Goal: Transaction & Acquisition: Purchase product/service

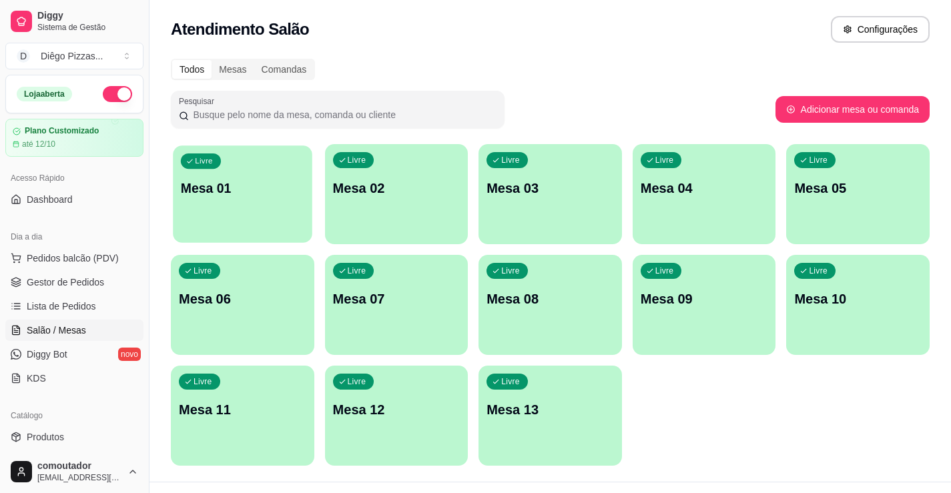
click at [216, 240] on div "button" at bounding box center [242, 234] width 139 height 15
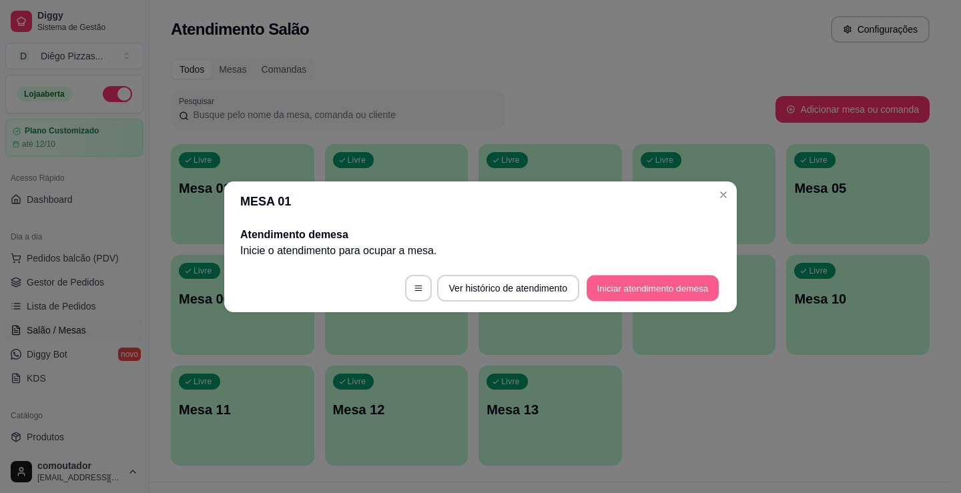
click at [615, 287] on button "Iniciar atendimento de mesa" at bounding box center [653, 288] width 132 height 26
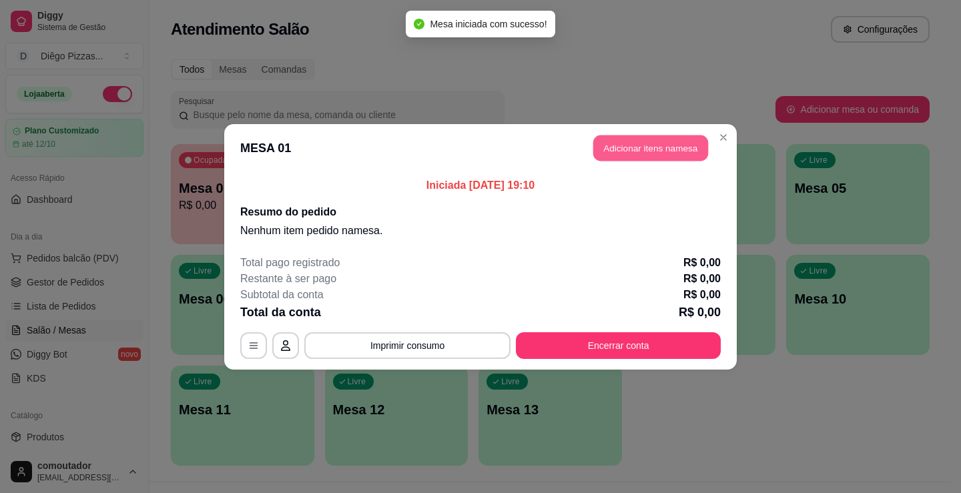
click at [644, 152] on button "Adicionar itens na mesa" at bounding box center [650, 148] width 115 height 26
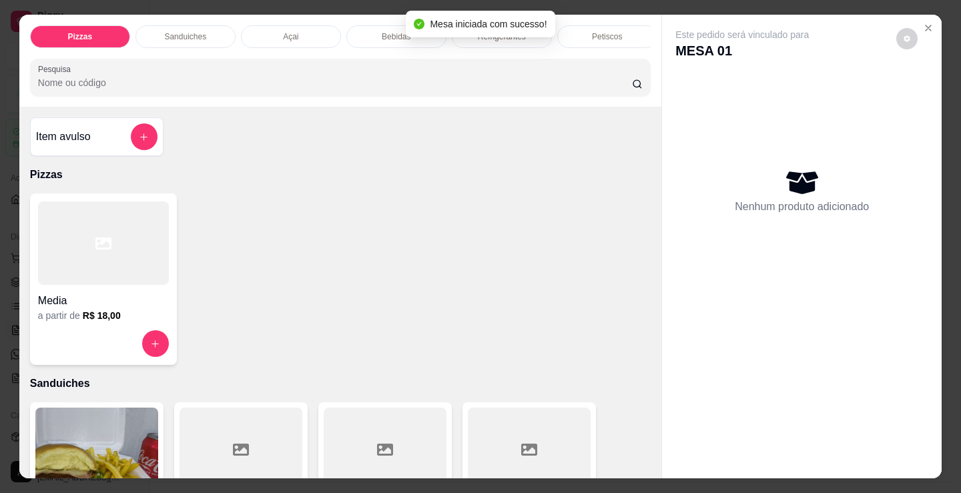
click at [394, 35] on p "Bebidas" at bounding box center [396, 36] width 29 height 11
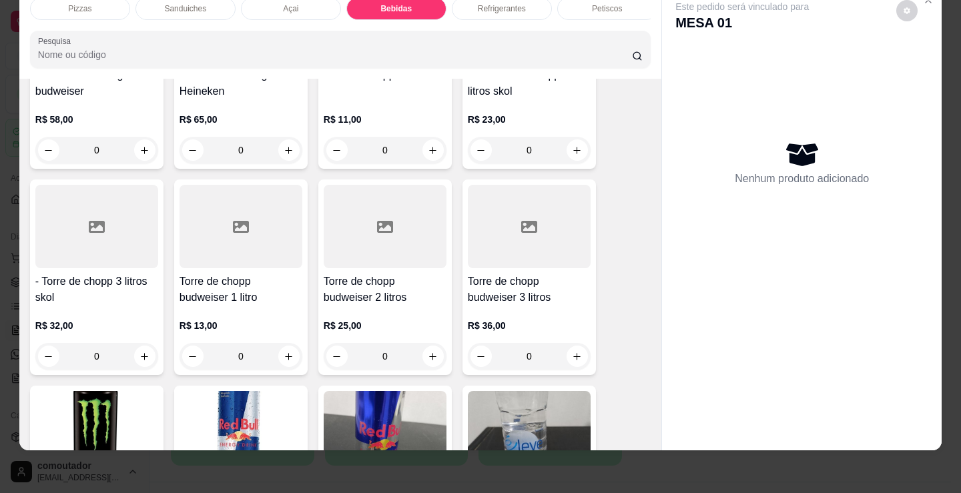
scroll to position [2589, 0]
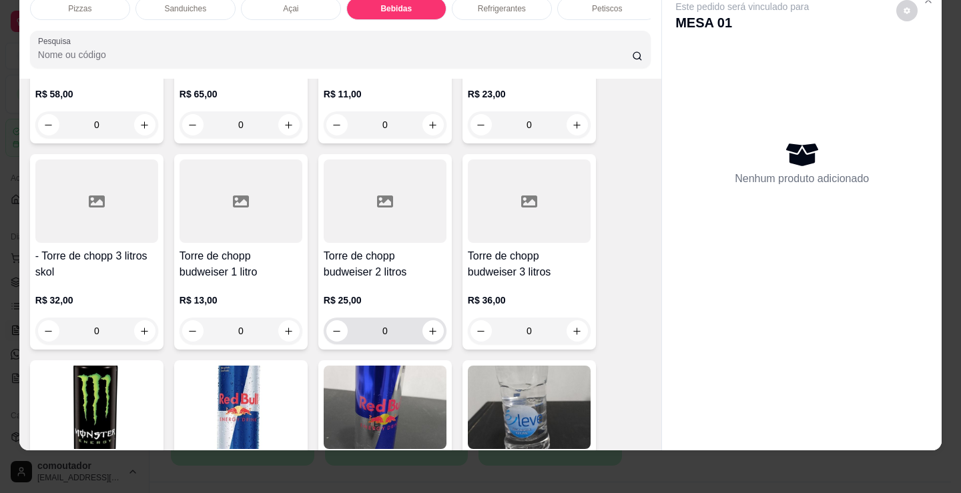
click at [442, 324] on div "Torre de chopp budweiser 2 litros R$ 25,00 0" at bounding box center [385, 252] width 134 height 196
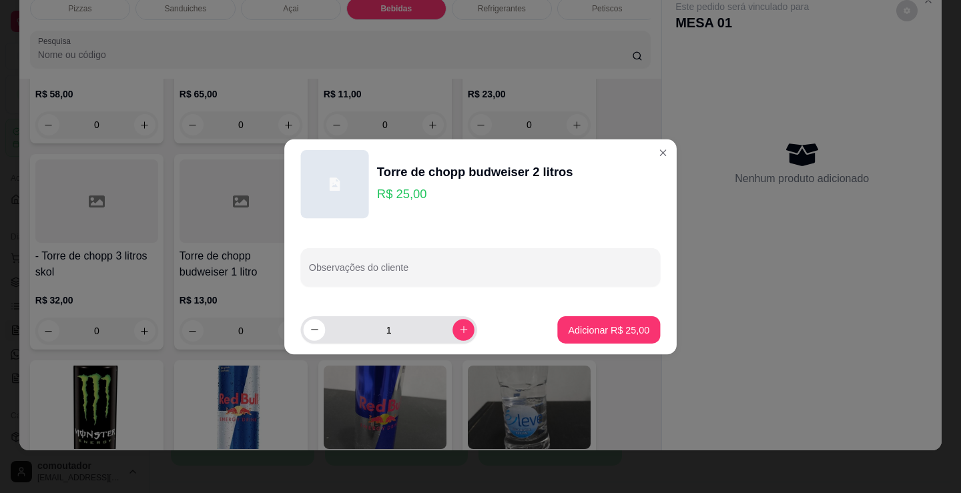
click at [430, 327] on input "1" at bounding box center [388, 329] width 127 height 27
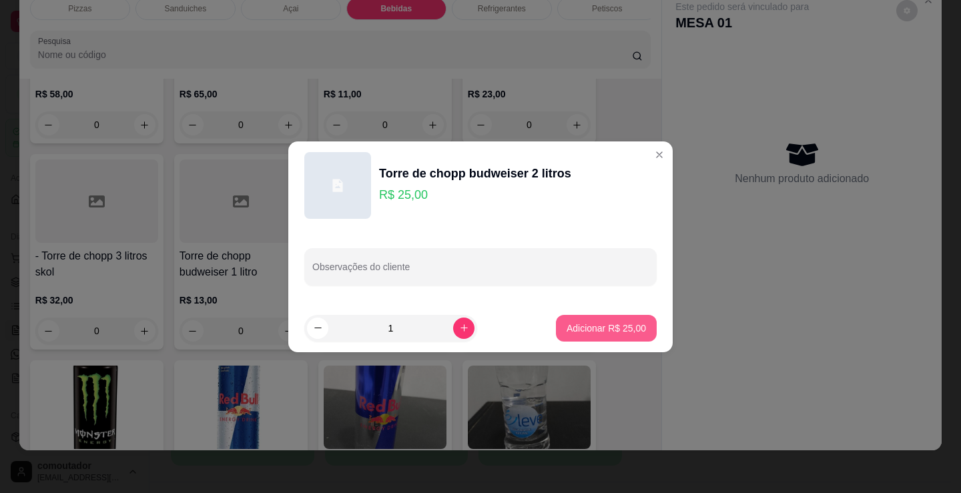
click at [626, 331] on p "Adicionar R$ 25,00" at bounding box center [606, 328] width 79 height 13
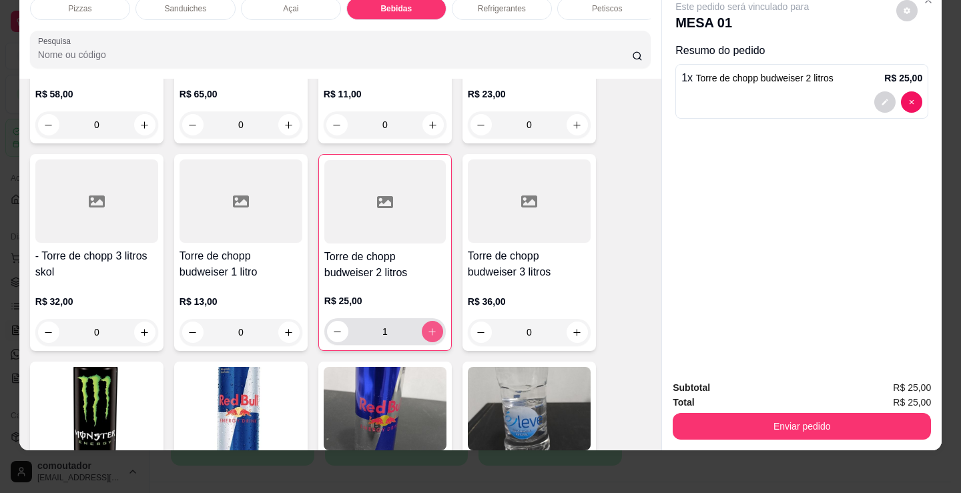
click at [429, 332] on icon "increase-product-quantity" at bounding box center [432, 331] width 7 height 7
type input "2"
click at [815, 91] on div at bounding box center [802, 101] width 241 height 21
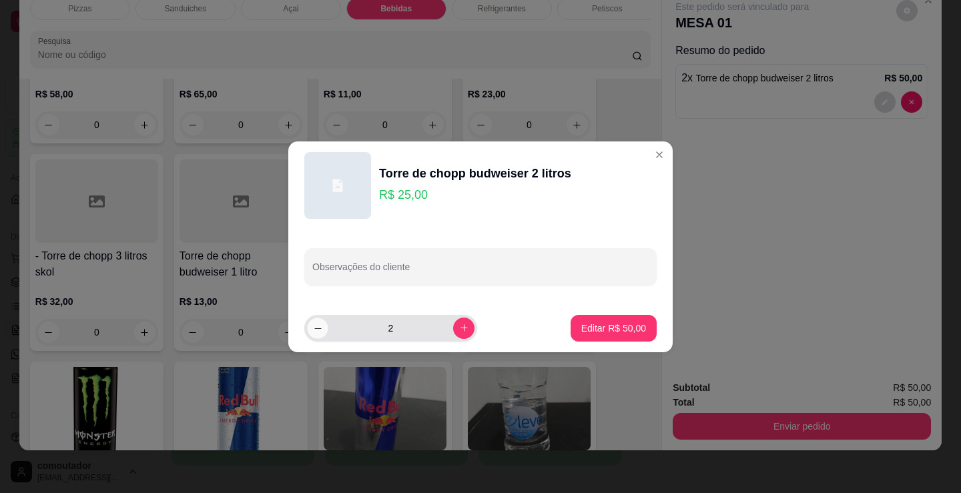
click at [320, 331] on icon "decrease-product-quantity" at bounding box center [318, 328] width 10 height 10
type input "1"
click at [598, 328] on p "Editar R$ 25,00" at bounding box center [613, 328] width 65 height 13
type input "1"
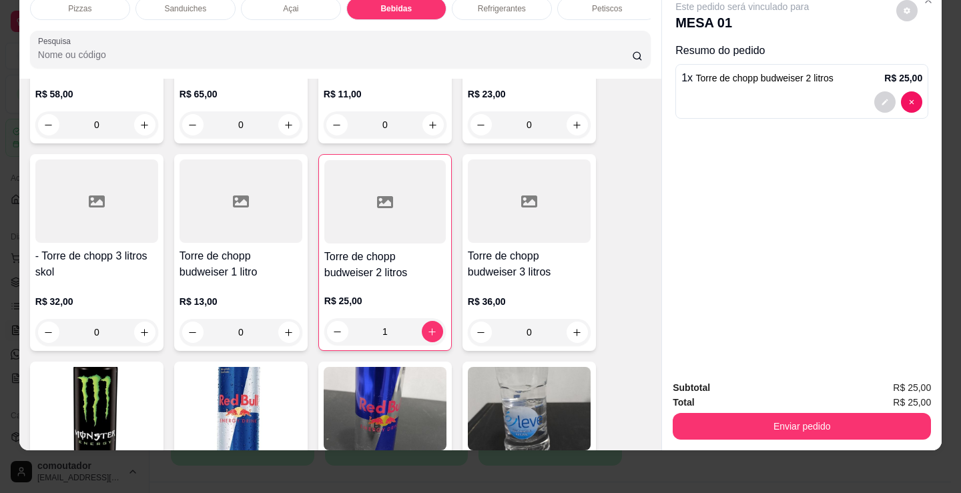
click at [85, 8] on div "Pizzas" at bounding box center [80, 8] width 100 height 23
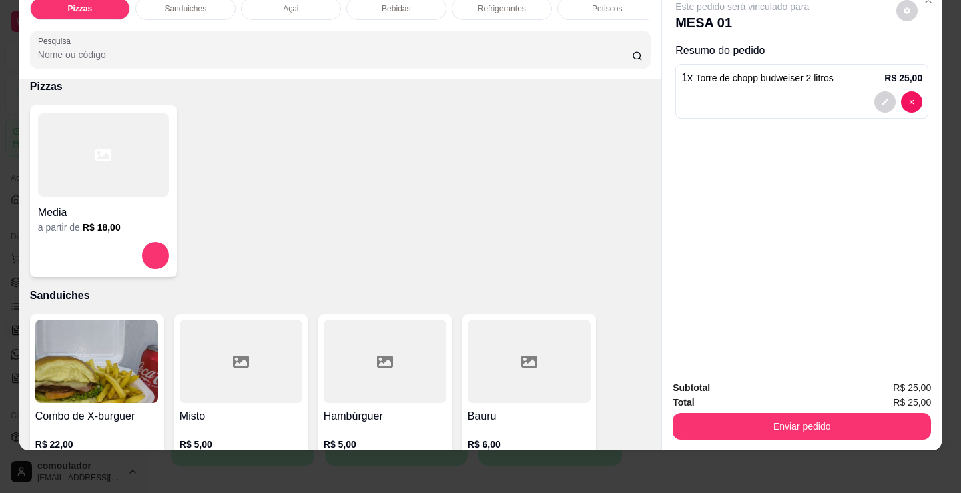
drag, startPoint x: 87, startPoint y: 104, endPoint x: 69, endPoint y: 121, distance: 24.5
click at [87, 105] on div "Item avulso Pizzas Media a partir de R$ 18,00 Sanduiches Combo de X-burguer R$ …" at bounding box center [340, 265] width 642 height 372
click at [86, 120] on div at bounding box center [103, 154] width 131 height 83
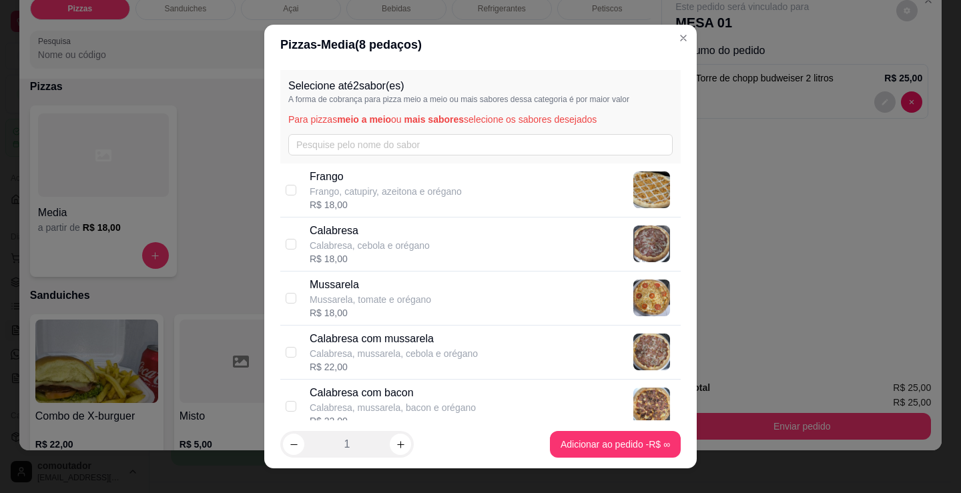
click at [499, 348] on div "Calabresa com mussarela Calabresa, mussarela, cebola e orégano R$ 22,00" at bounding box center [493, 352] width 366 height 43
checkbox input "true"
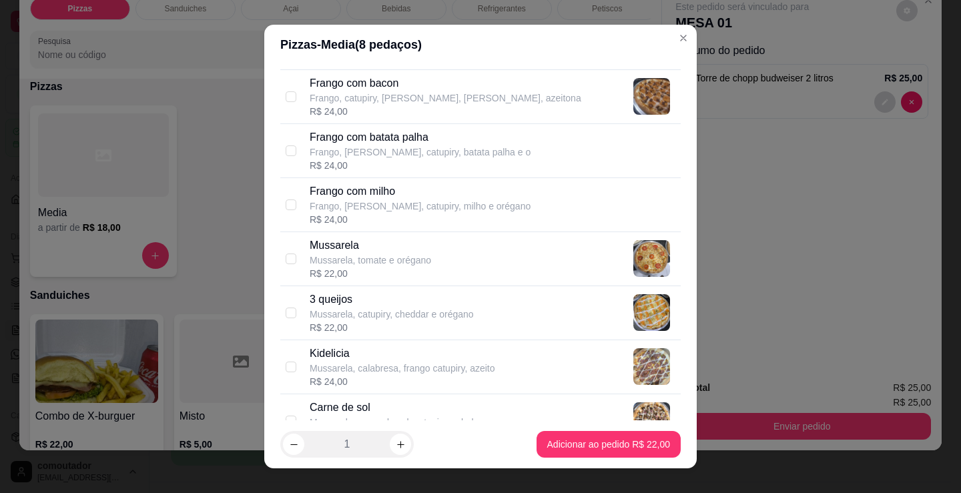
scroll to position [467, 0]
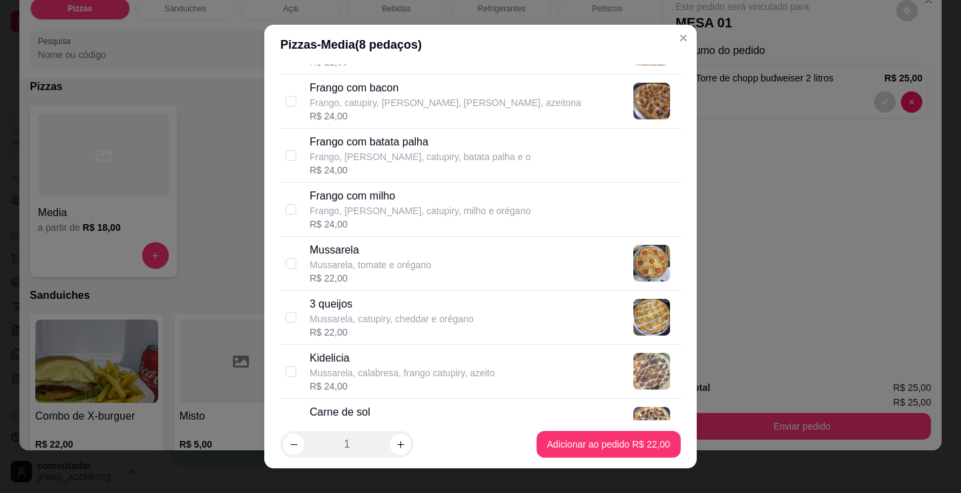
click at [417, 272] on div "R$ 22,00" at bounding box center [370, 278] width 121 height 13
checkbox input "true"
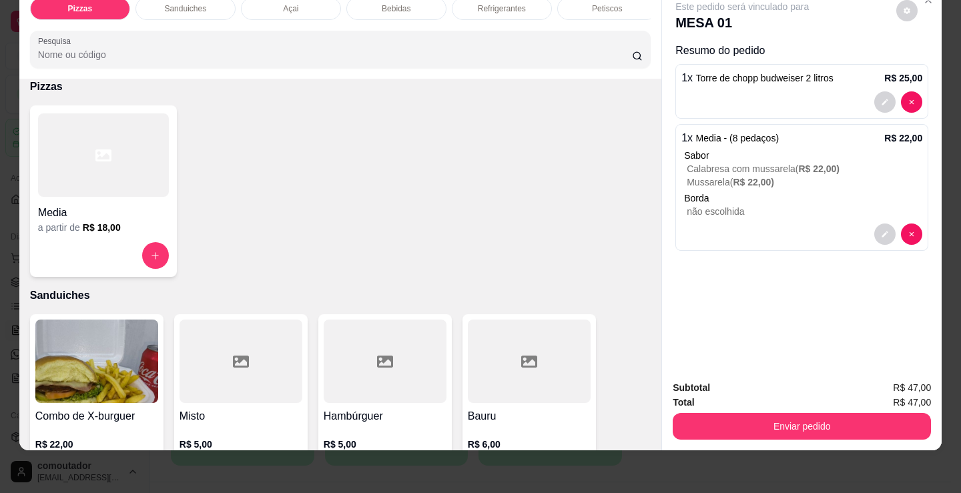
click at [115, 231] on div "a partir de R$ 18,00" at bounding box center [103, 227] width 131 height 13
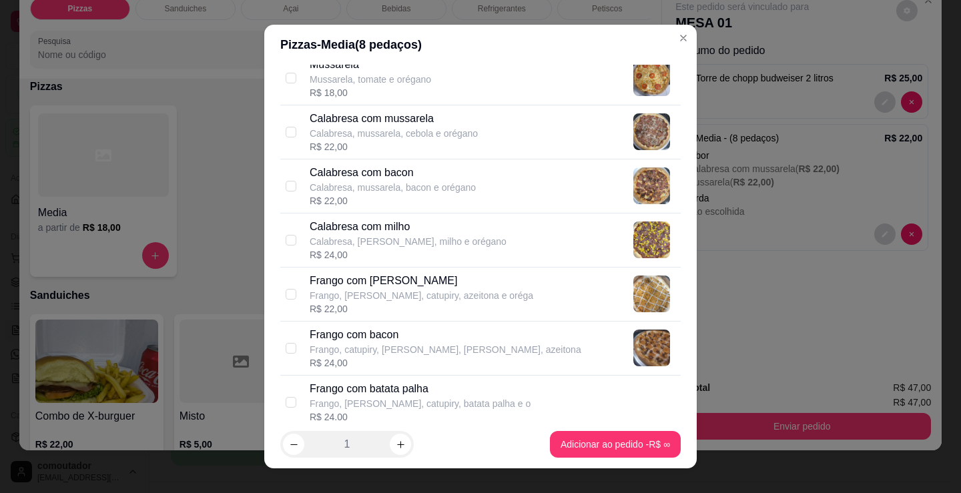
scroll to position [200, 0]
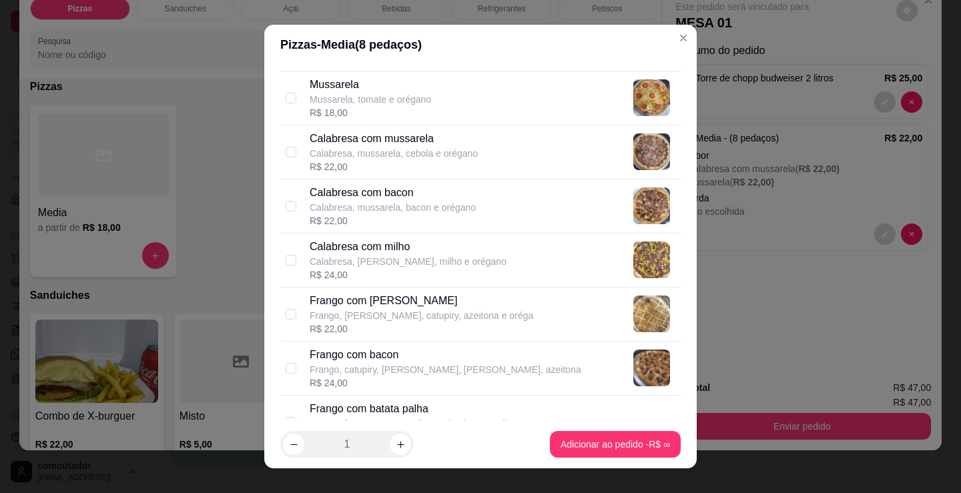
click at [424, 319] on p "Frango, [PERSON_NAME], catupiry, azeitona e oréga" at bounding box center [422, 315] width 224 height 13
checkbox input "true"
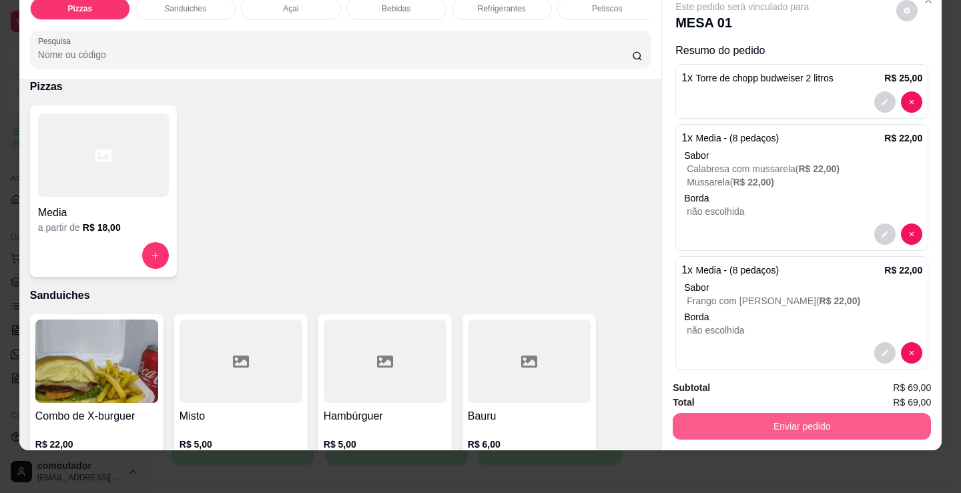
click at [858, 423] on button "Enviar pedido" at bounding box center [802, 426] width 258 height 27
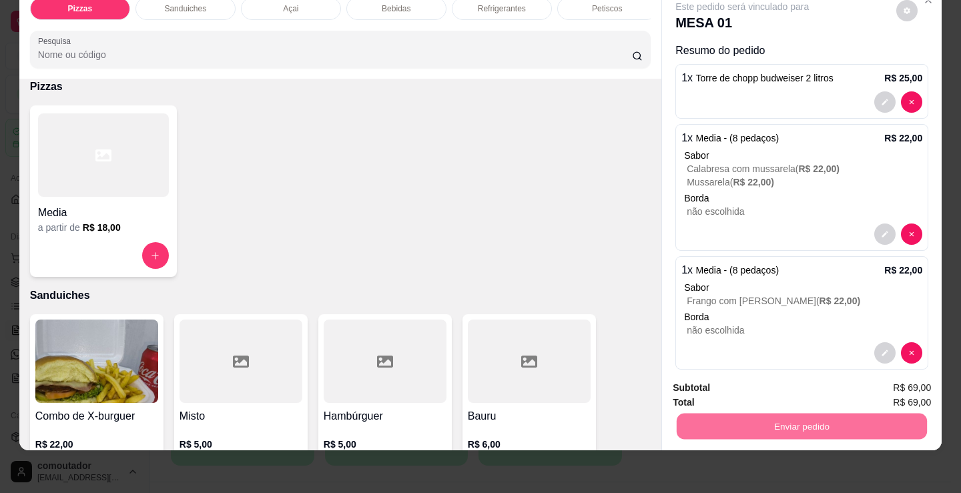
click at [894, 385] on button "Enviar pedido" at bounding box center [896, 383] width 75 height 25
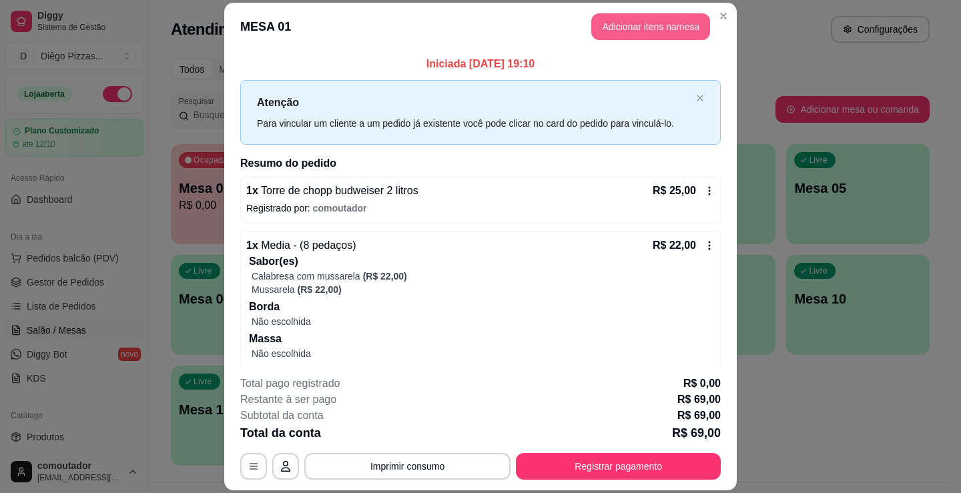
click at [640, 24] on button "Adicionar itens na mesa" at bounding box center [650, 26] width 119 height 27
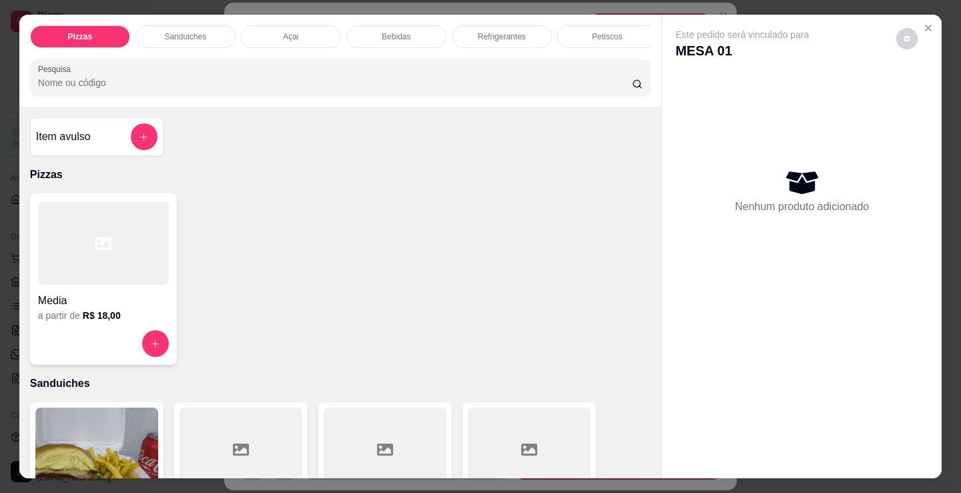
click at [203, 41] on div "Sanduiches" at bounding box center [186, 36] width 100 height 23
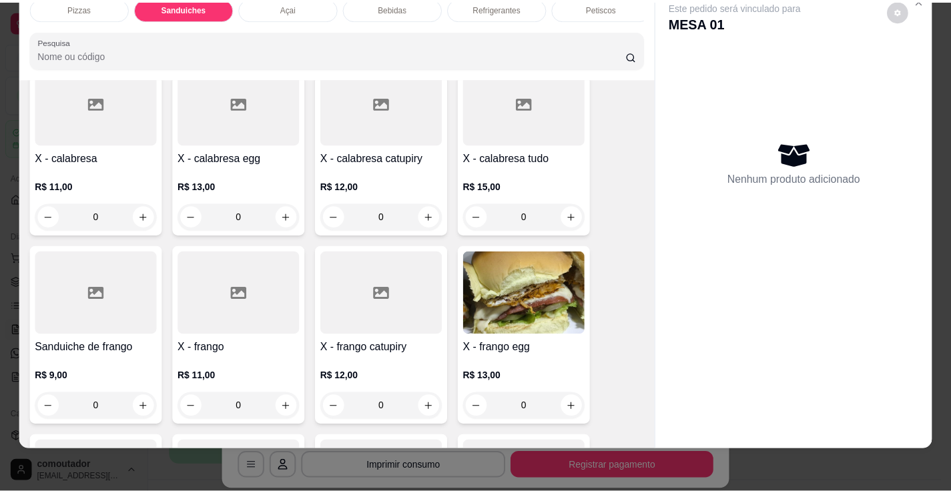
scroll to position [670, 0]
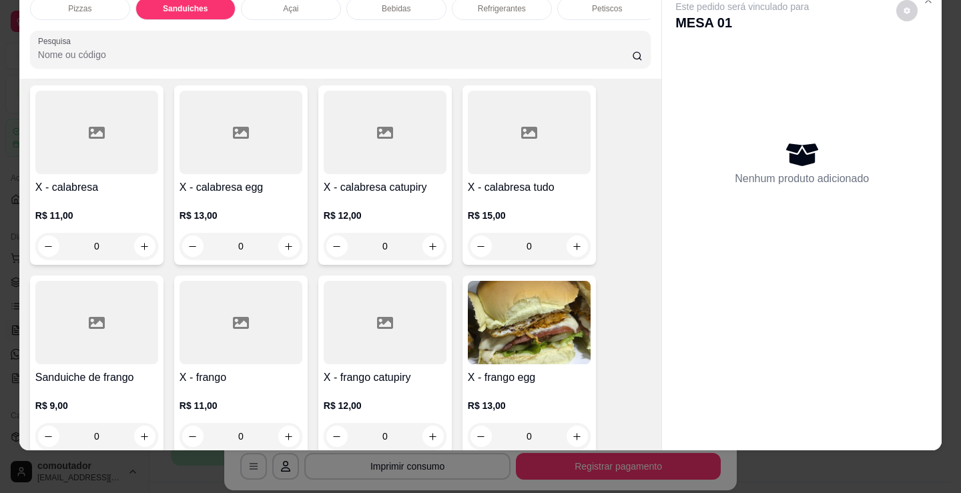
click at [573, 248] on div "0" at bounding box center [529, 246] width 123 height 27
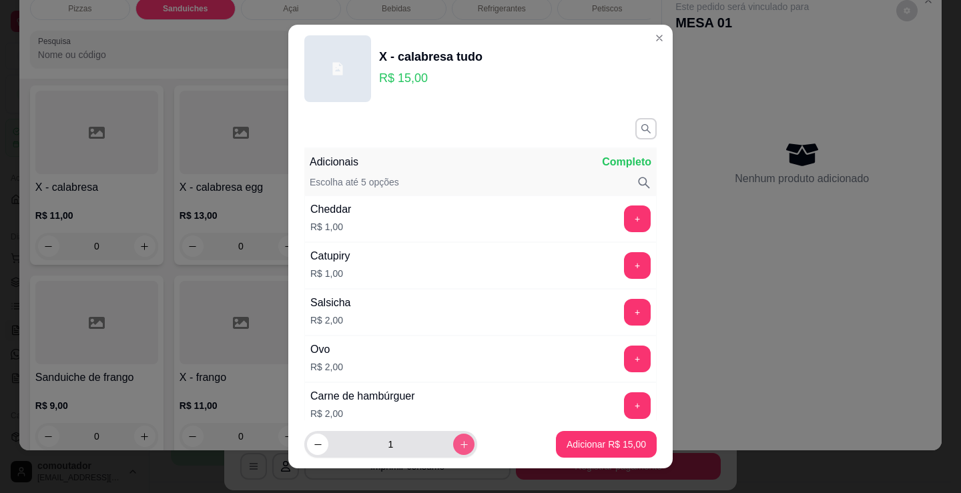
click at [459, 441] on icon "increase-product-quantity" at bounding box center [464, 445] width 10 height 10
type input "2"
click at [621, 431] on footer "2 Adicionar R$ 30,00" at bounding box center [480, 445] width 384 height 48
click at [621, 436] on button "Adicionar R$ 30,00" at bounding box center [606, 444] width 101 height 27
type input "2"
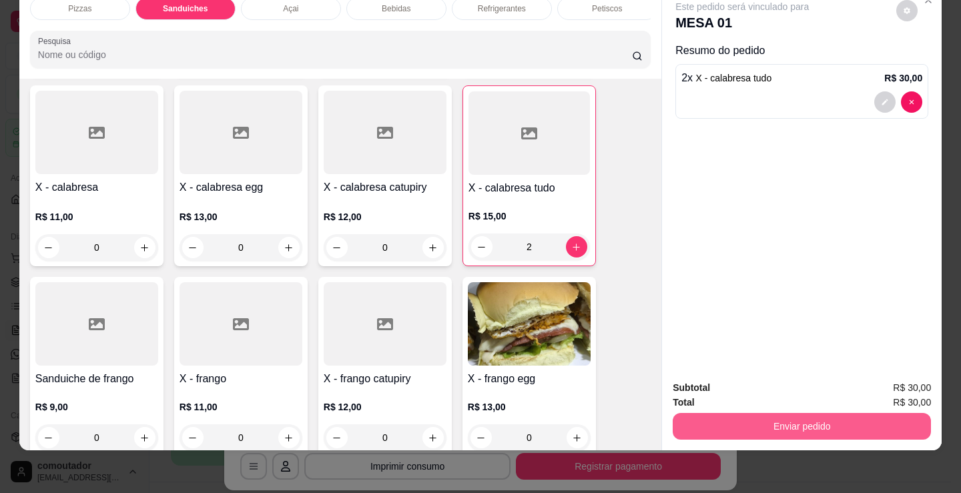
click at [862, 426] on button "Enviar pedido" at bounding box center [802, 426] width 258 height 27
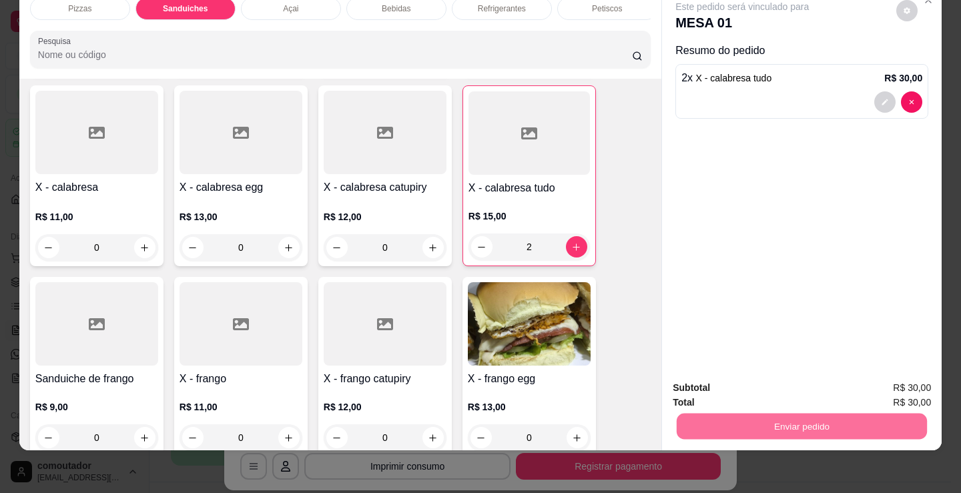
click at [810, 387] on button "Registrar cliente" at bounding box center [806, 383] width 85 height 25
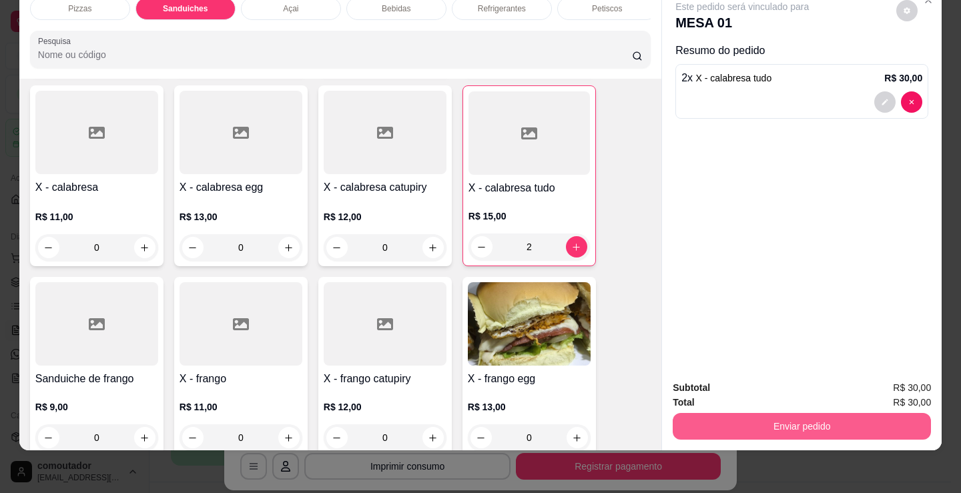
click at [834, 413] on button "Enviar pedido" at bounding box center [802, 426] width 258 height 27
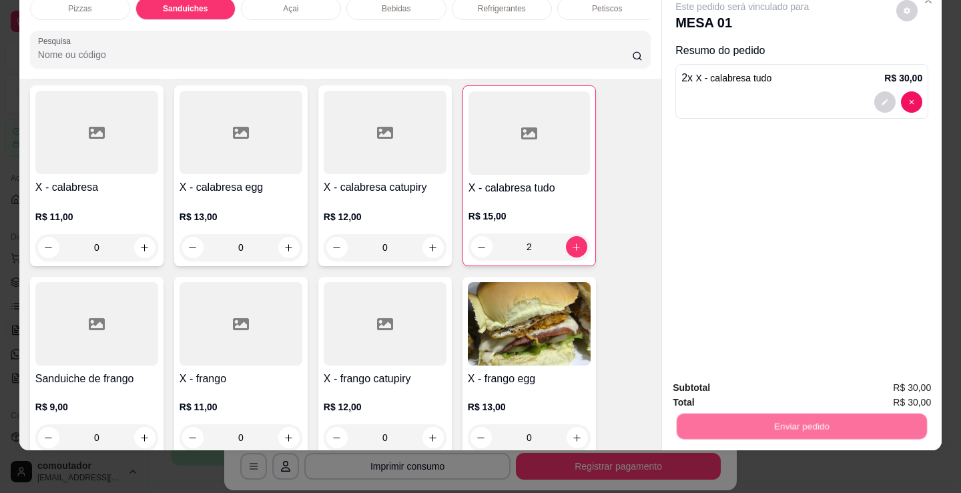
click at [874, 380] on button "Enviar pedido" at bounding box center [896, 383] width 73 height 25
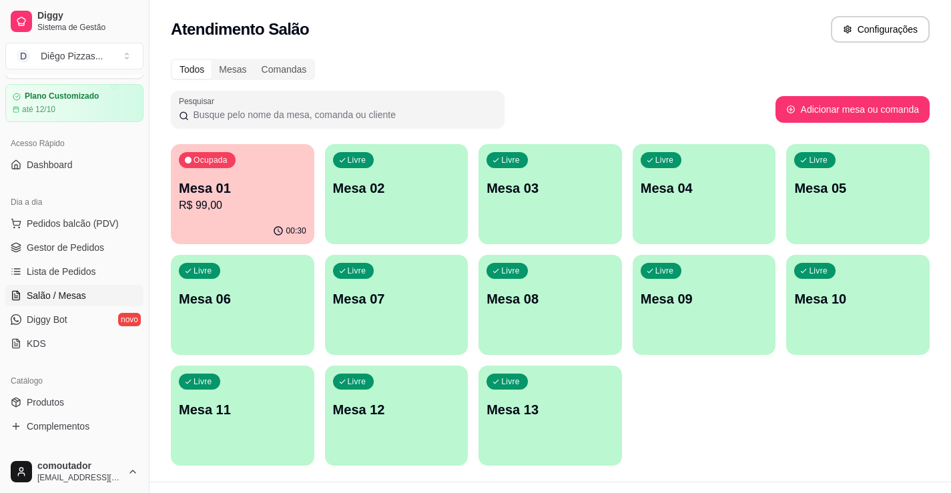
scroll to position [67, 0]
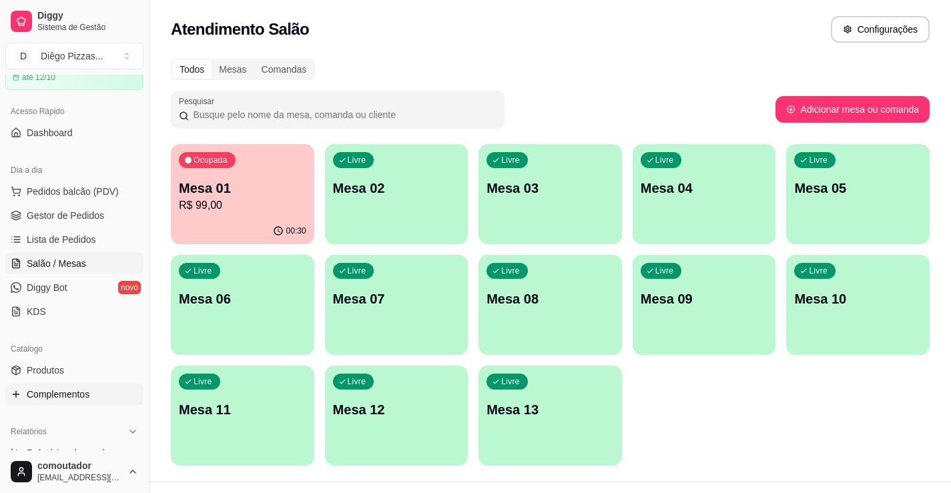
click at [48, 395] on span "Complementos" at bounding box center [58, 394] width 63 height 13
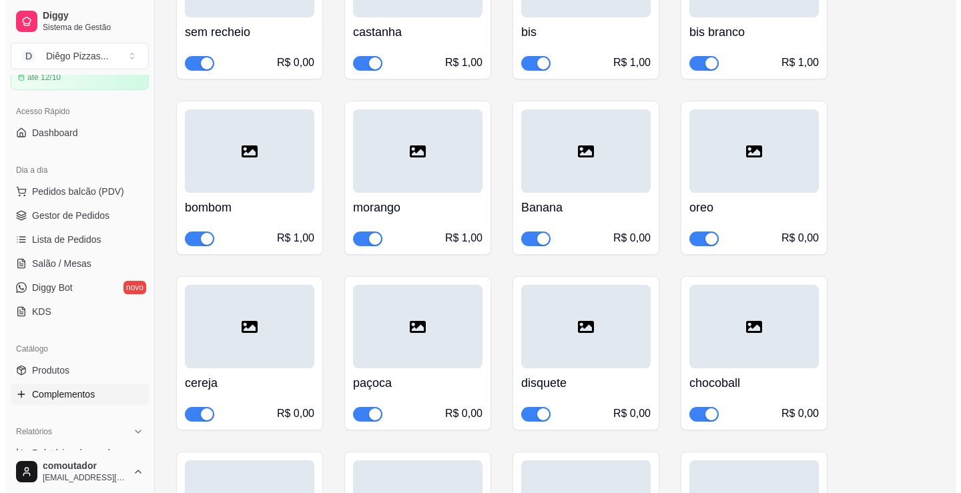
scroll to position [267, 0]
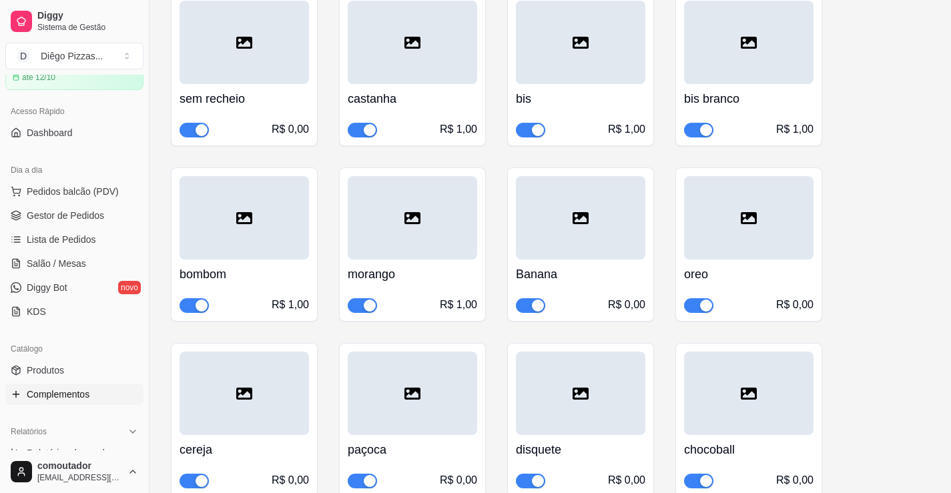
click at [192, 301] on span "button" at bounding box center [194, 305] width 29 height 15
click at [35, 195] on span "Pedidos balcão (PDV)" at bounding box center [73, 191] width 92 height 13
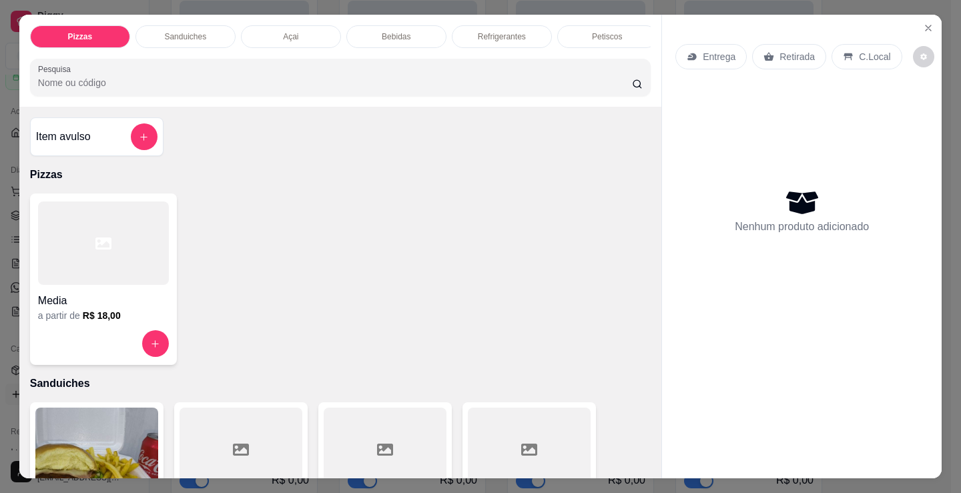
click at [150, 223] on div at bounding box center [103, 243] width 131 height 83
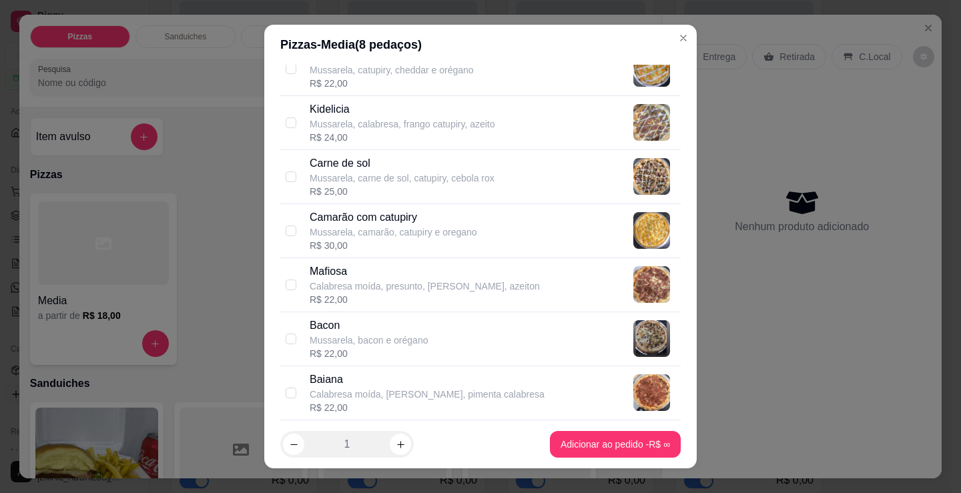
scroll to position [734, 0]
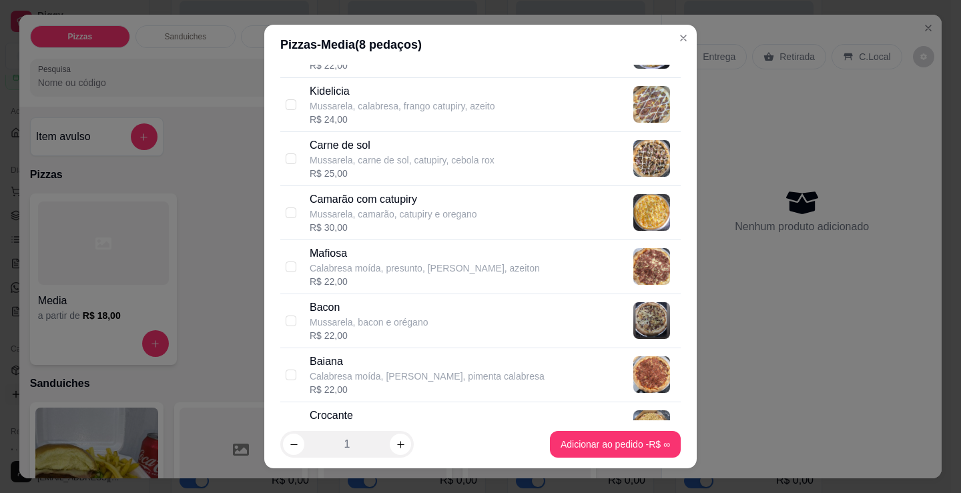
click at [373, 214] on p "Mussarela, camarão, catupiry e oregano" at bounding box center [394, 214] width 168 height 13
checkbox input "true"
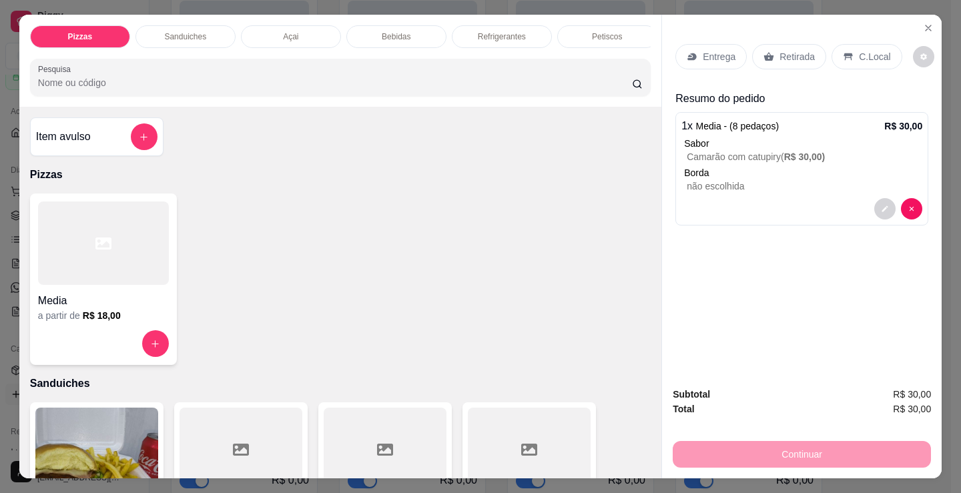
click at [71, 280] on div at bounding box center [103, 243] width 131 height 83
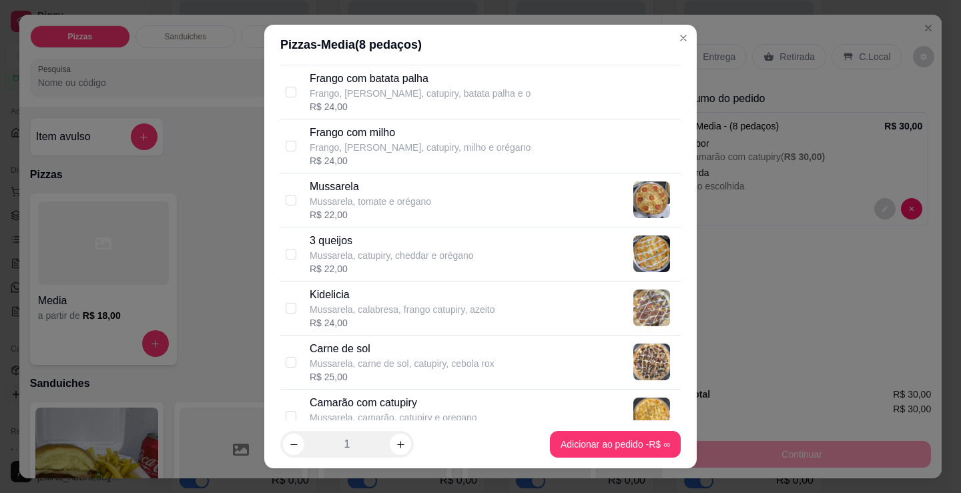
scroll to position [534, 0]
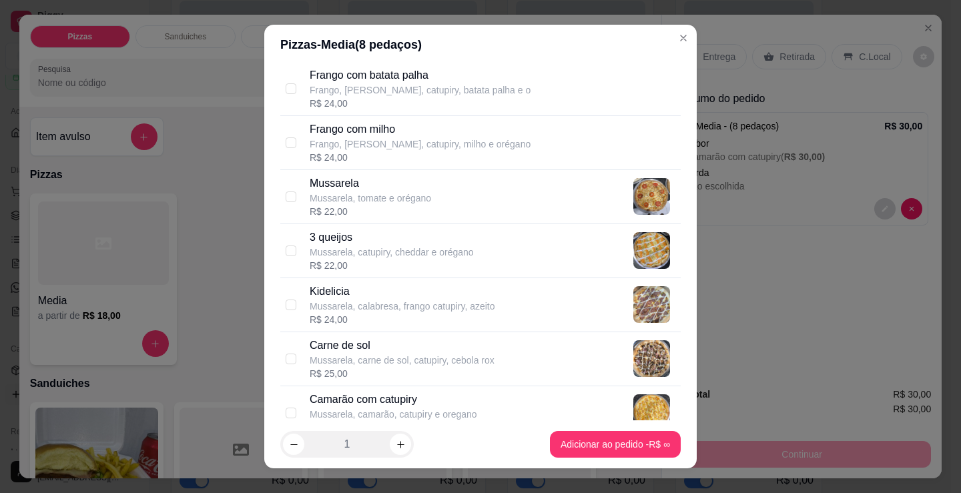
click at [475, 323] on div "R$ 24,00" at bounding box center [403, 319] width 186 height 13
checkbox input "true"
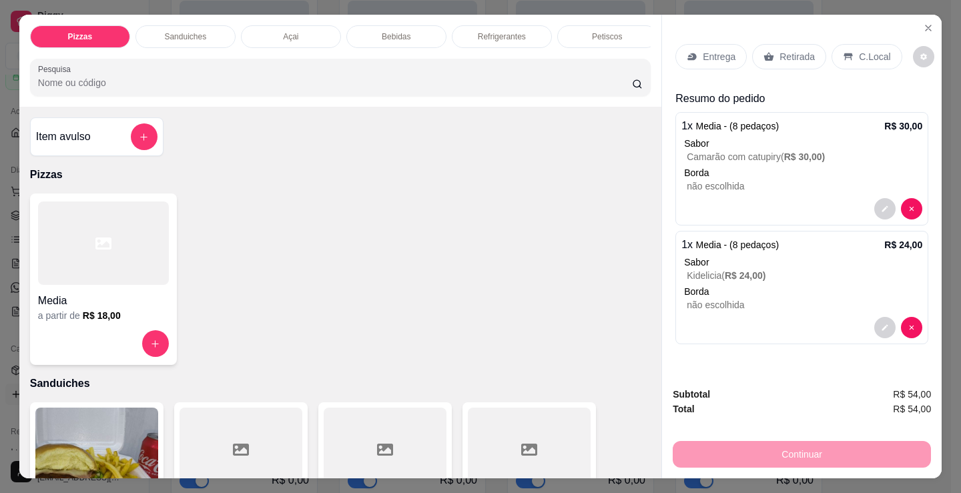
click at [592, 33] on p "Petiscos" at bounding box center [607, 36] width 30 height 11
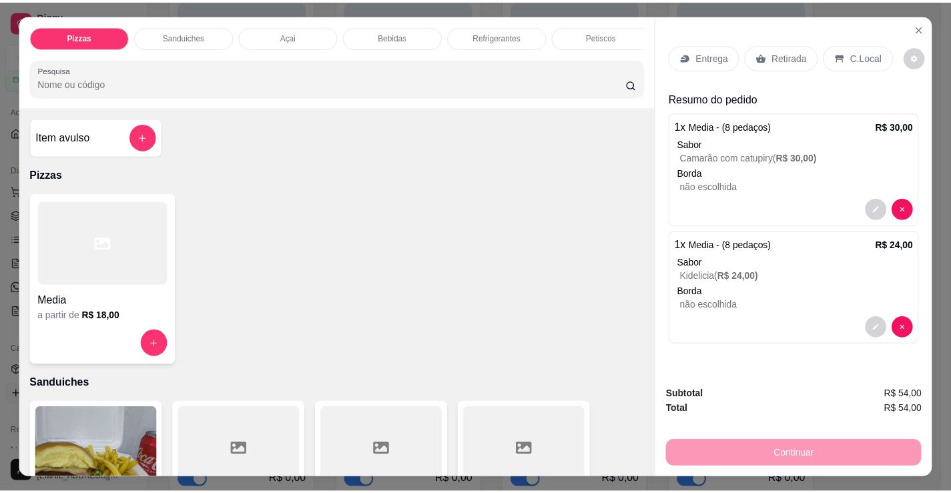
scroll to position [33, 0]
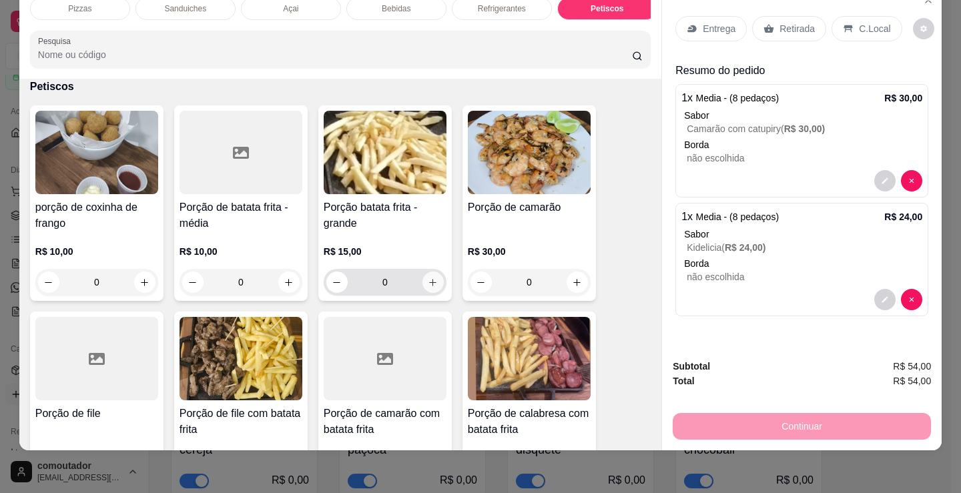
click at [430, 286] on icon "increase-product-quantity" at bounding box center [433, 282] width 7 height 7
type input "1"
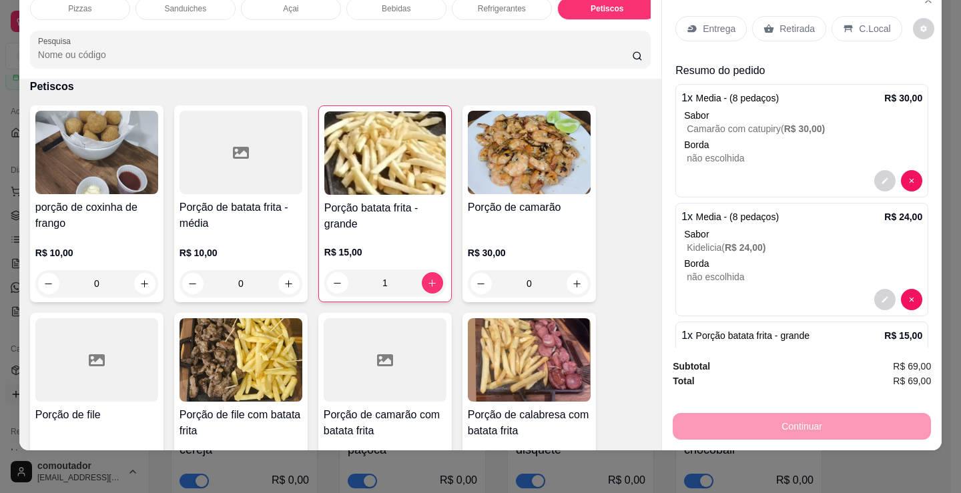
click at [790, 22] on p "Retirada" at bounding box center [797, 28] width 35 height 13
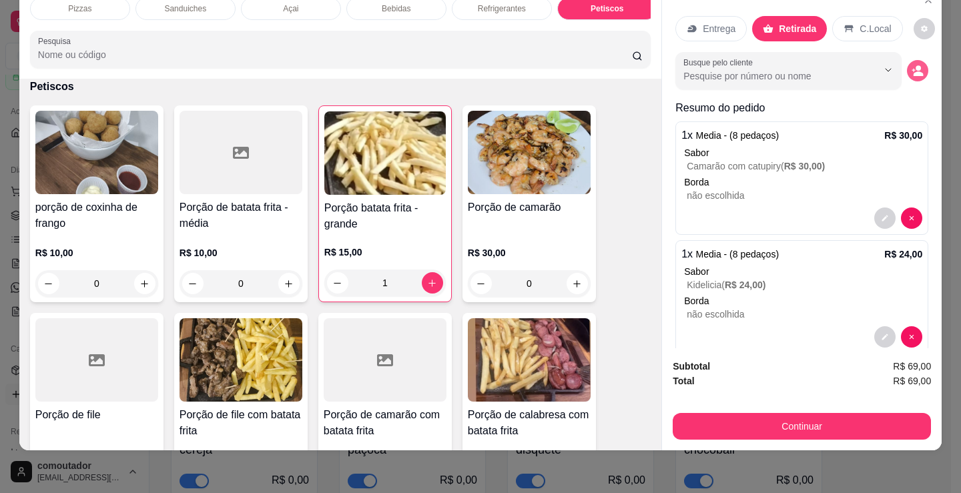
click at [916, 65] on circle "decrease-product-quantity" at bounding box center [918, 67] width 5 height 5
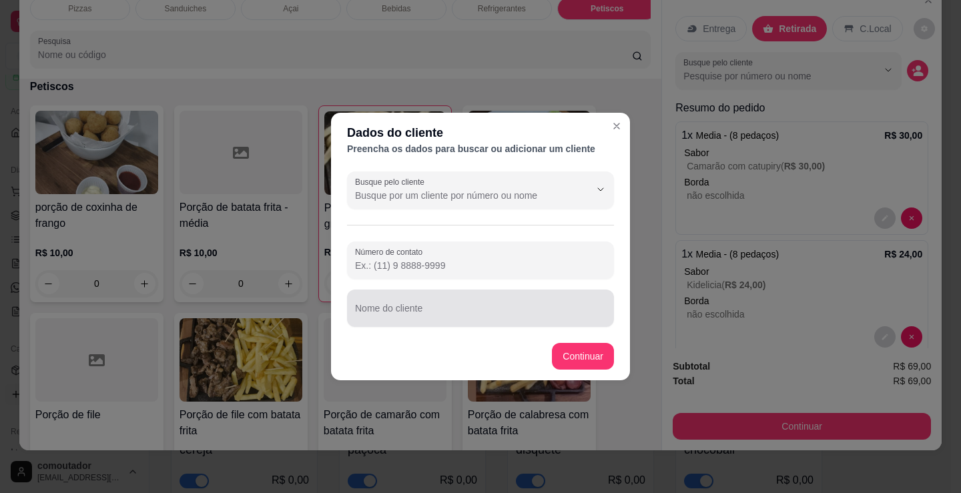
click at [439, 312] on input "Nome do cliente" at bounding box center [480, 313] width 251 height 13
type input "rony"
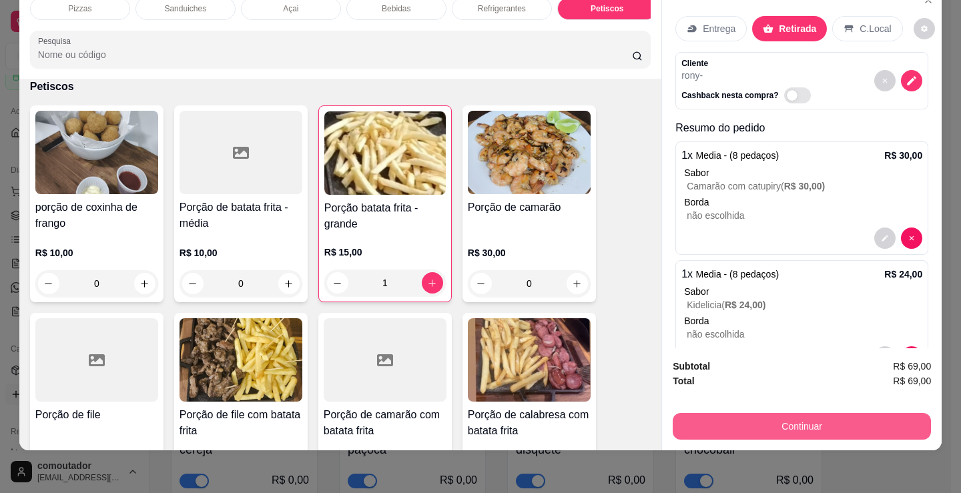
click at [720, 417] on button "Continuar" at bounding box center [802, 426] width 258 height 27
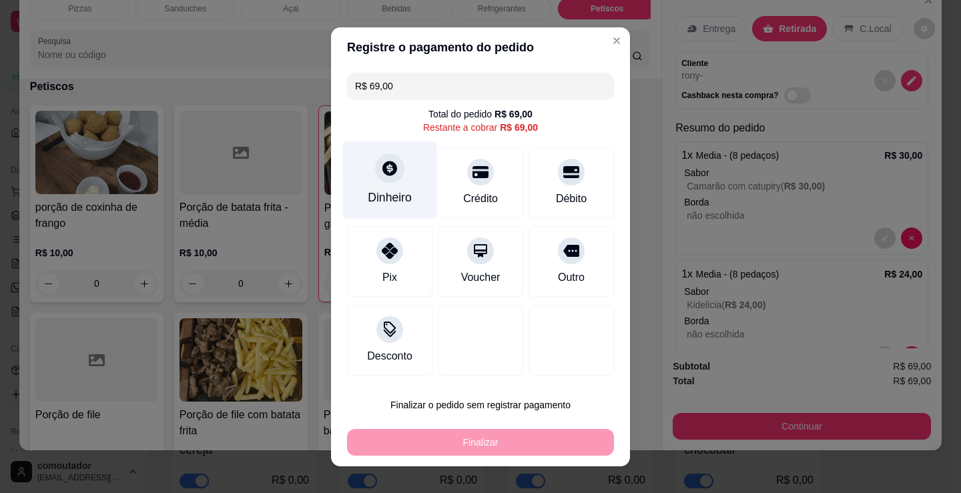
click at [407, 177] on div "Dinheiro" at bounding box center [390, 180] width 94 height 78
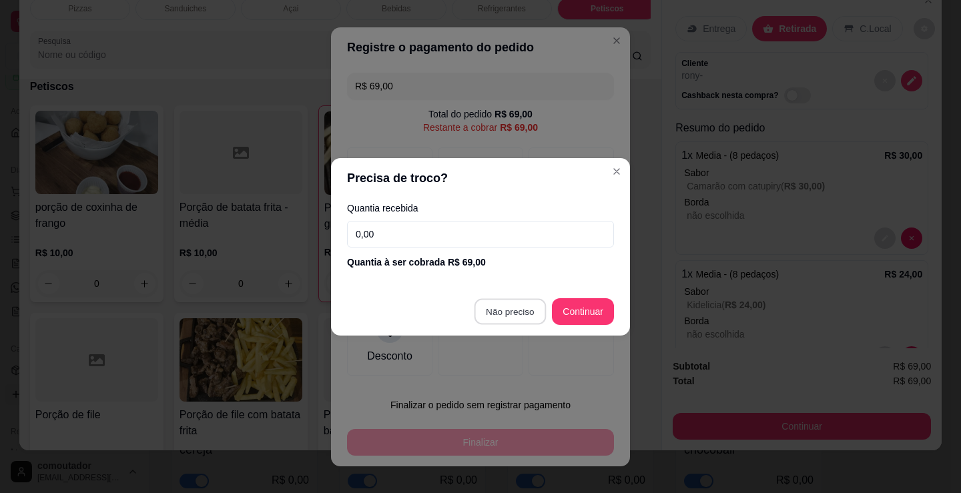
type input "R$ 0,00"
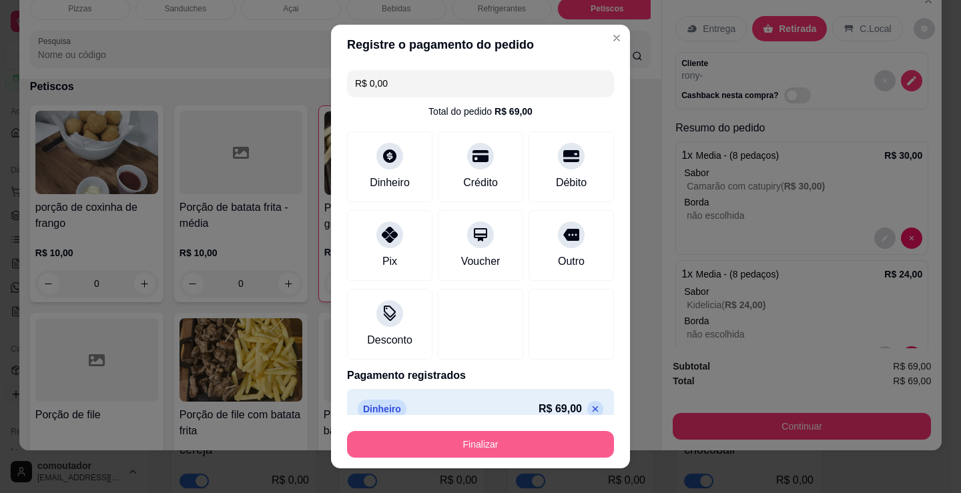
click at [511, 452] on button "Finalizar" at bounding box center [480, 444] width 267 height 27
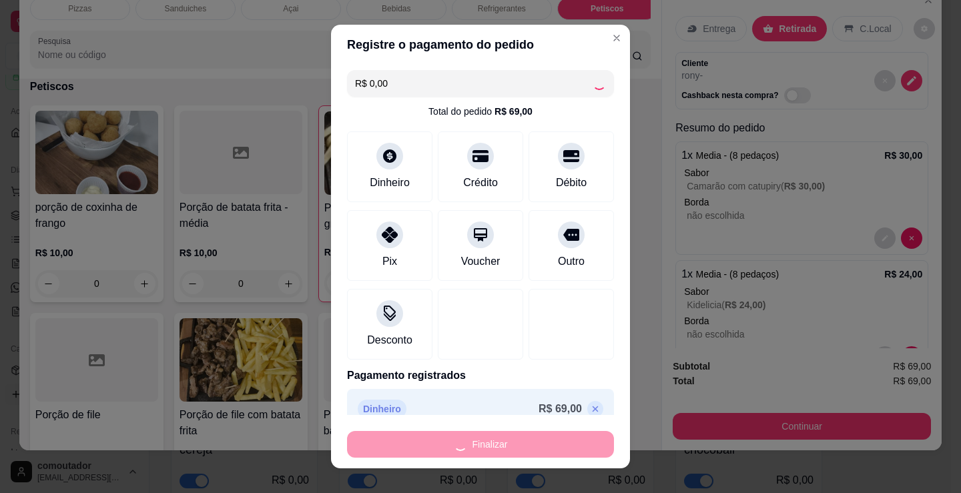
type input "0"
type input "-R$ 69,00"
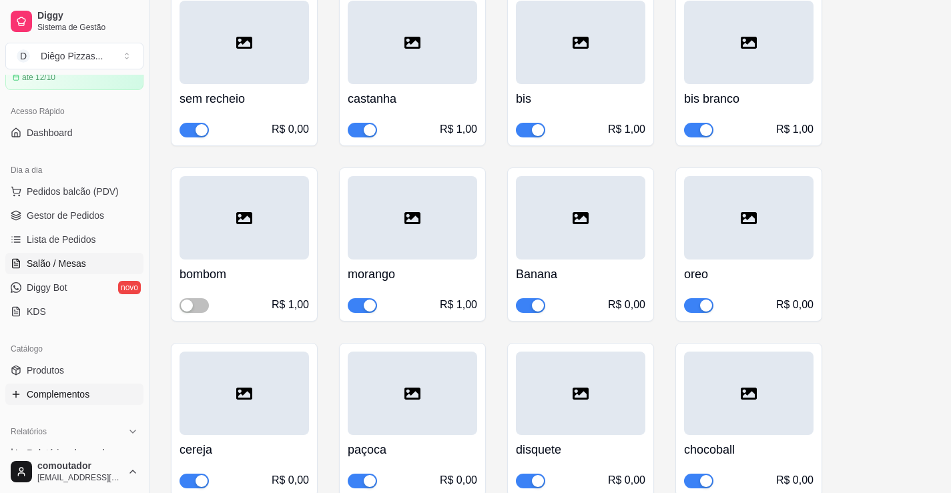
click at [71, 262] on span "Salão / Mesas" at bounding box center [56, 263] width 59 height 13
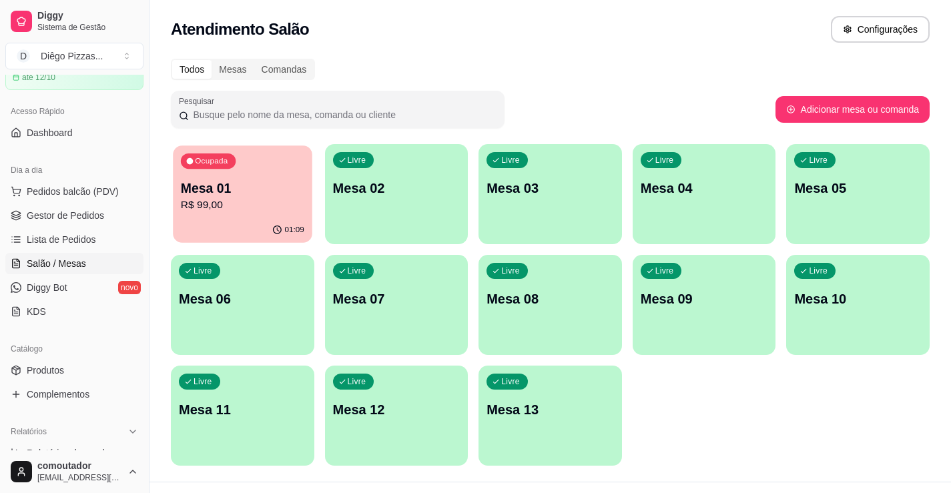
click at [262, 228] on div "01:09" at bounding box center [242, 230] width 139 height 25
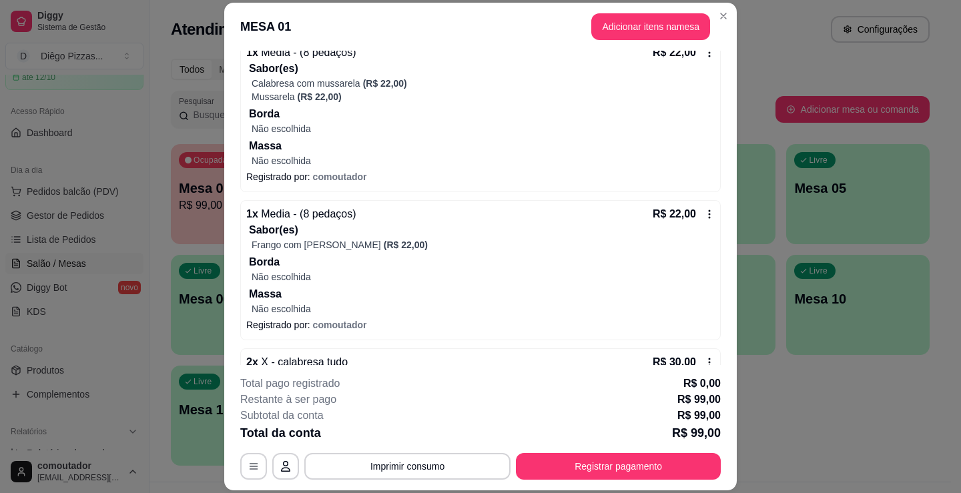
scroll to position [200, 0]
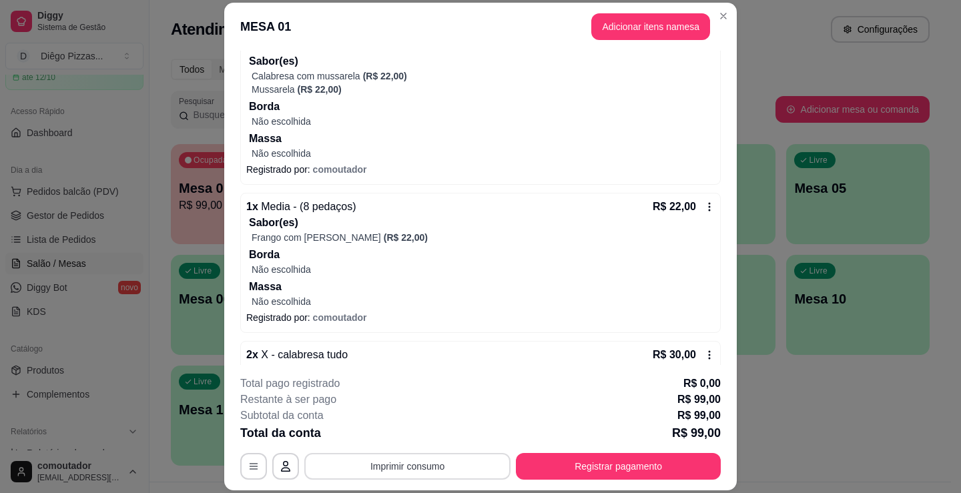
click at [357, 465] on button "Imprimir consumo" at bounding box center [407, 466] width 206 height 27
click at [411, 436] on button "IMPRESSORA" at bounding box center [406, 435] width 93 height 21
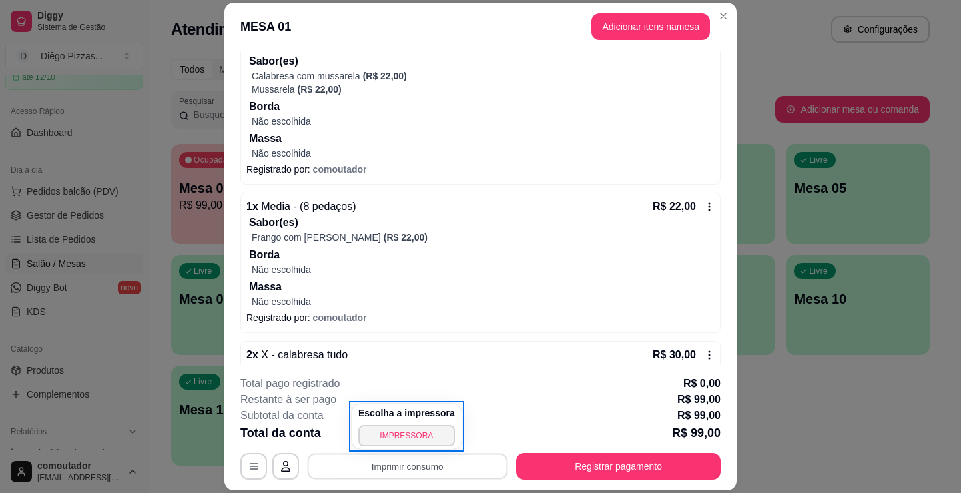
click at [813, 395] on div "**********" at bounding box center [480, 246] width 961 height 493
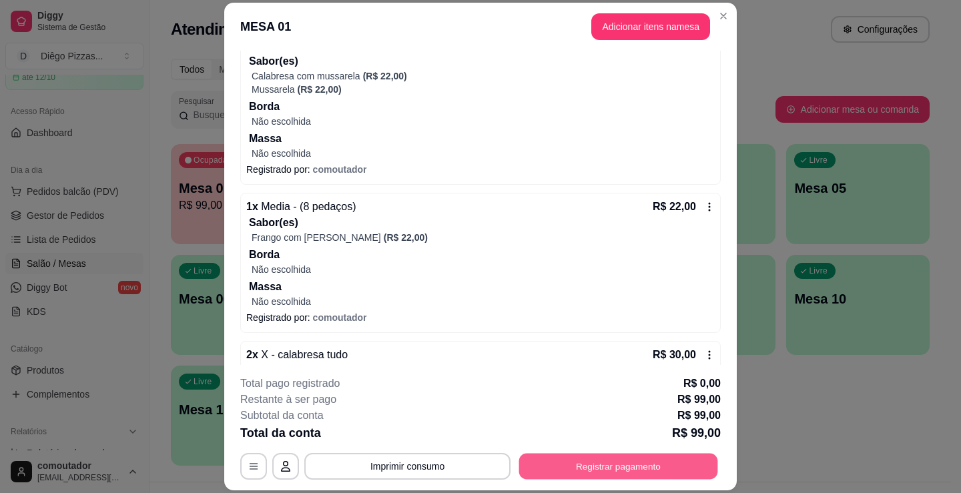
click at [627, 470] on button "Registrar pagamento" at bounding box center [618, 467] width 199 height 26
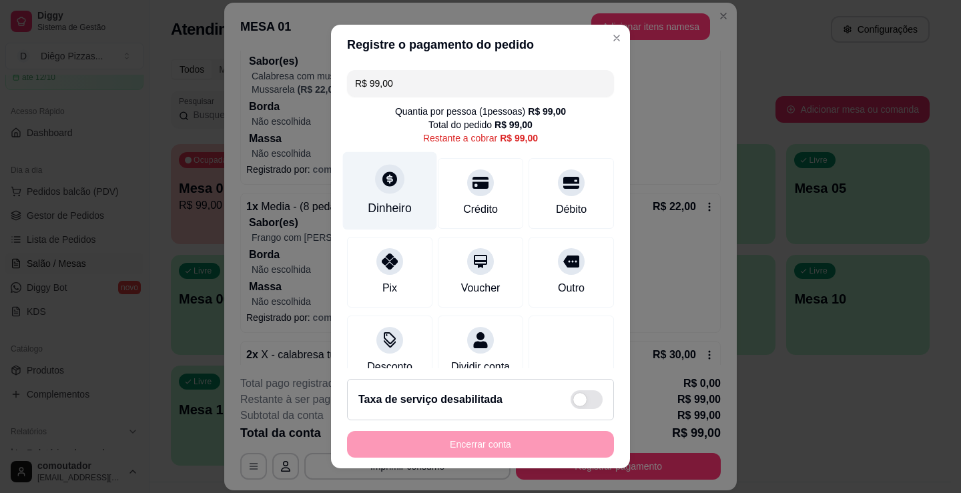
click at [395, 208] on div "Dinheiro" at bounding box center [390, 208] width 44 height 17
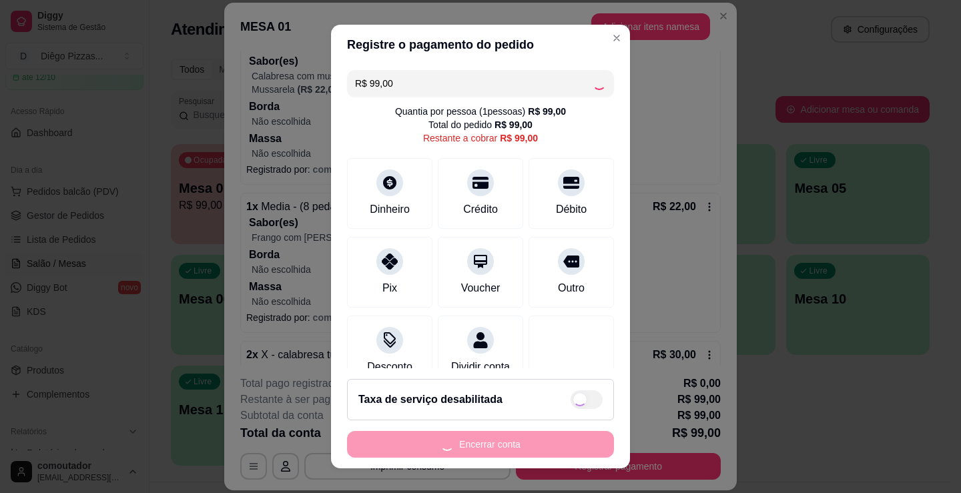
type input "R$ 0,00"
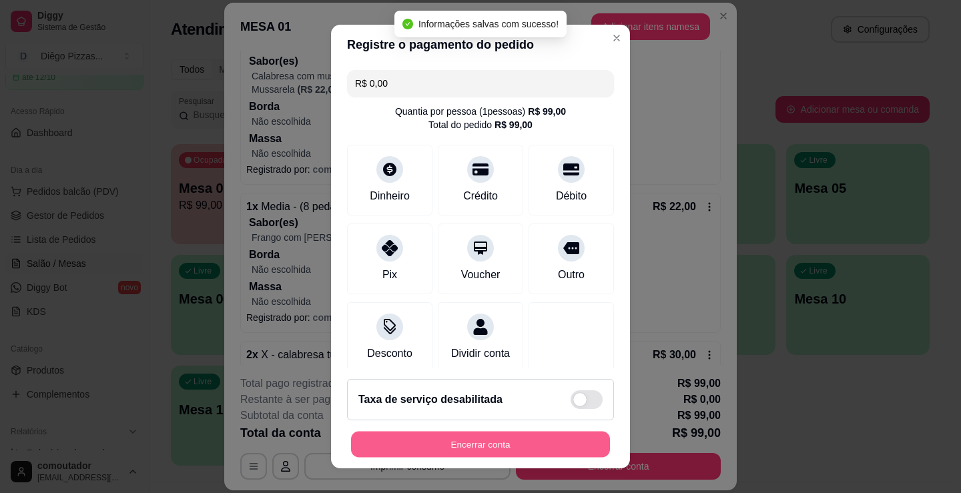
click at [545, 444] on button "Encerrar conta" at bounding box center [480, 445] width 259 height 26
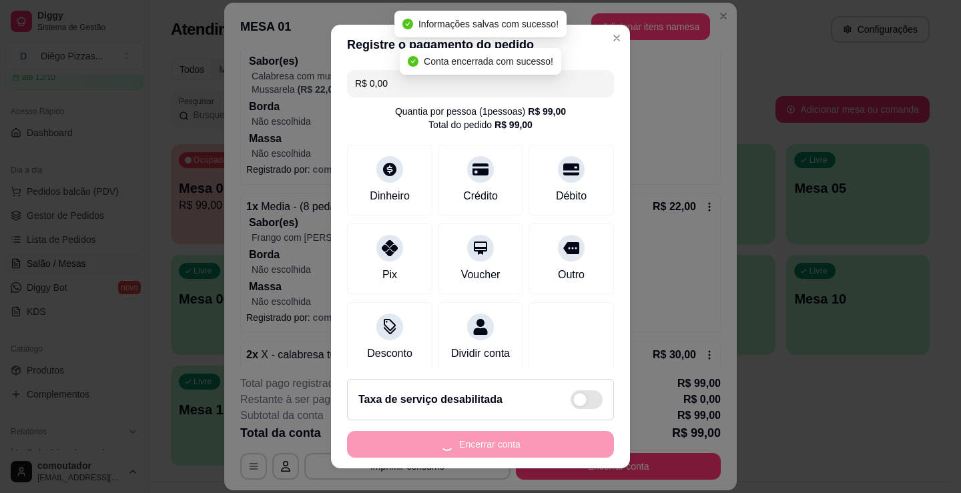
scroll to position [0, 0]
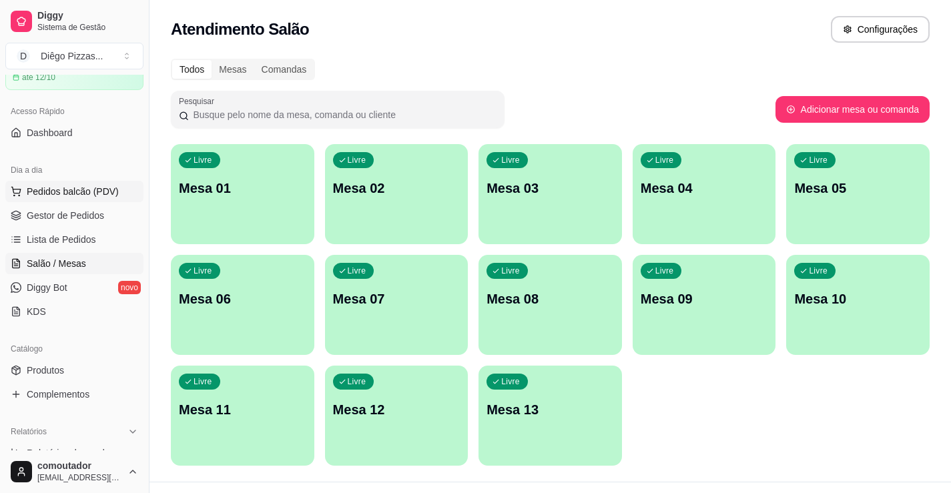
click at [28, 195] on span "Pedidos balcão (PDV)" at bounding box center [73, 191] width 92 height 13
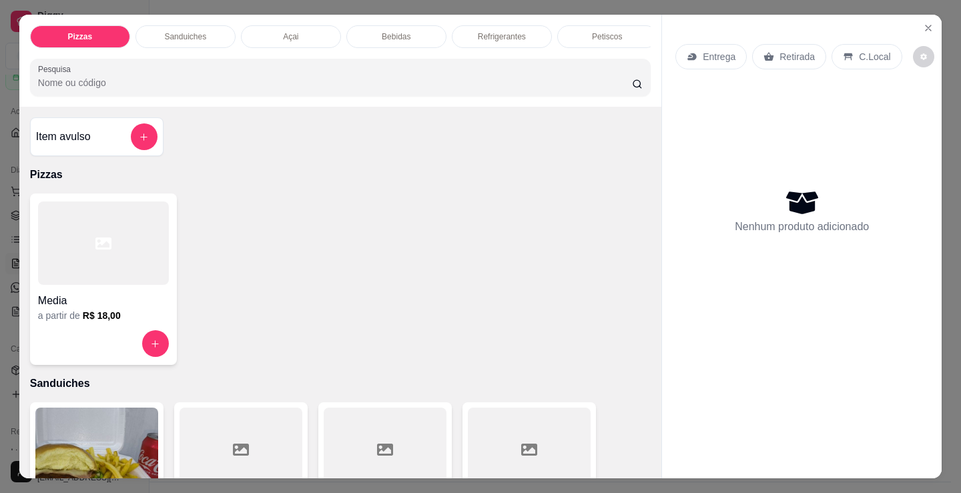
click at [296, 30] on div "Açai" at bounding box center [291, 36] width 100 height 23
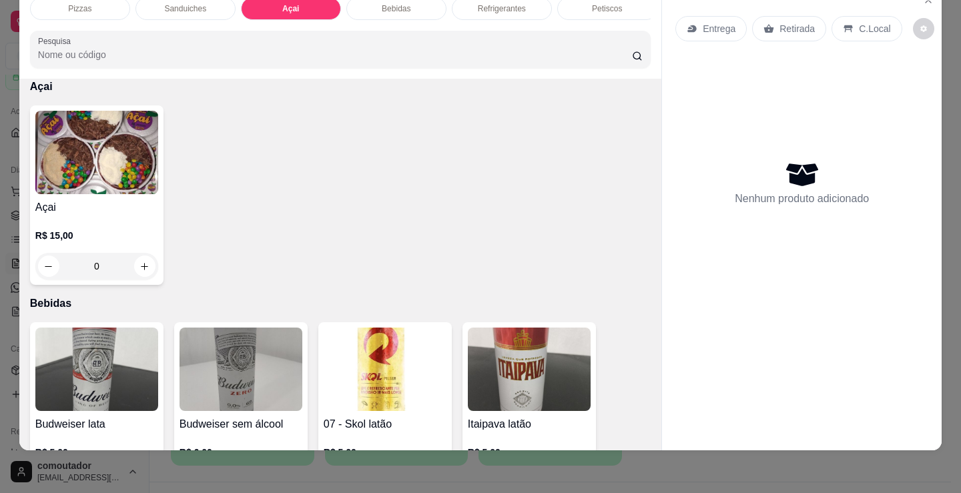
click at [91, 213] on h4 "Açai" at bounding box center [96, 208] width 123 height 16
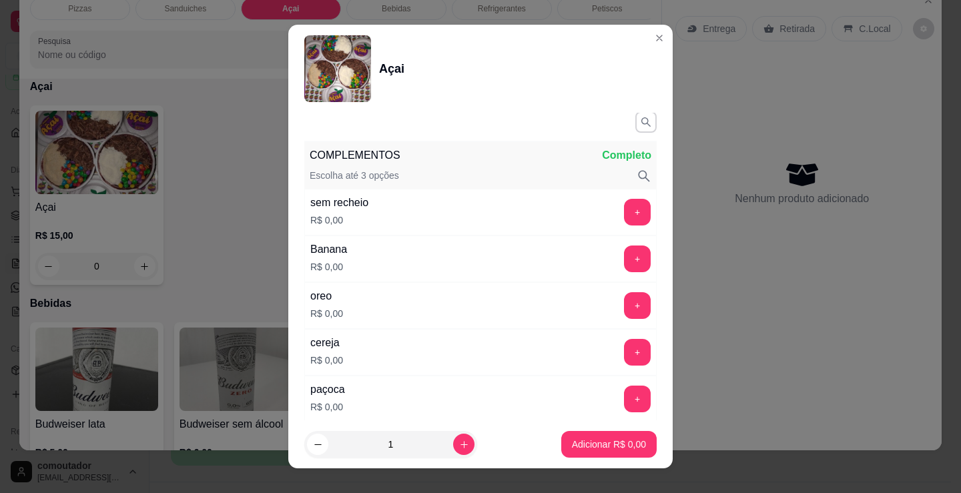
scroll to position [200, 0]
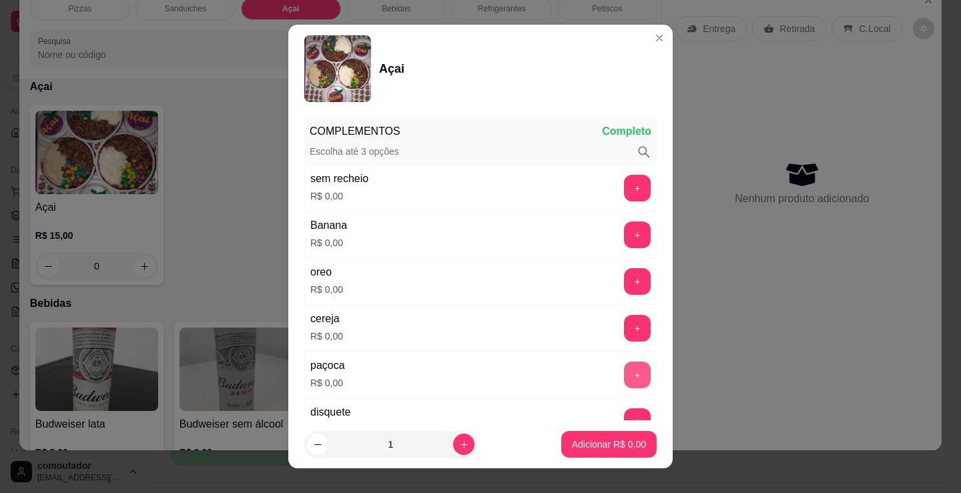
click at [624, 382] on button "+" at bounding box center [637, 375] width 27 height 27
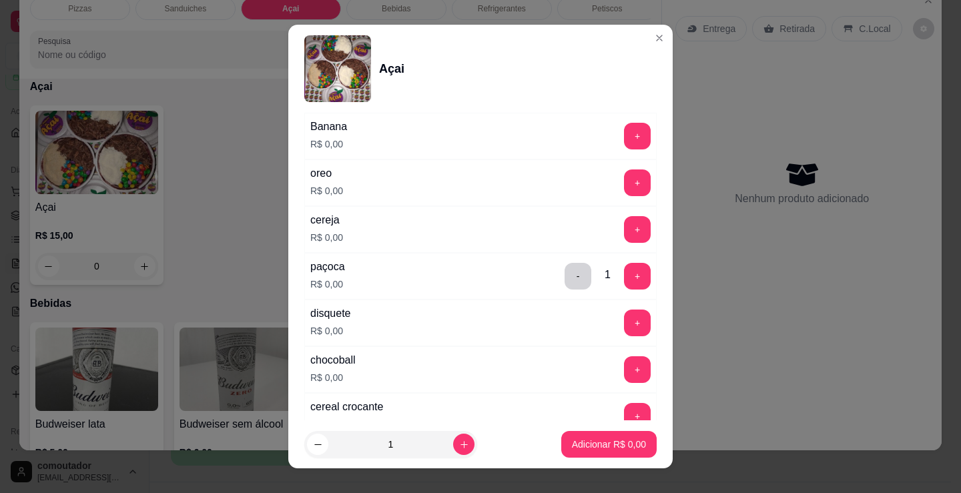
scroll to position [334, 0]
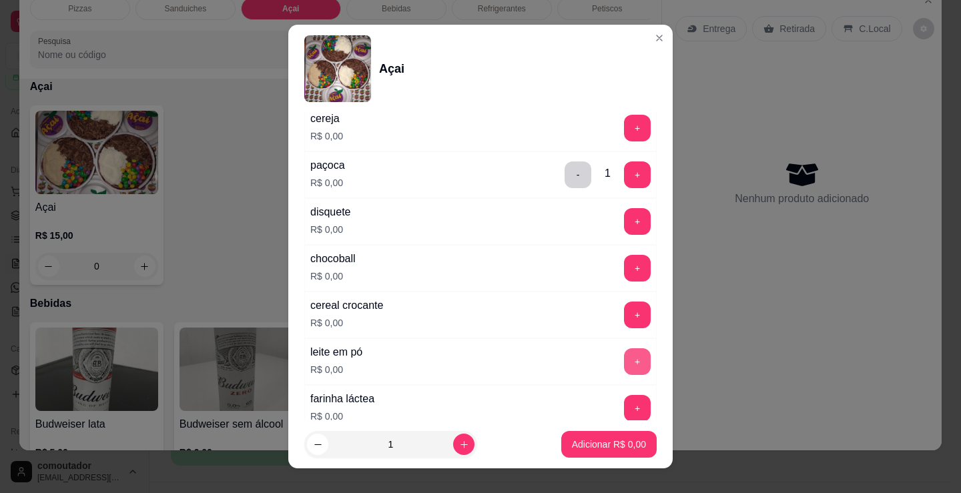
click at [624, 364] on button "+" at bounding box center [637, 361] width 27 height 27
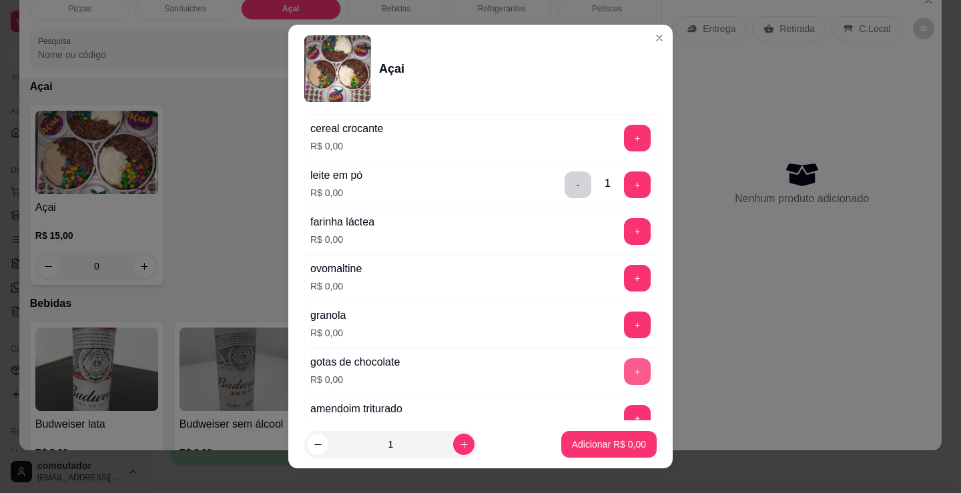
scroll to position [601, 0]
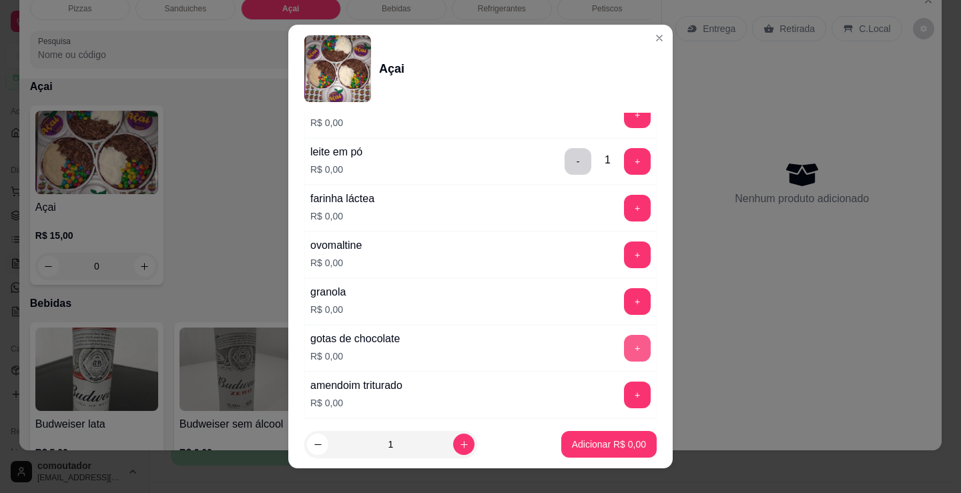
click at [624, 352] on button "+" at bounding box center [637, 348] width 27 height 27
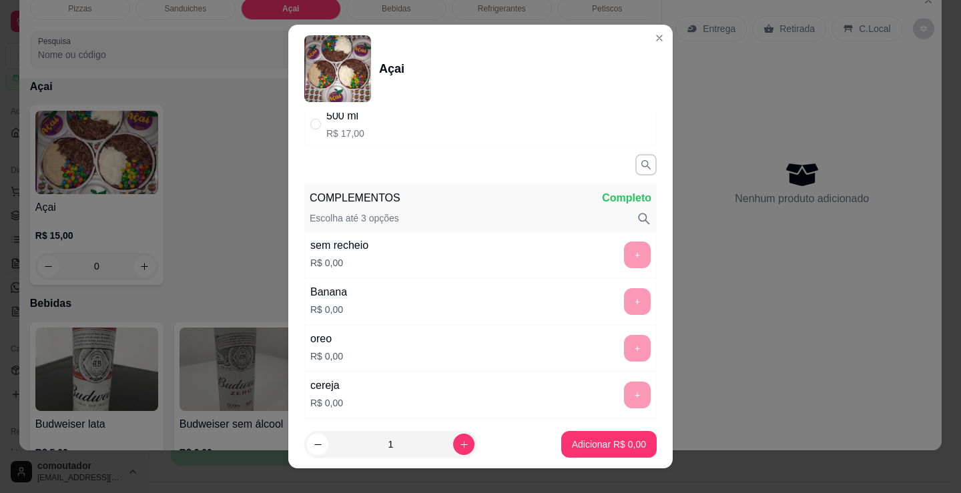
scroll to position [0, 0]
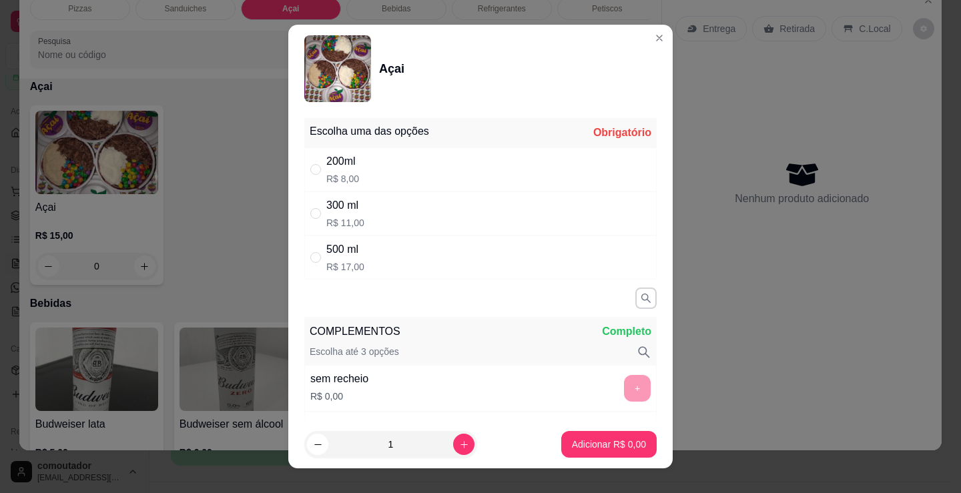
click at [399, 187] on div "200ml R$ 8,00" at bounding box center [480, 170] width 352 height 44
radio input "true"
click at [587, 448] on p "Adicionar R$ 8,00" at bounding box center [609, 444] width 74 height 13
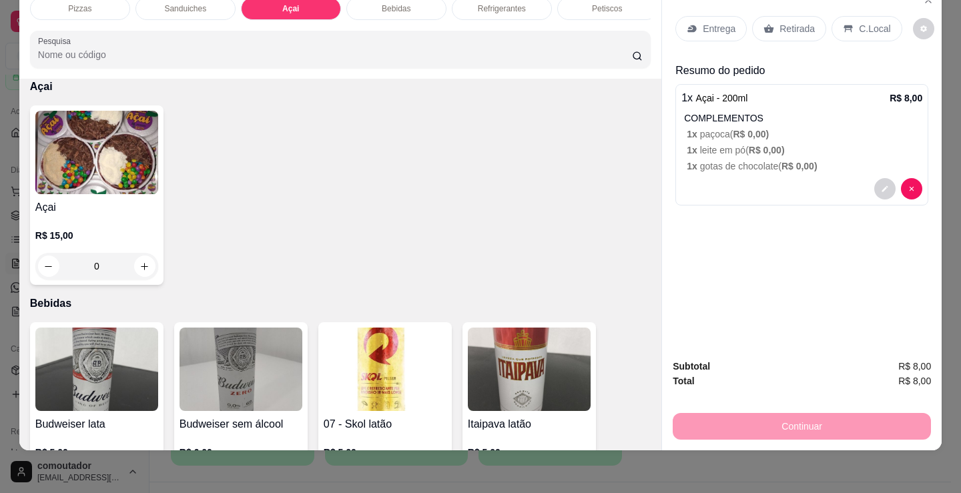
click at [182, 3] on p "Sanduiches" at bounding box center [185, 8] width 42 height 11
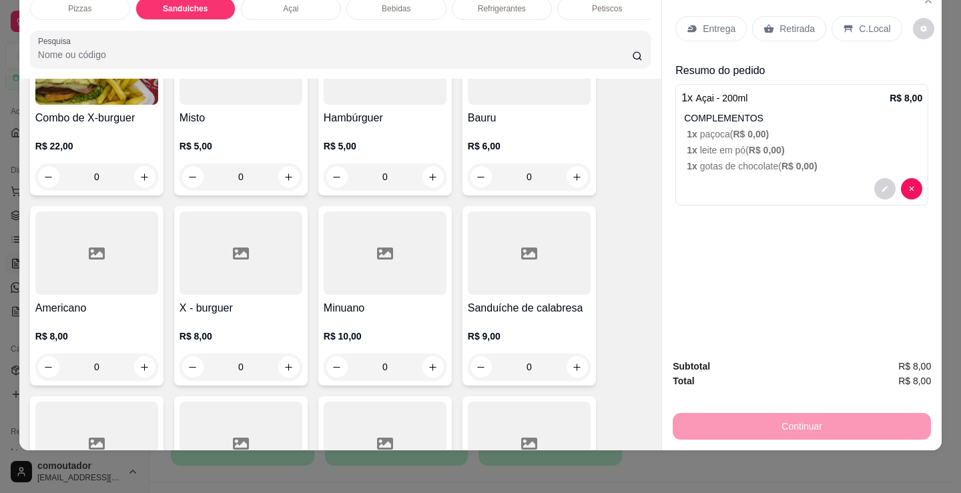
scroll to position [469, 0]
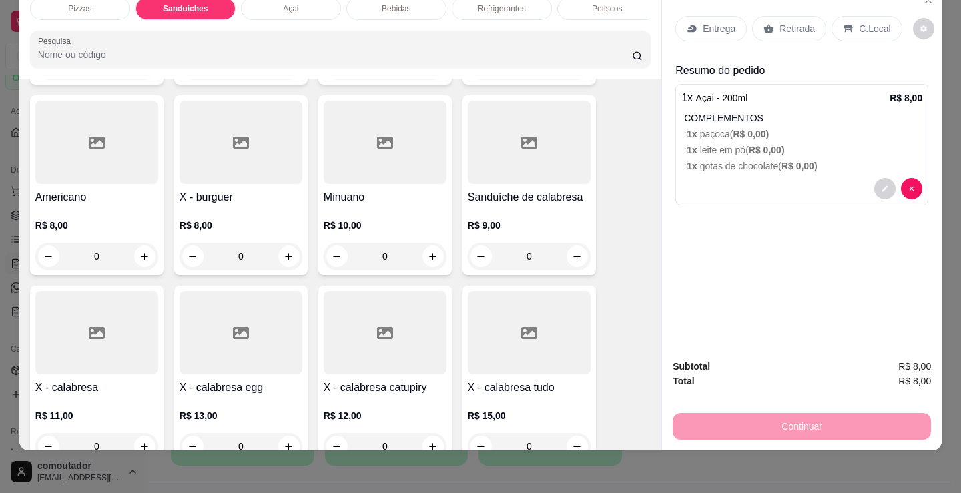
click at [431, 258] on div "0" at bounding box center [385, 256] width 123 height 27
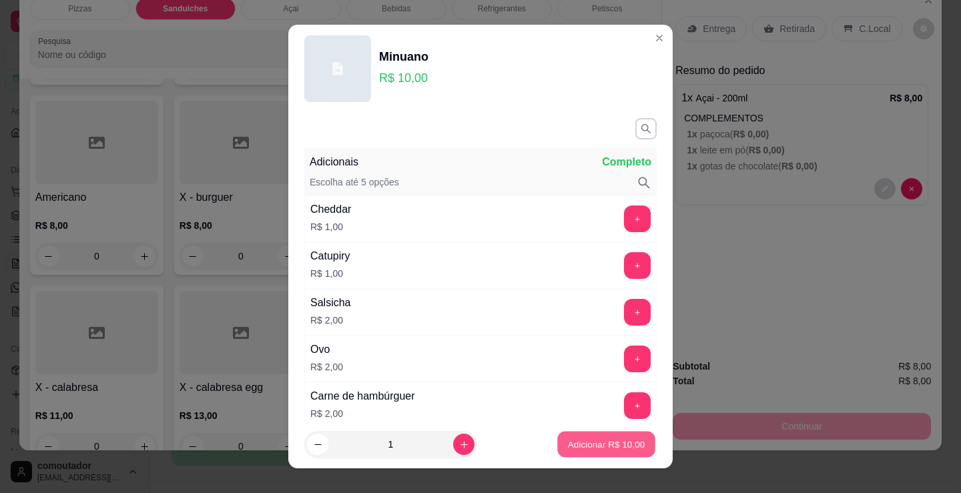
click at [623, 445] on p "Adicionar R$ 10,00" at bounding box center [606, 444] width 77 height 13
type input "1"
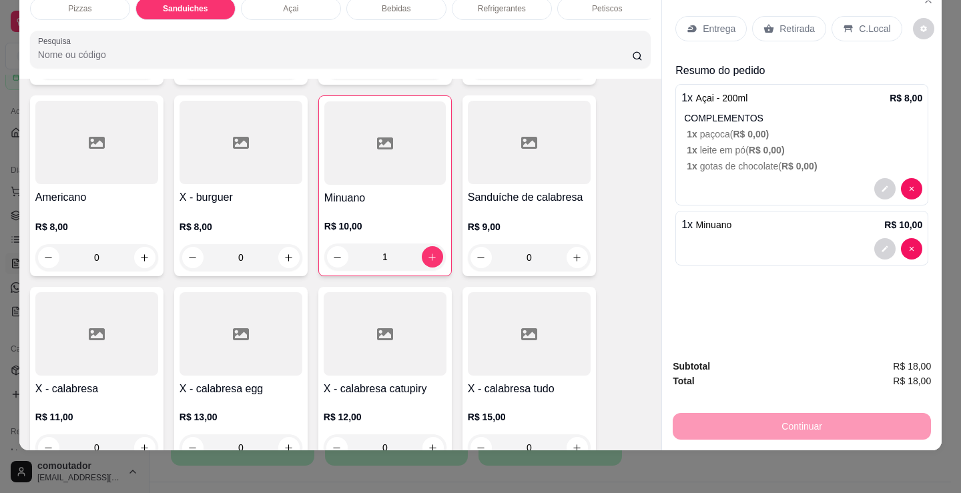
click at [494, 3] on p "Refrigerantes" at bounding box center [502, 8] width 48 height 11
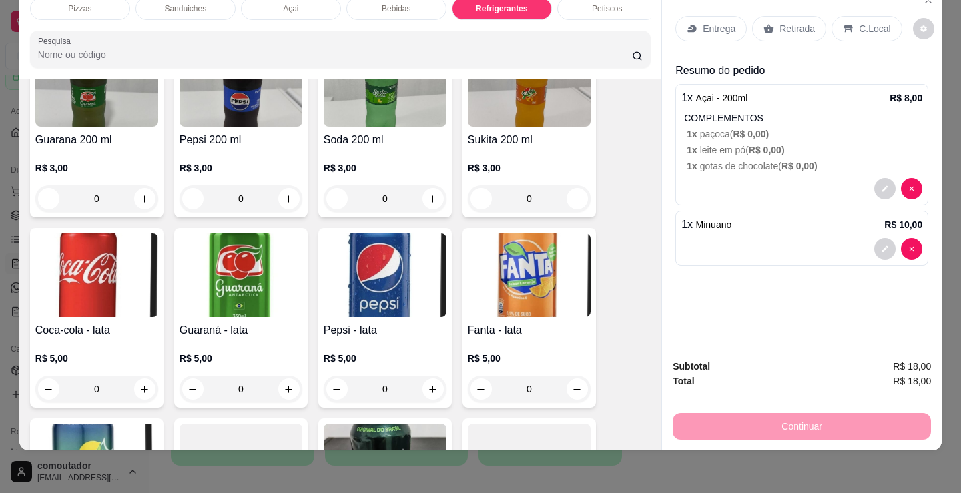
scroll to position [3525, 0]
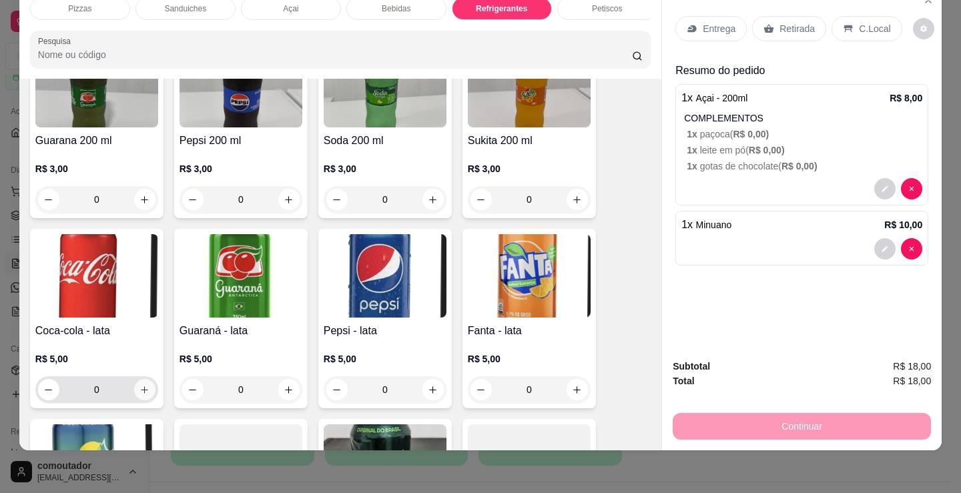
click at [140, 389] on icon "increase-product-quantity" at bounding box center [145, 390] width 10 height 10
type input "1"
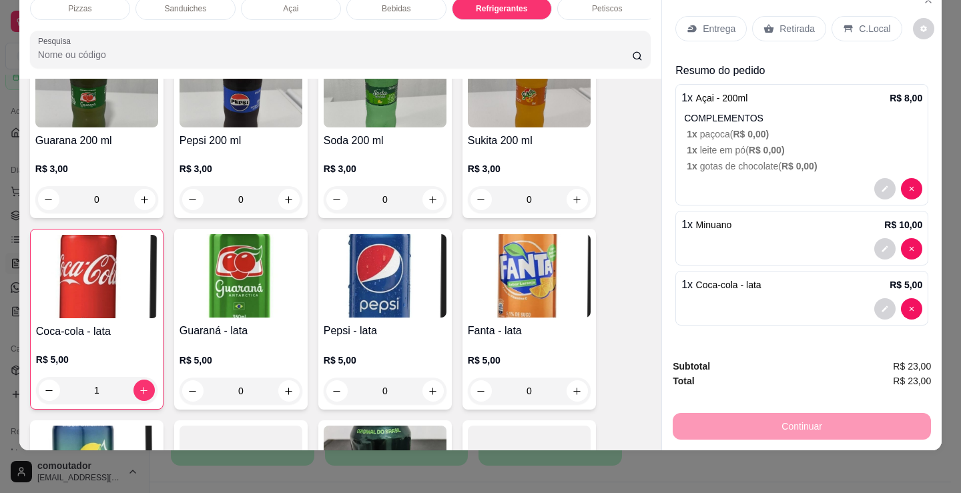
click at [715, 22] on p "Entrega" at bounding box center [719, 28] width 33 height 13
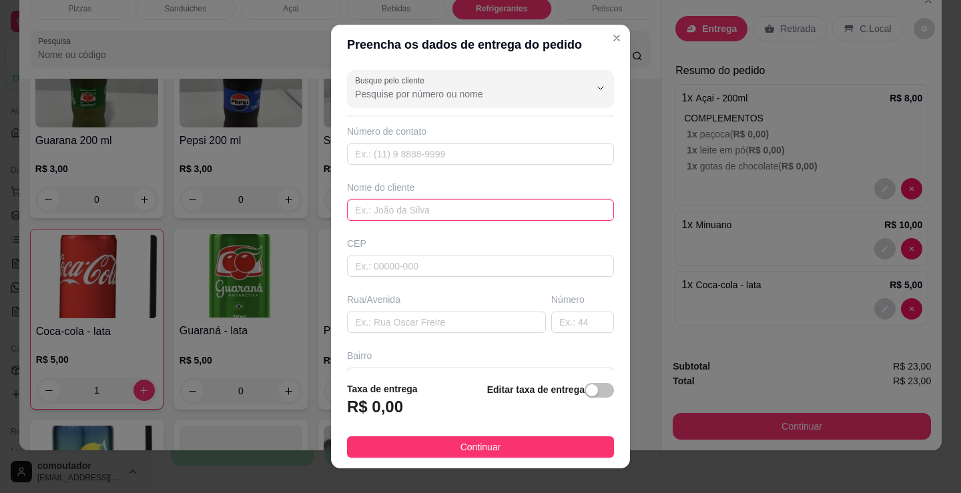
click at [383, 205] on input "text" at bounding box center [480, 210] width 267 height 21
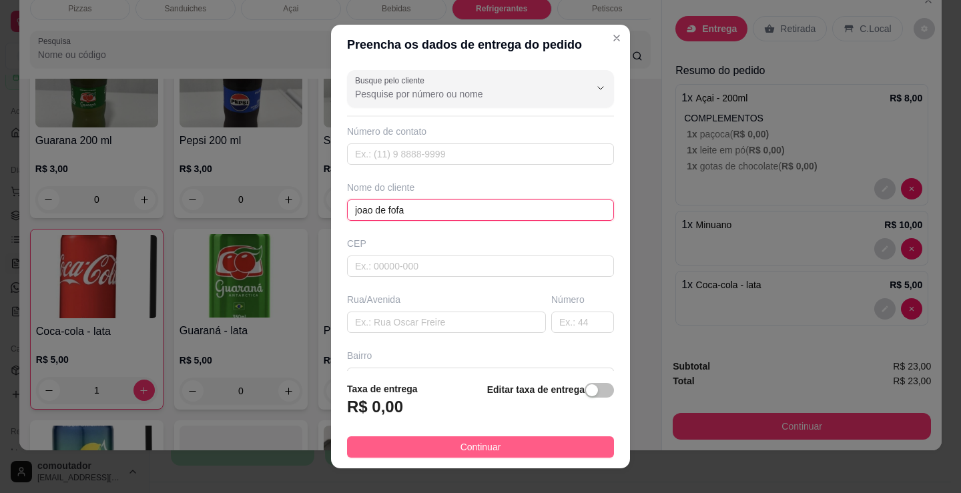
type input "joao de fofa"
click at [512, 453] on button "Continuar" at bounding box center [480, 447] width 267 height 21
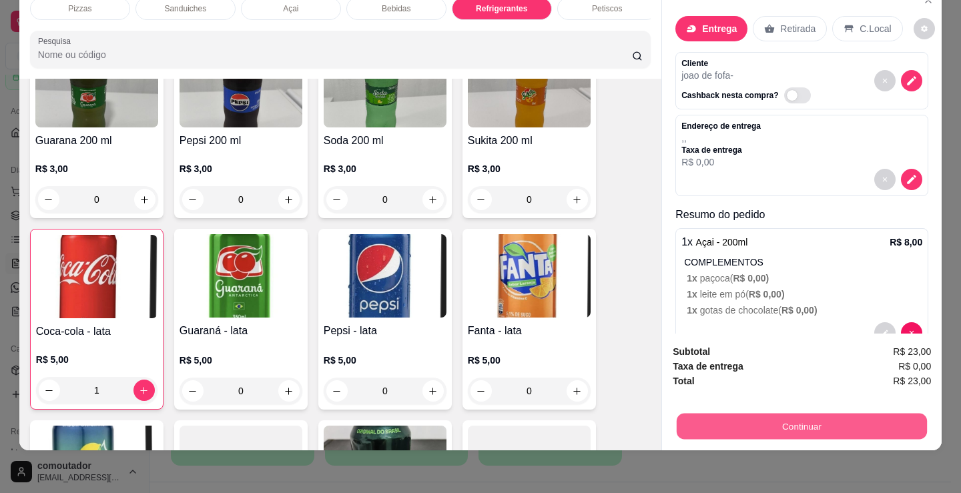
click at [756, 417] on button "Continuar" at bounding box center [802, 426] width 250 height 26
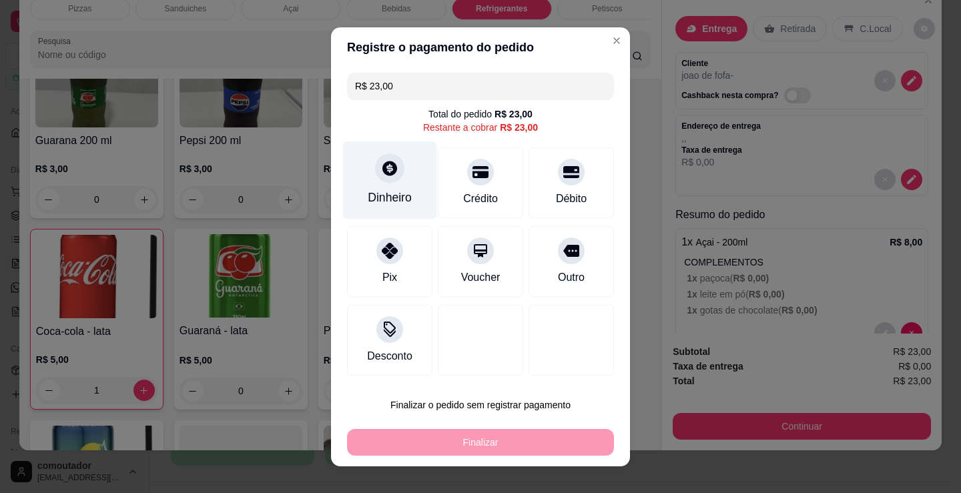
click at [371, 192] on div "Dinheiro" at bounding box center [390, 197] width 44 height 17
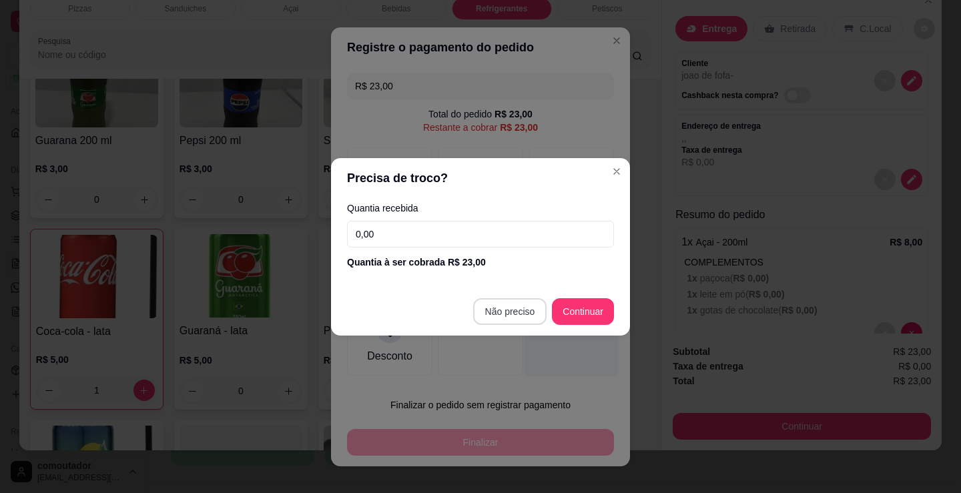
type input "R$ 0,00"
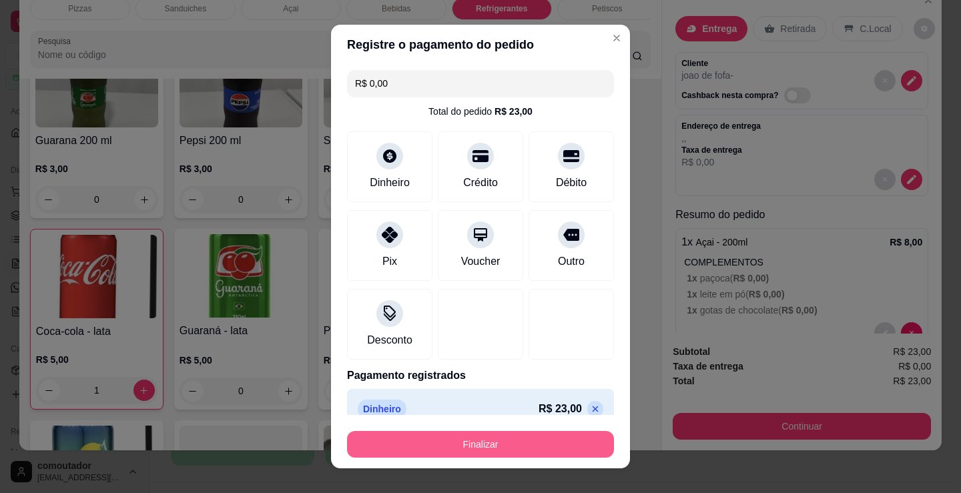
click at [513, 440] on button "Finalizar" at bounding box center [480, 444] width 267 height 27
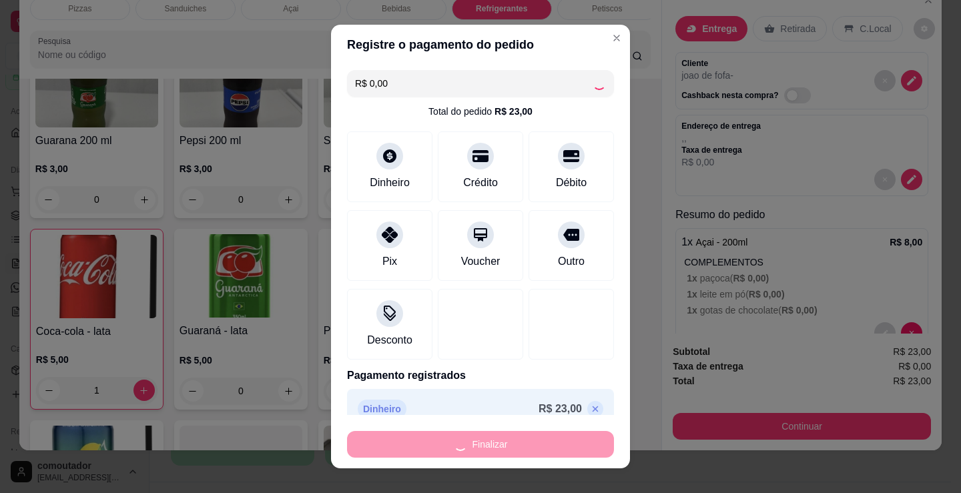
type input "0"
type input "-R$ 23,00"
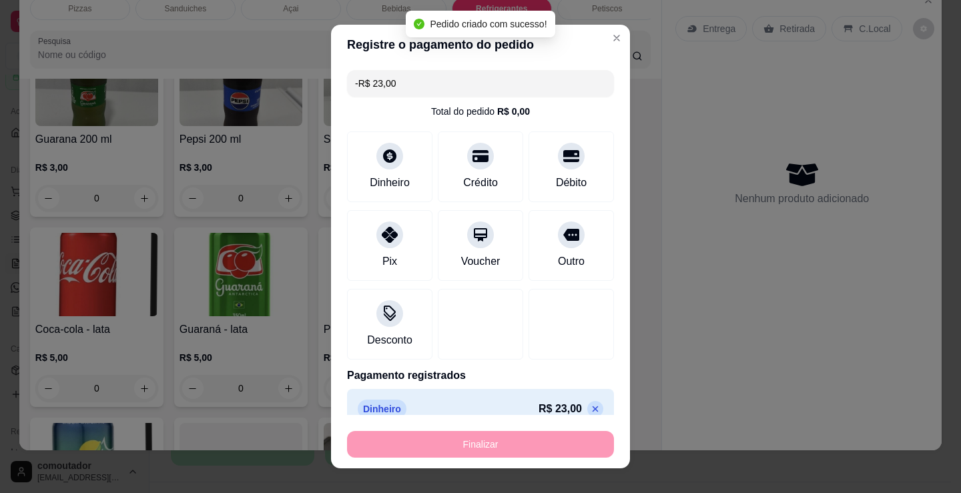
scroll to position [3524, 0]
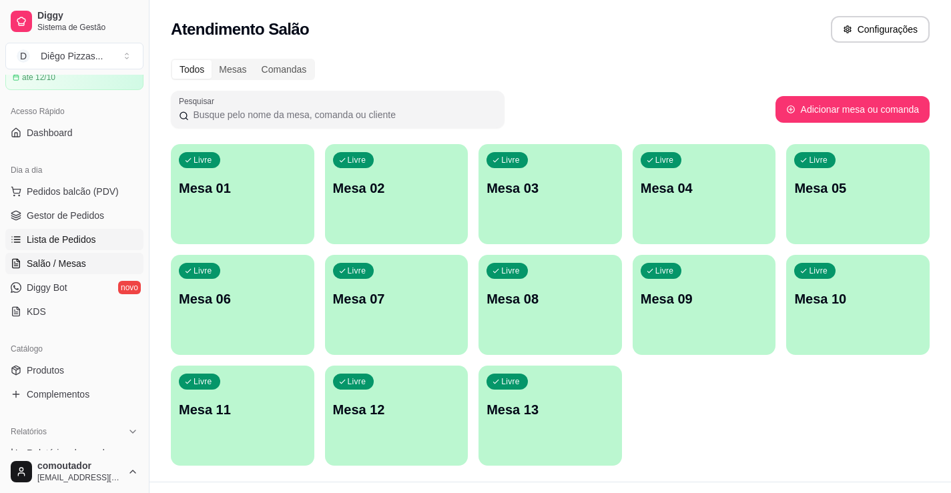
click at [113, 242] on link "Lista de Pedidos" at bounding box center [74, 239] width 138 height 21
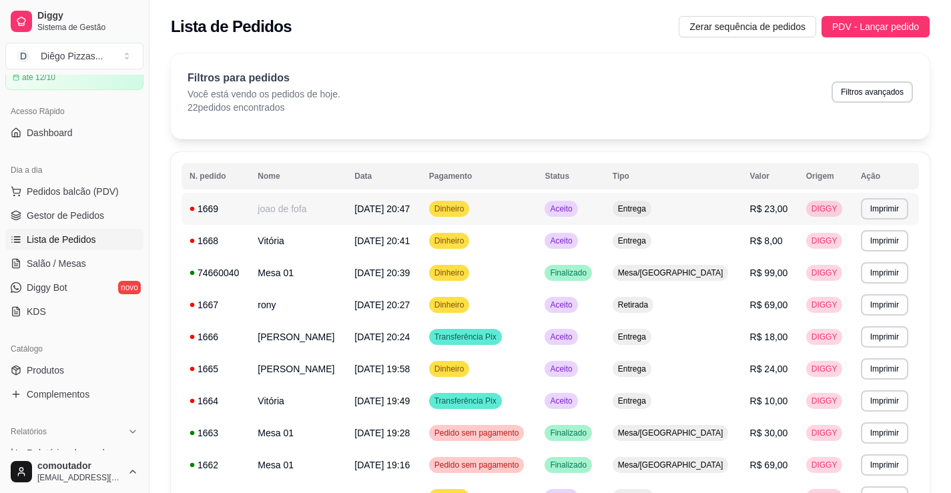
click at [308, 210] on td "joao de fofa" at bounding box center [298, 209] width 97 height 32
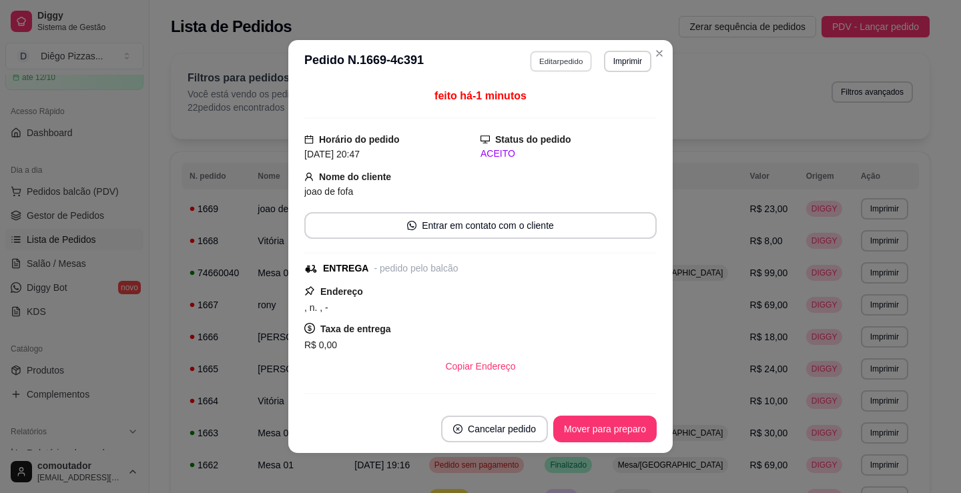
click at [548, 61] on button "Editar pedido" at bounding box center [562, 61] width 62 height 21
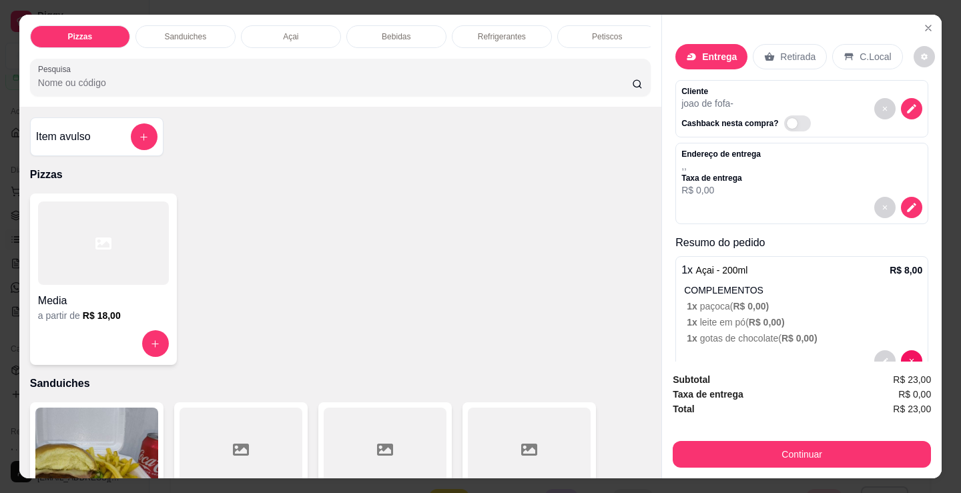
click at [793, 300] on p "1 x paçoca ( R$ 0,00 )" at bounding box center [805, 306] width 236 height 13
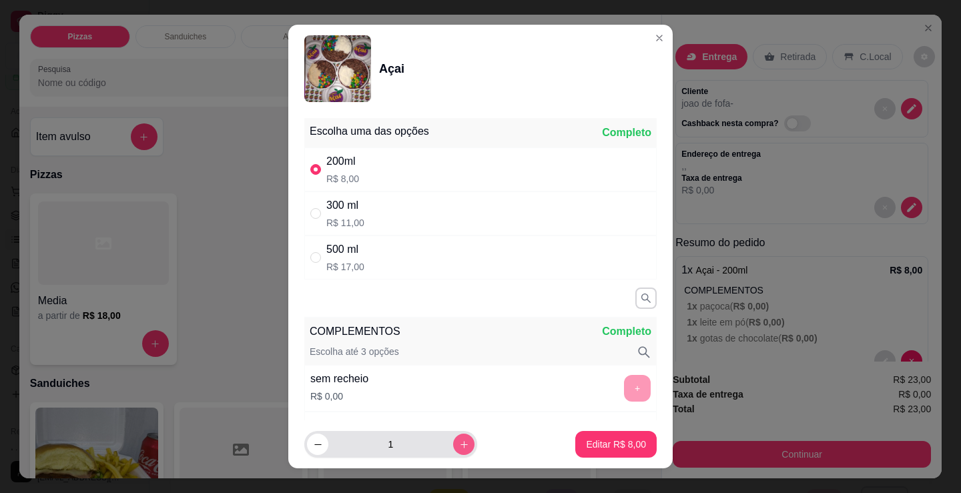
click at [459, 442] on icon "increase-product-quantity" at bounding box center [464, 445] width 10 height 10
type input "3"
click at [592, 453] on button "Editar R$ 24,00" at bounding box center [613, 445] width 83 height 26
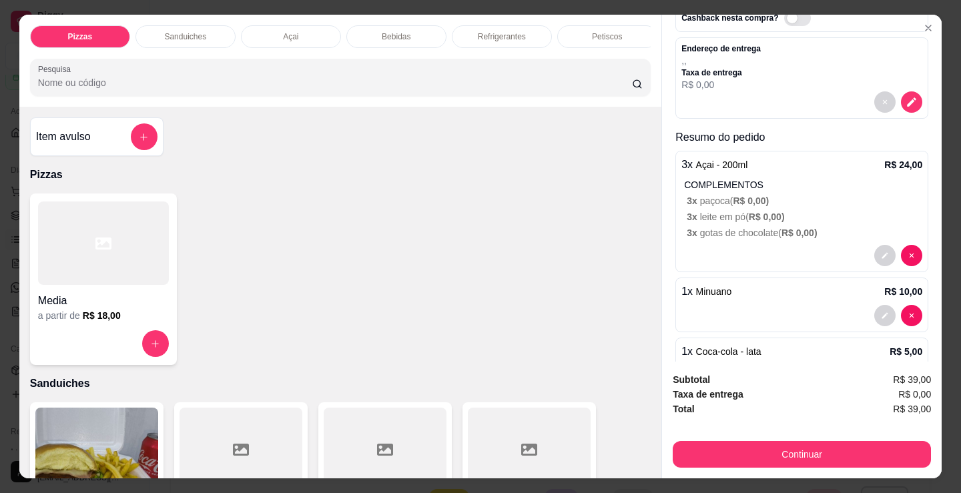
scroll to position [155, 0]
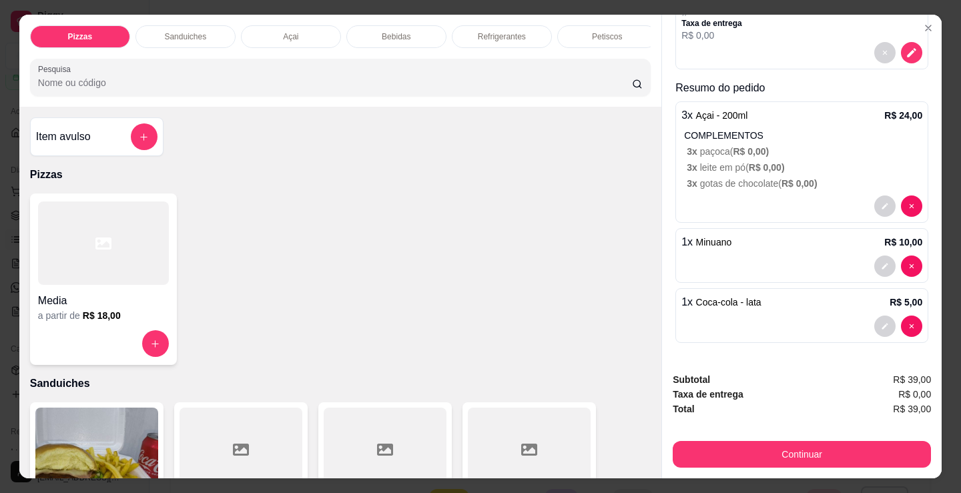
click at [759, 166] on span "R$ 0,00 )" at bounding box center [767, 167] width 36 height 11
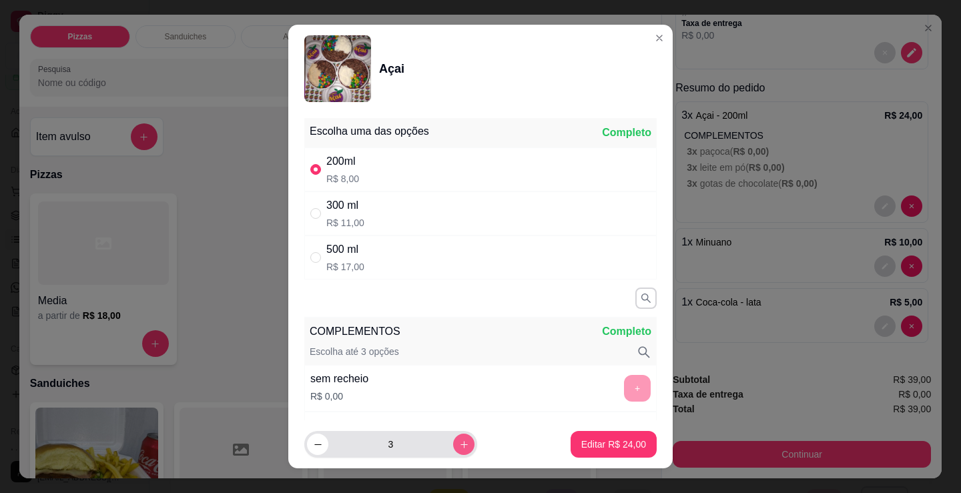
click at [459, 440] on icon "increase-product-quantity" at bounding box center [464, 445] width 10 height 10
type input "4"
click at [631, 451] on button "Editar R$ 32,00" at bounding box center [613, 445] width 83 height 26
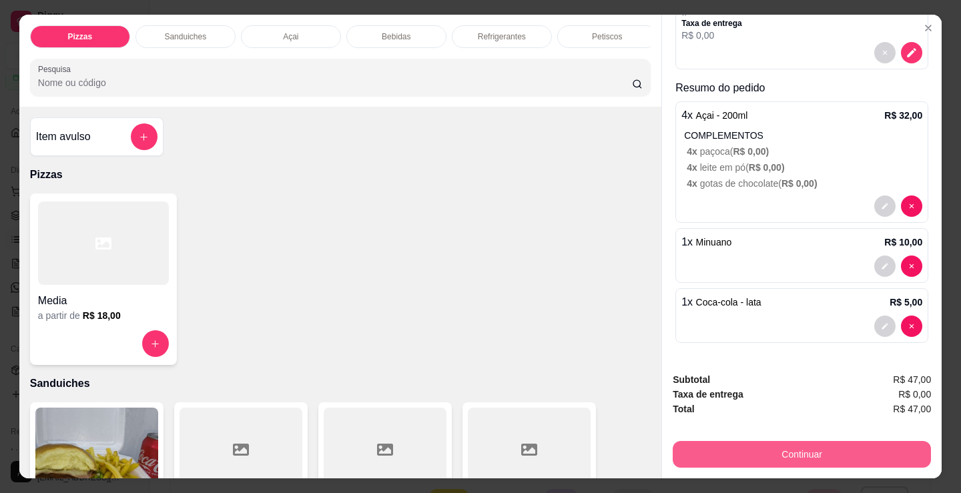
click at [756, 450] on button "Continuar" at bounding box center [802, 454] width 258 height 27
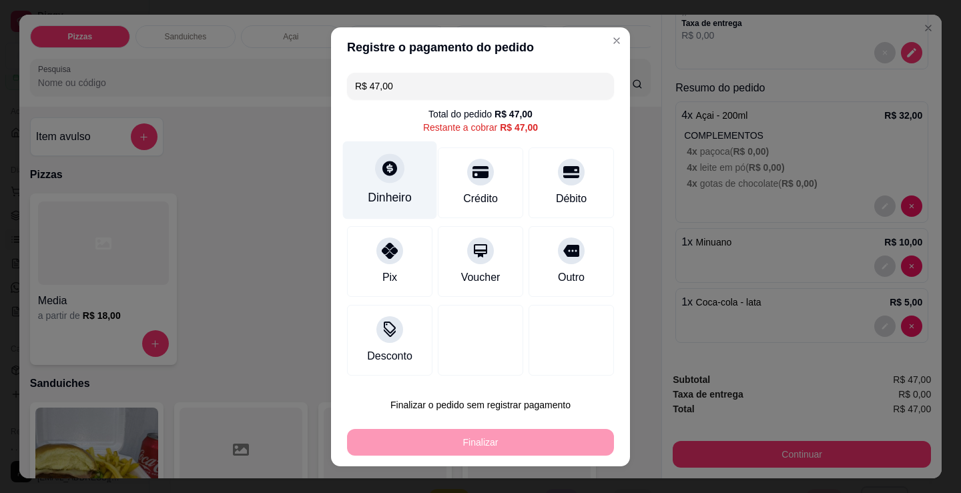
click at [393, 176] on div at bounding box center [389, 168] width 29 height 29
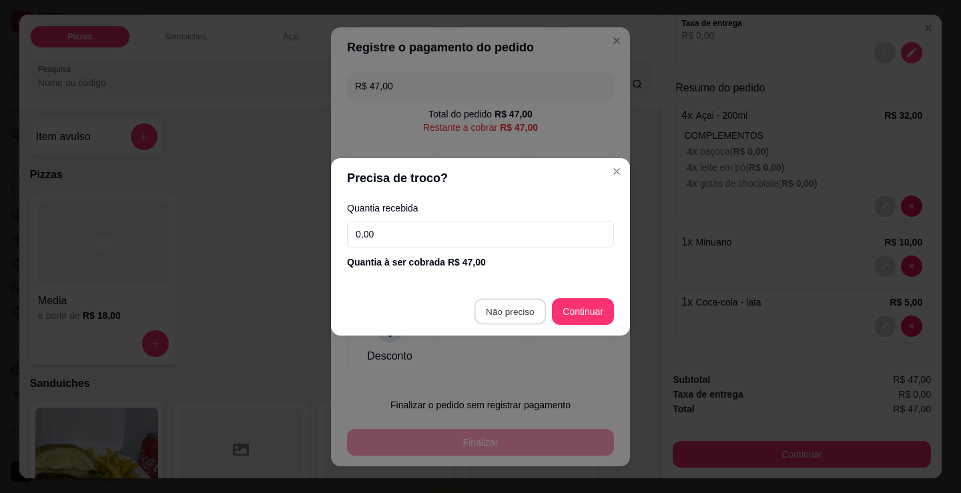
type input "R$ 0,00"
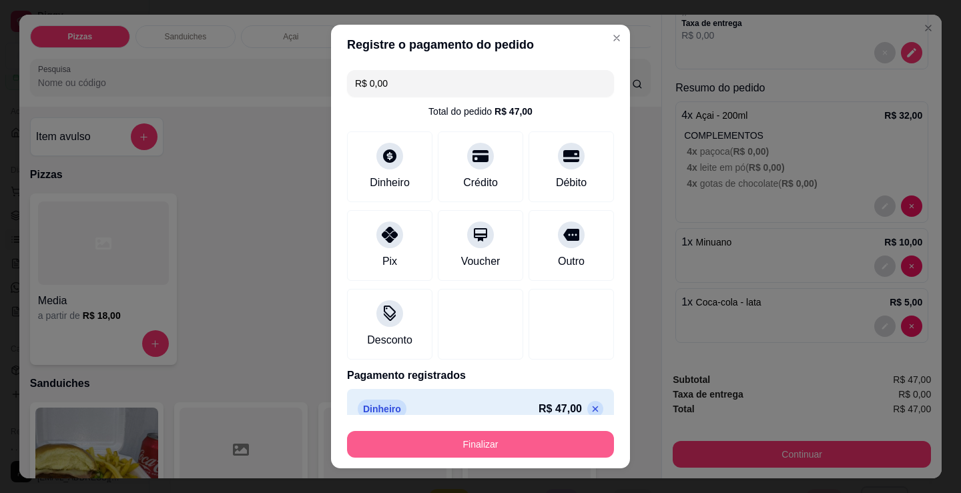
click at [497, 447] on button "Finalizar" at bounding box center [480, 444] width 267 height 27
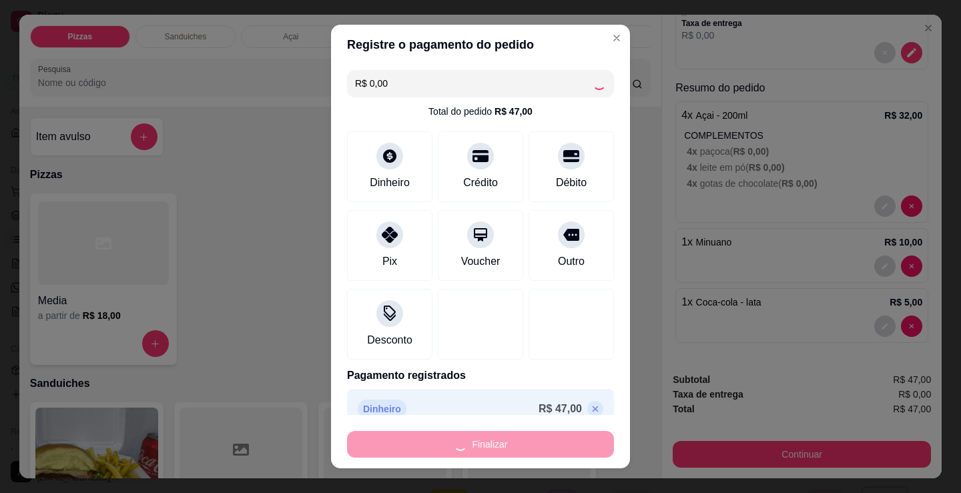
type input "0"
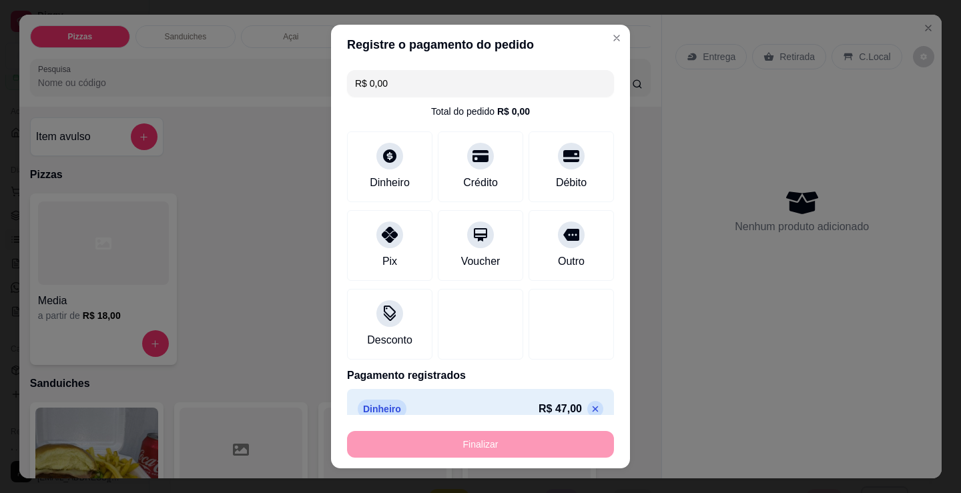
type input "-R$ 47,00"
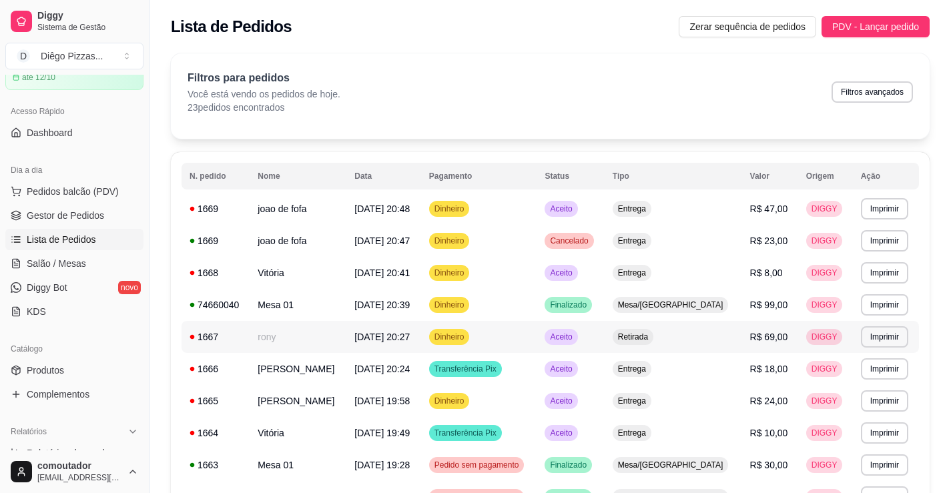
click at [323, 341] on td "rony" at bounding box center [298, 337] width 97 height 32
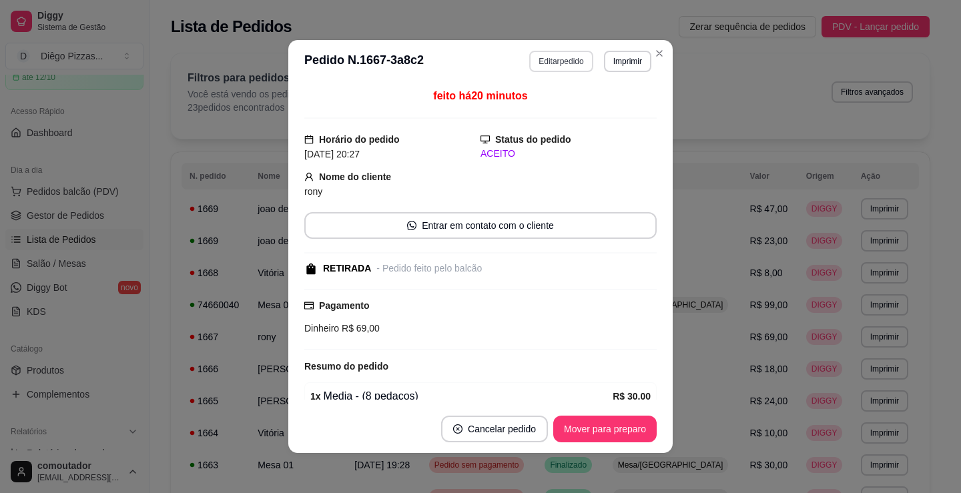
click at [570, 58] on button "Editar pedido" at bounding box center [560, 61] width 63 height 21
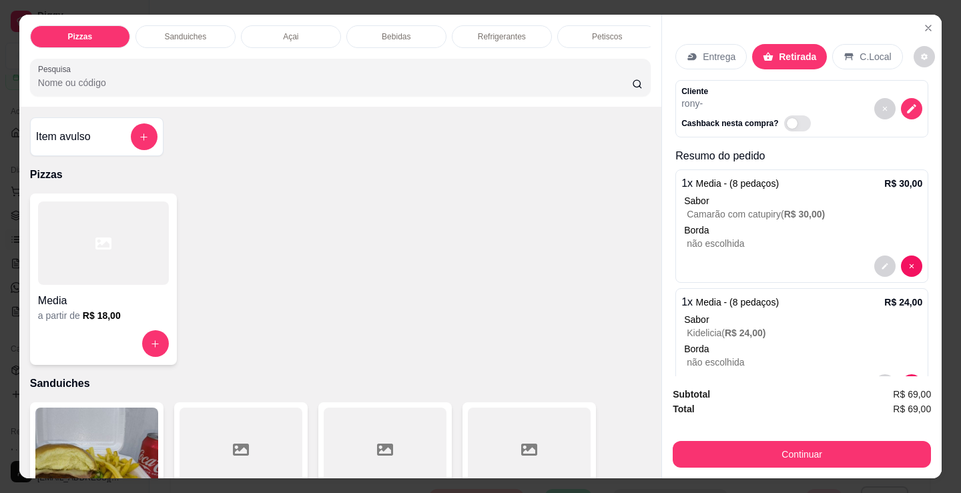
click at [415, 35] on div "Bebidas" at bounding box center [396, 36] width 100 height 23
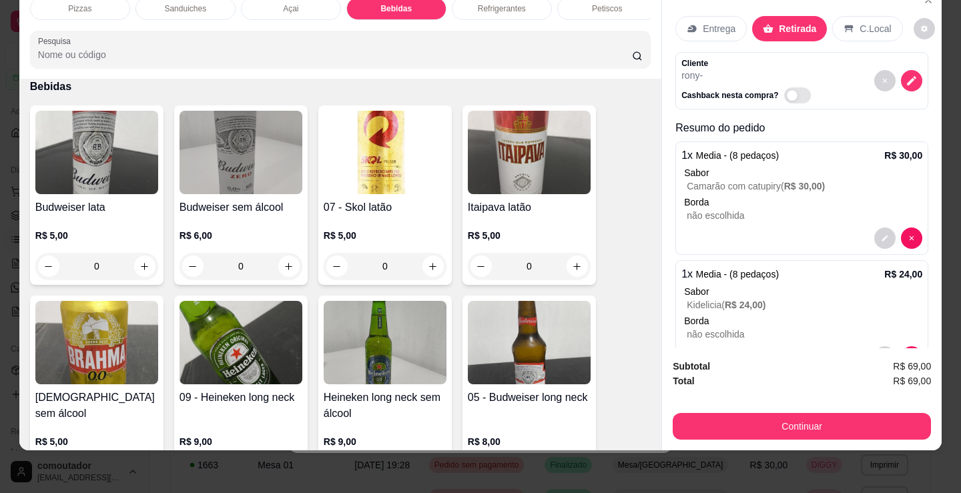
click at [498, 6] on div "Refrigerantes" at bounding box center [502, 8] width 100 height 23
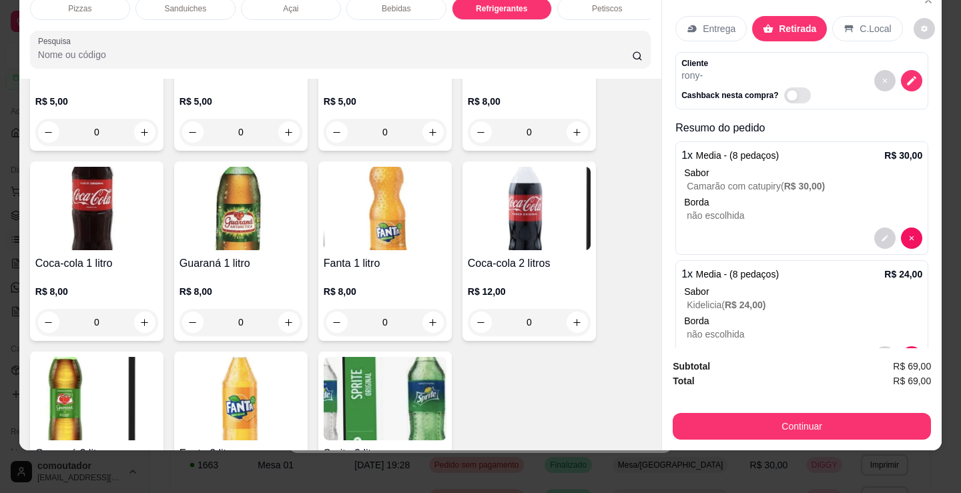
scroll to position [3991, 0]
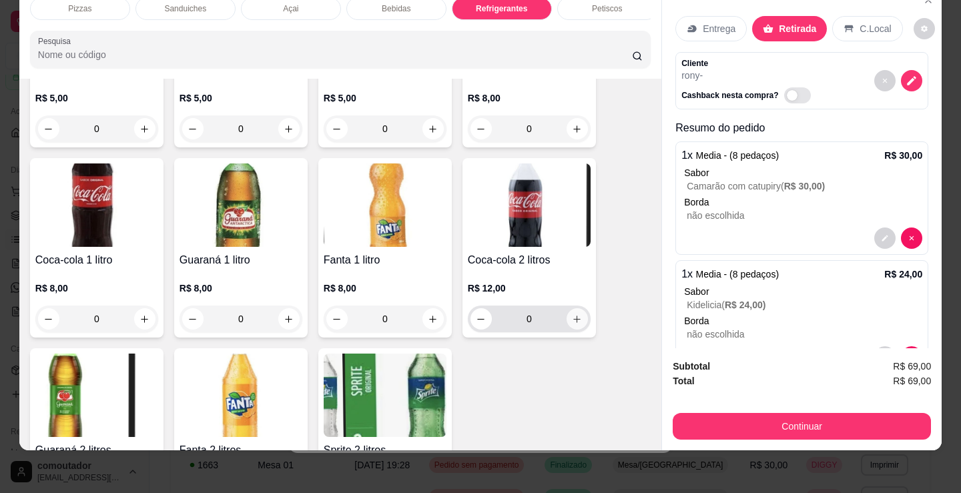
click at [581, 323] on button "increase-product-quantity" at bounding box center [577, 318] width 21 height 21
type input "1"
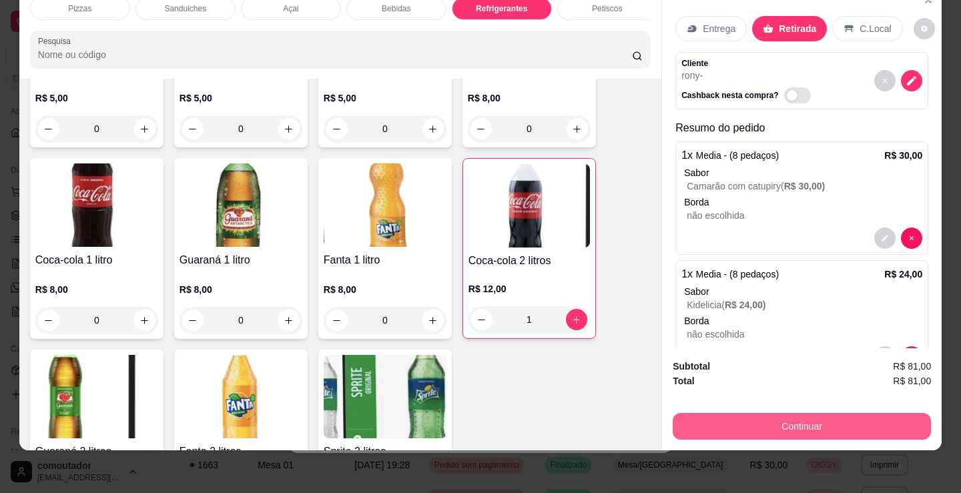
click at [747, 417] on button "Continuar" at bounding box center [802, 426] width 258 height 27
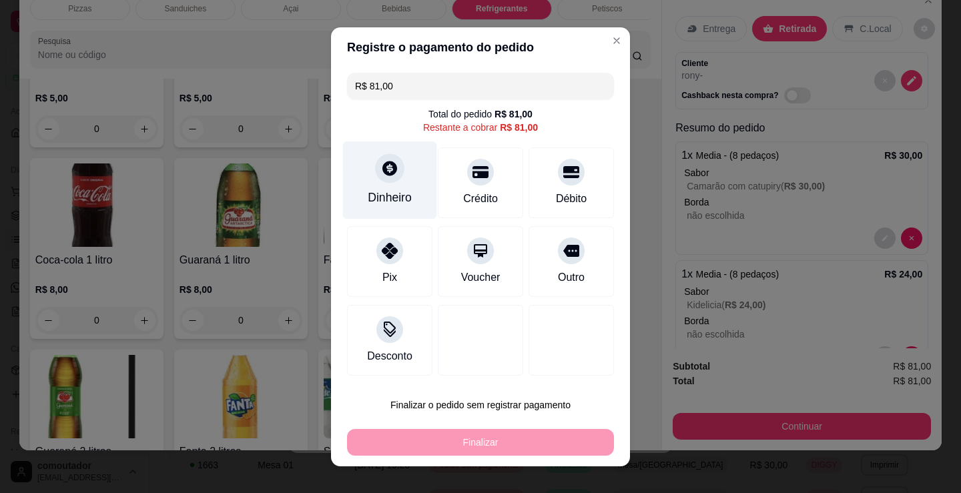
click at [382, 157] on div at bounding box center [389, 168] width 29 height 29
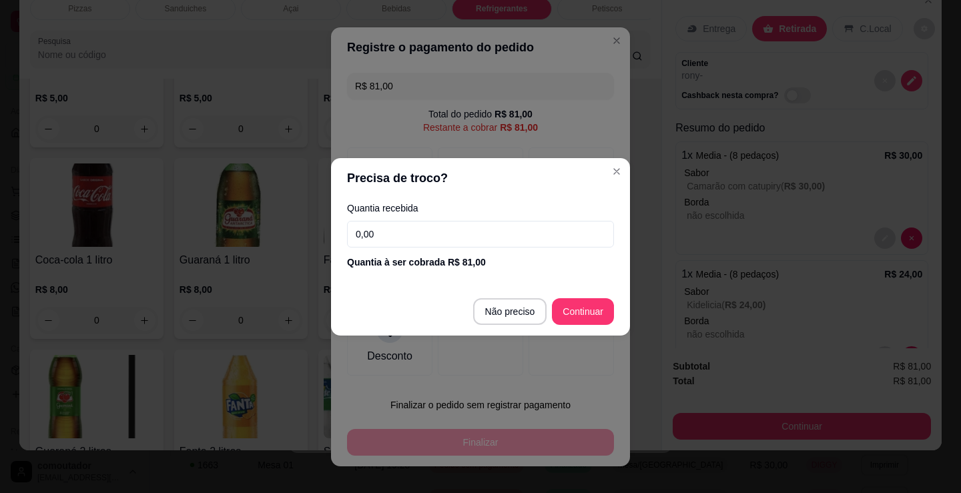
click at [481, 239] on input "0,00" at bounding box center [480, 234] width 267 height 27
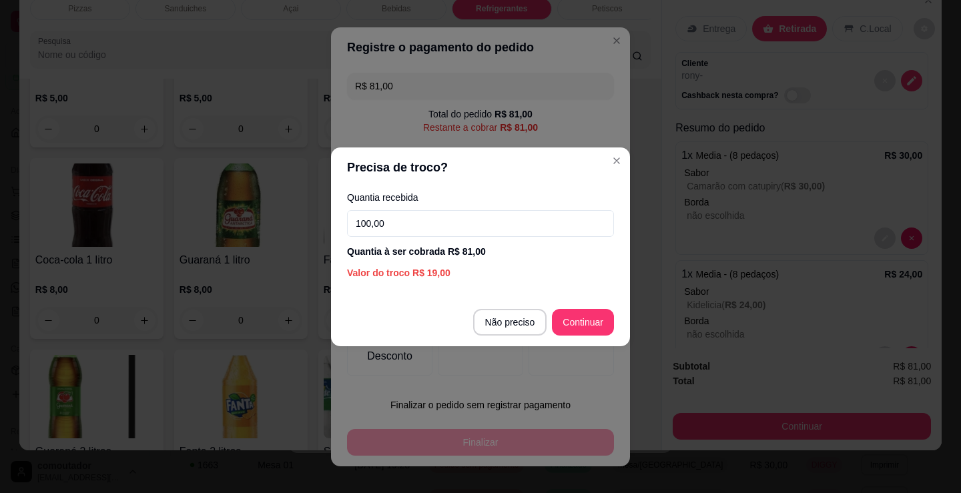
type input "100,00"
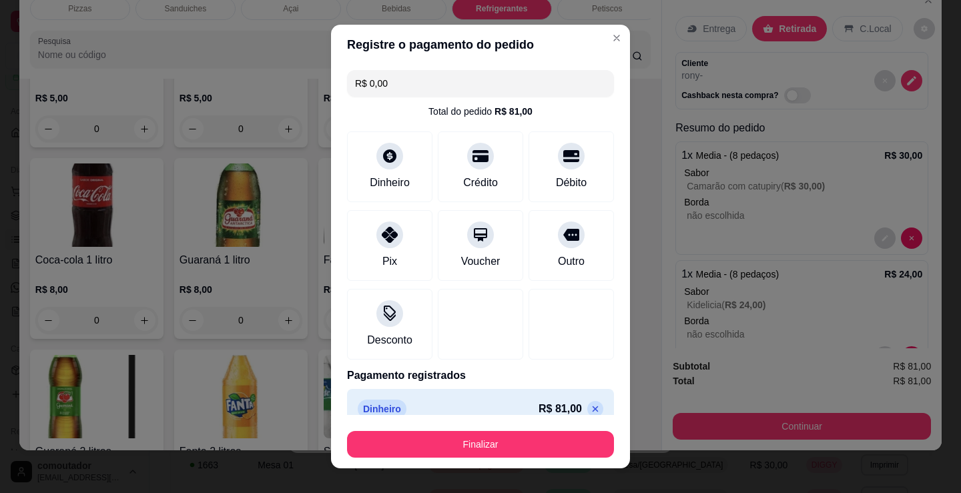
type input "R$ 0,00"
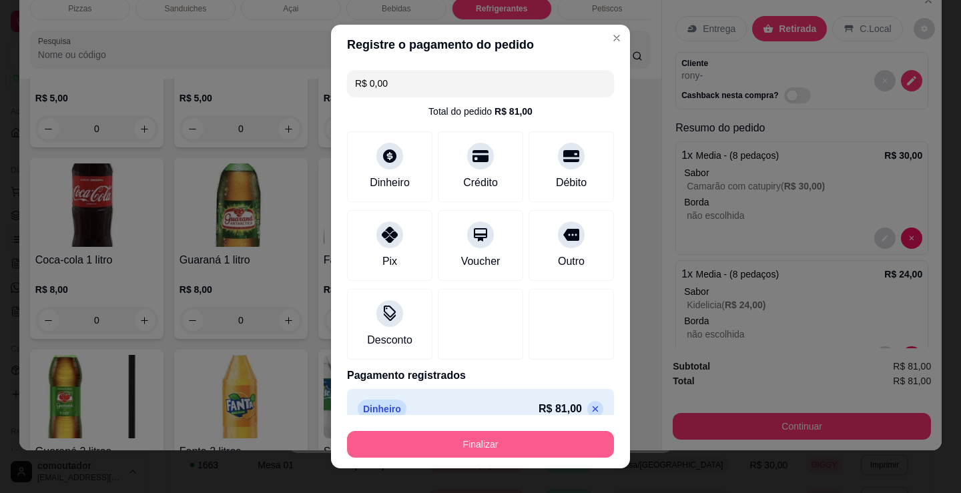
click at [479, 441] on button "Finalizar" at bounding box center [480, 444] width 267 height 27
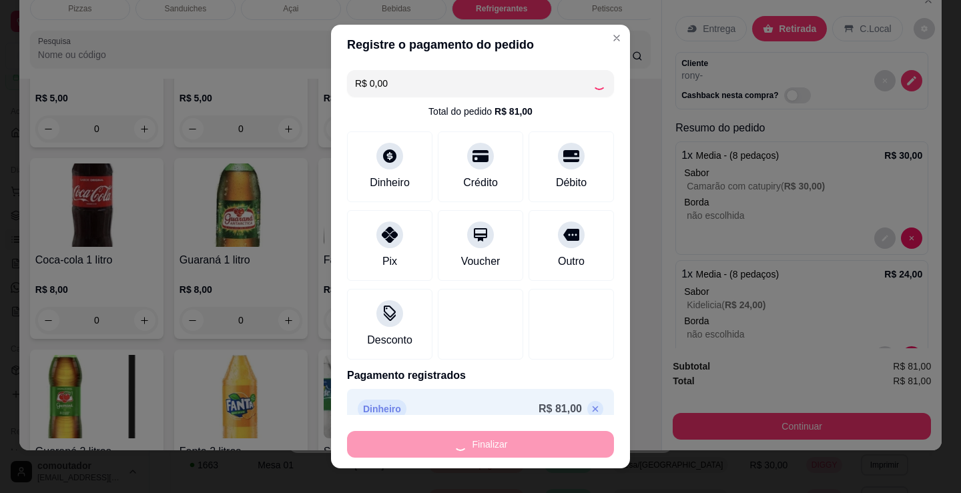
type input "0"
type input "-R$ 81,00"
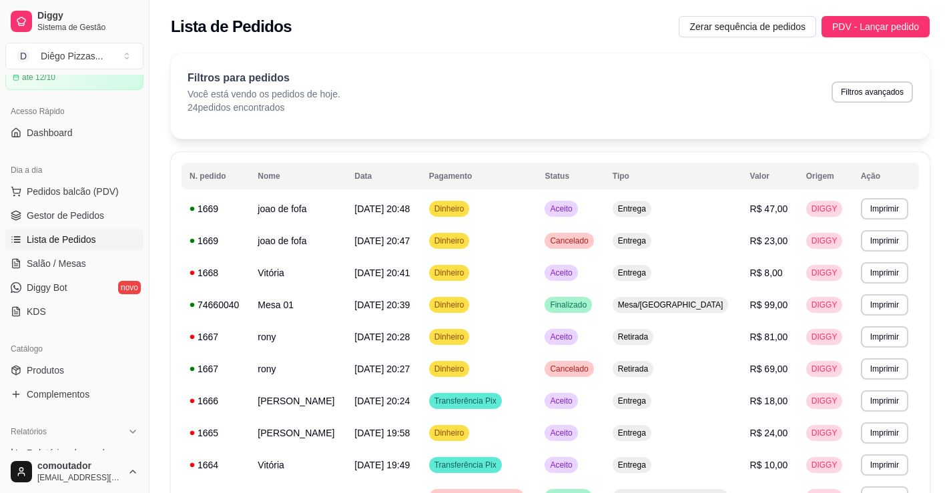
click at [763, 76] on div "Filtros para pedidos Você está vendo os pedidos de hoje. 24 pedidos encontrados…" at bounding box center [551, 92] width 726 height 44
click at [83, 192] on span "Pedidos balcão (PDV)" at bounding box center [73, 191] width 92 height 13
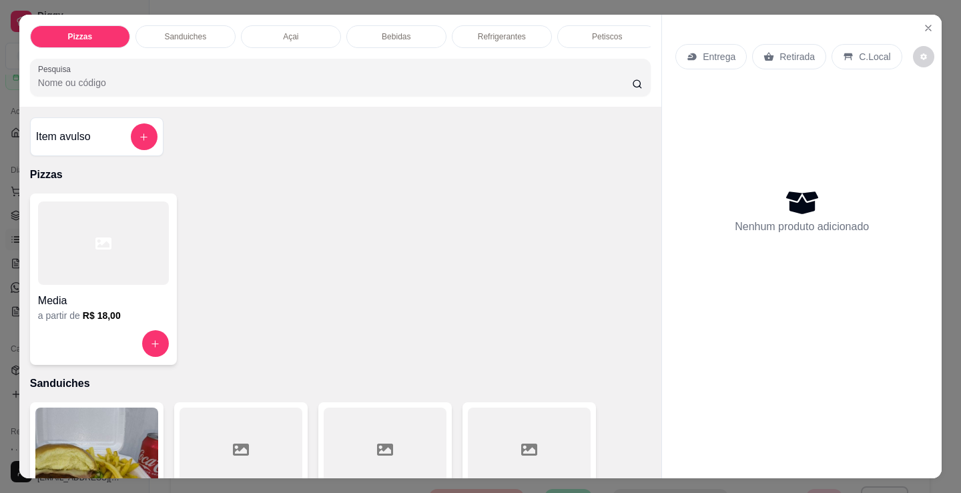
click at [71, 298] on h4 "Media" at bounding box center [103, 301] width 131 height 16
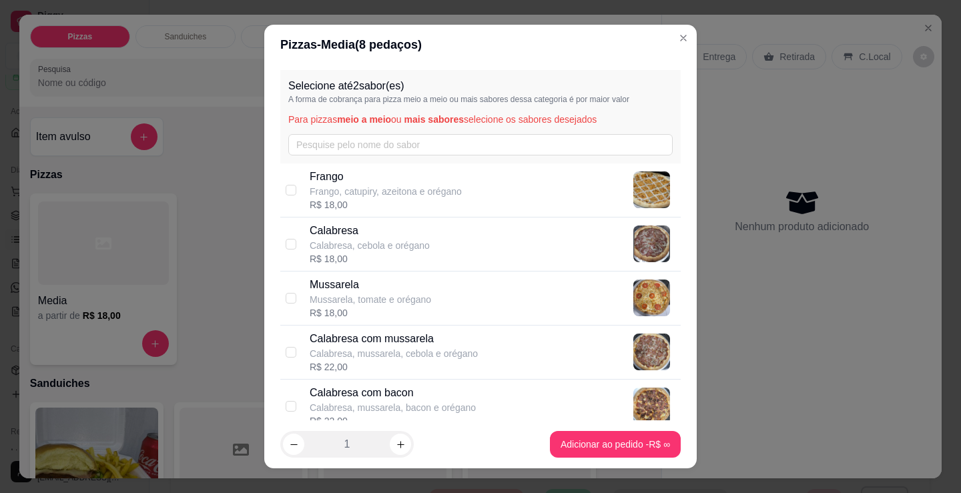
click at [423, 192] on p "Frango, catupiry, azeitona e orégano" at bounding box center [386, 191] width 152 height 13
checkbox input "true"
drag, startPoint x: 432, startPoint y: 253, endPoint x: 440, endPoint y: 253, distance: 8.0
click at [433, 253] on div "Calabresa Calabresa, cebola e orégano R$ 18,00" at bounding box center [493, 244] width 366 height 43
checkbox input "true"
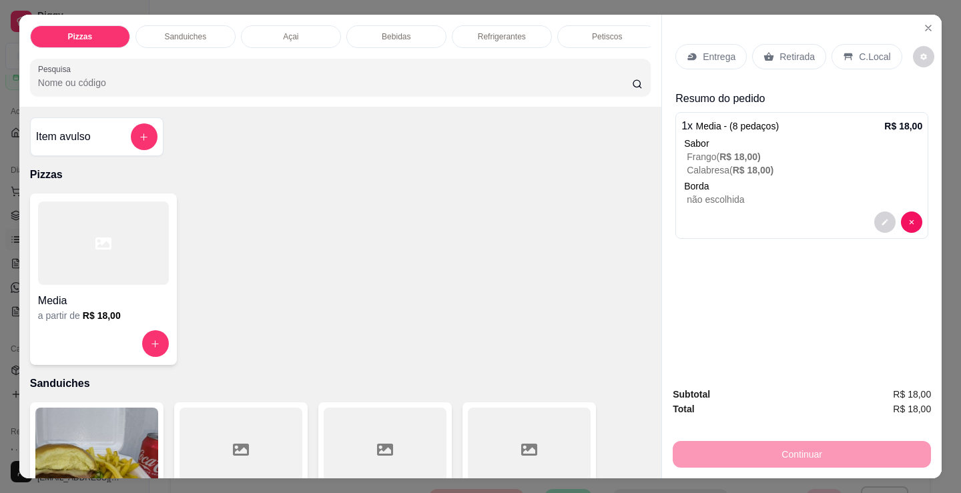
click at [706, 50] on p "Entrega" at bounding box center [719, 56] width 33 height 13
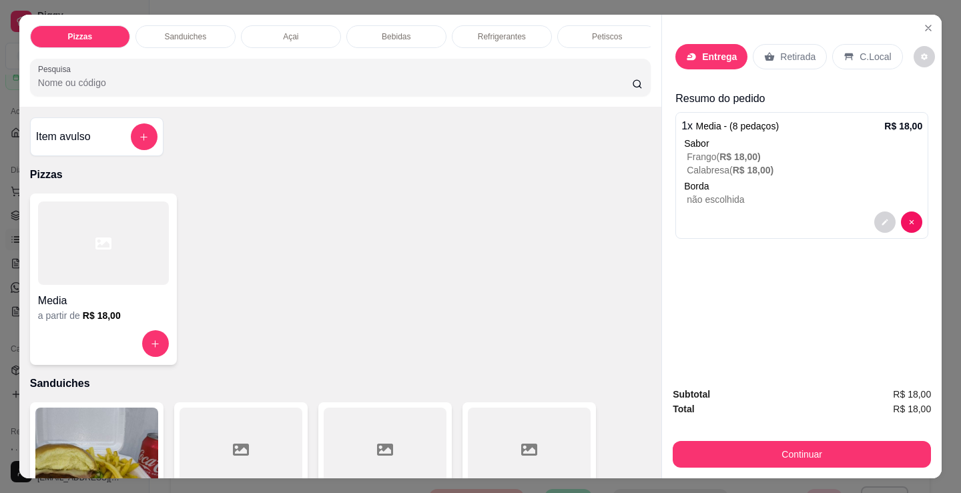
click at [446, 256] on input "text" at bounding box center [480, 266] width 267 height 21
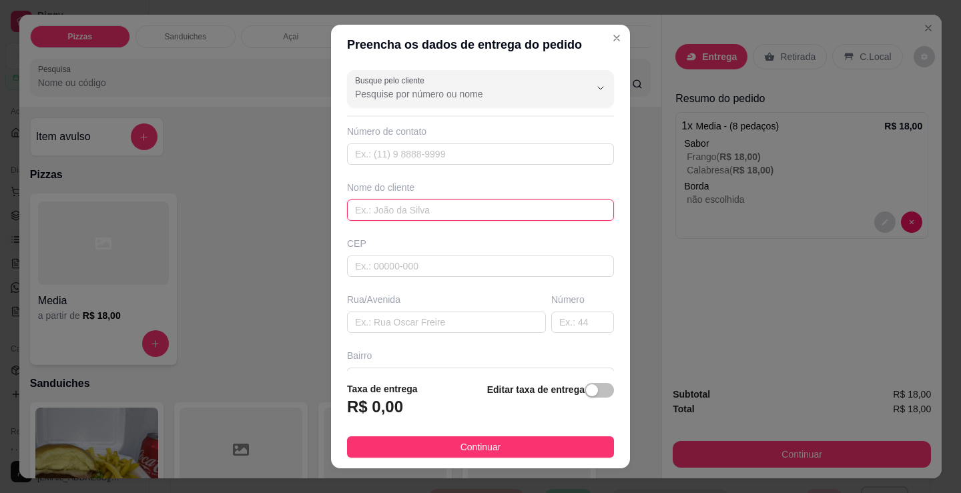
click at [437, 218] on input "text" at bounding box center [480, 210] width 267 height 21
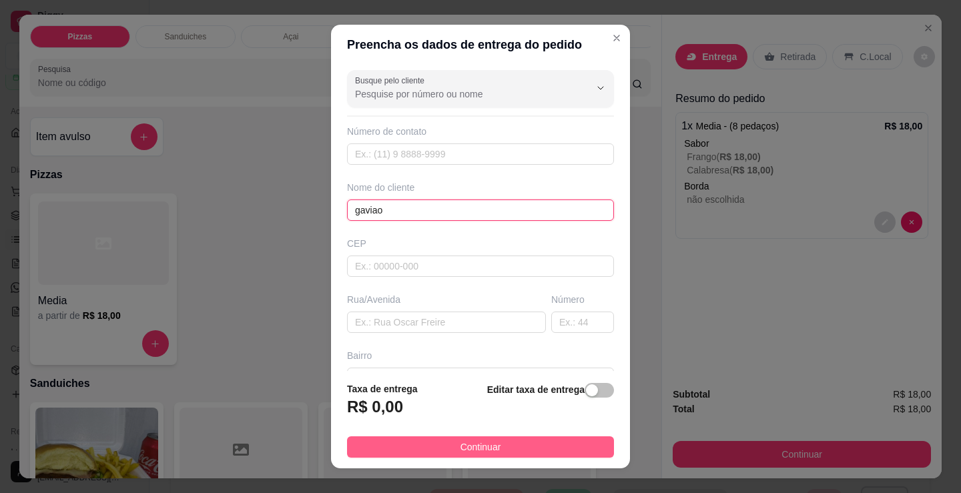
type input "gaviao"
click at [520, 447] on button "Continuar" at bounding box center [480, 447] width 267 height 21
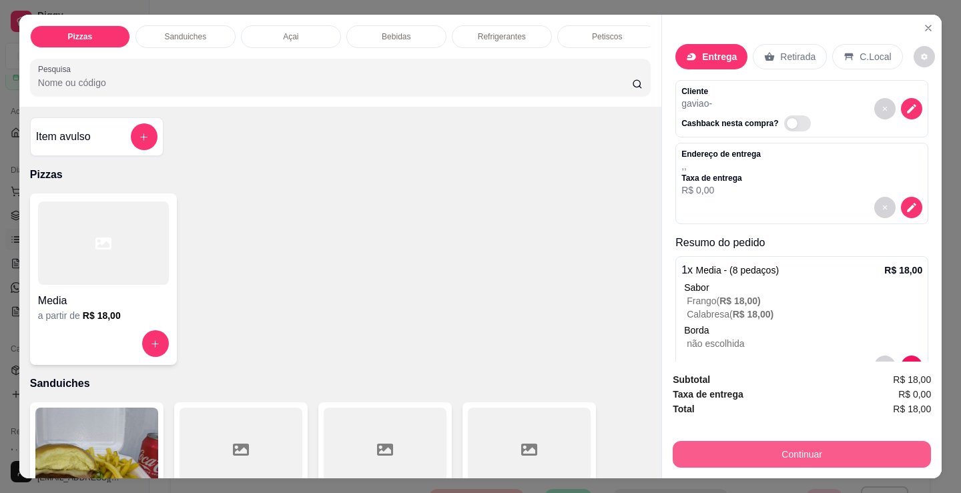
click at [722, 449] on button "Continuar" at bounding box center [802, 454] width 258 height 27
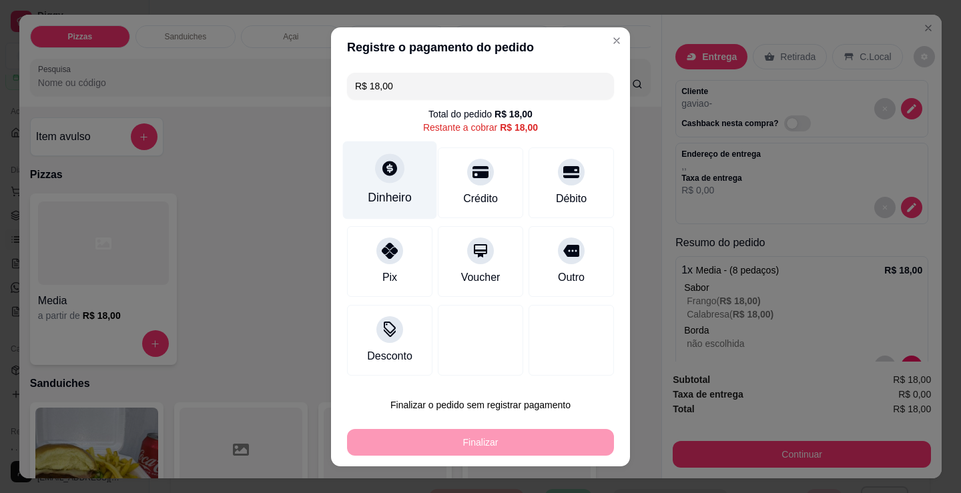
click at [368, 180] on div "Dinheiro" at bounding box center [390, 180] width 94 height 78
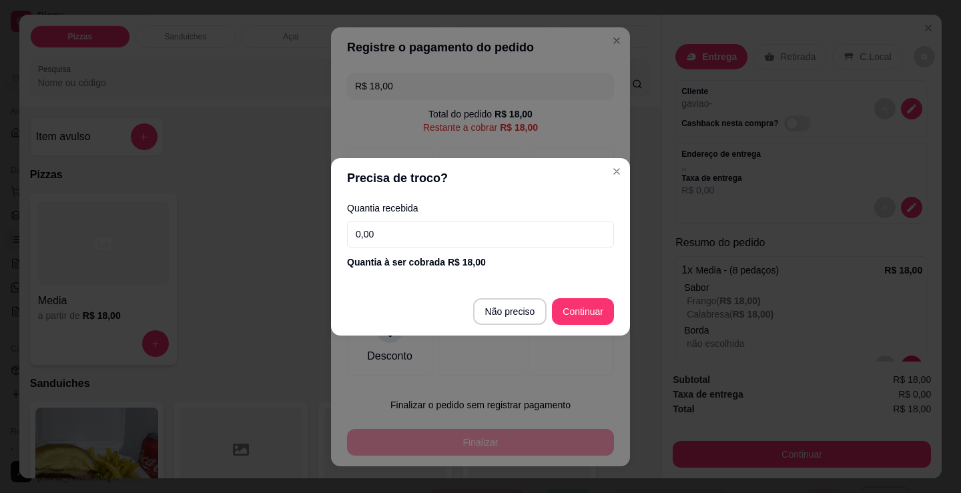
click at [455, 246] on input "0,00" at bounding box center [480, 234] width 267 height 27
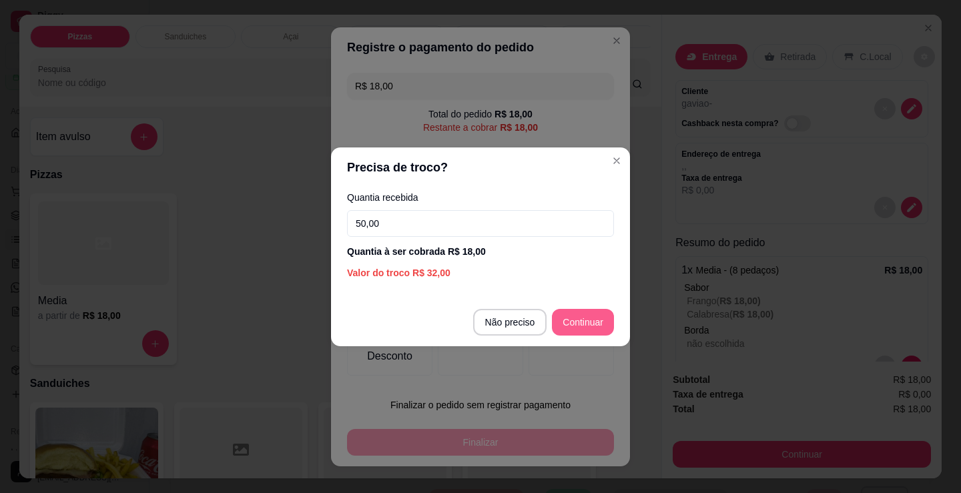
type input "50,00"
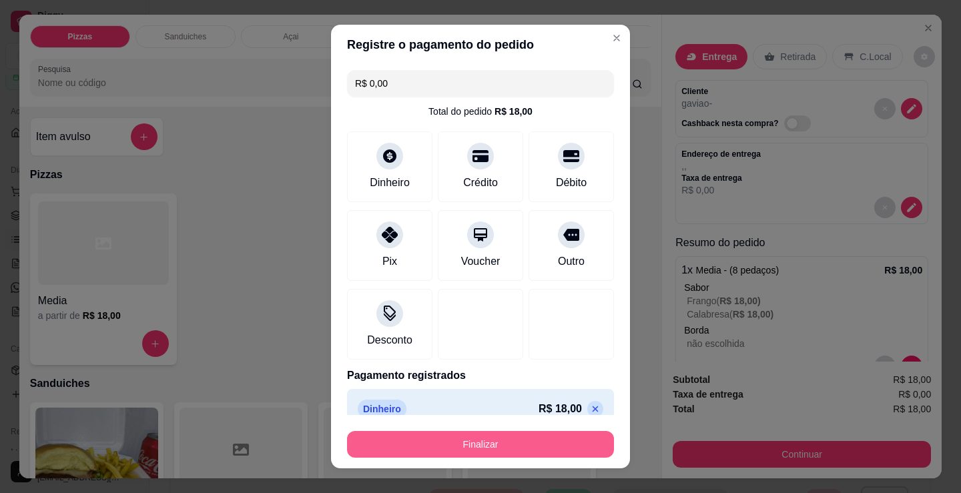
click at [494, 441] on button "Finalizar" at bounding box center [480, 444] width 267 height 27
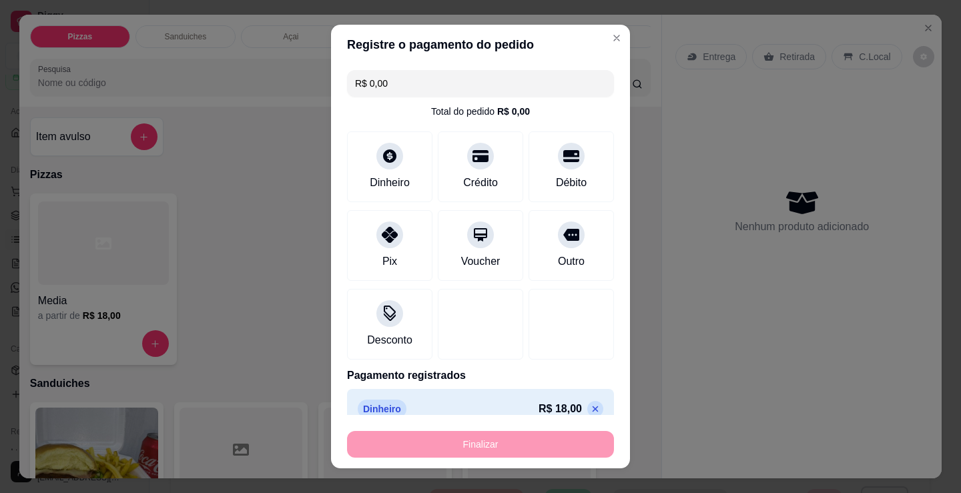
type input "-R$ 18,00"
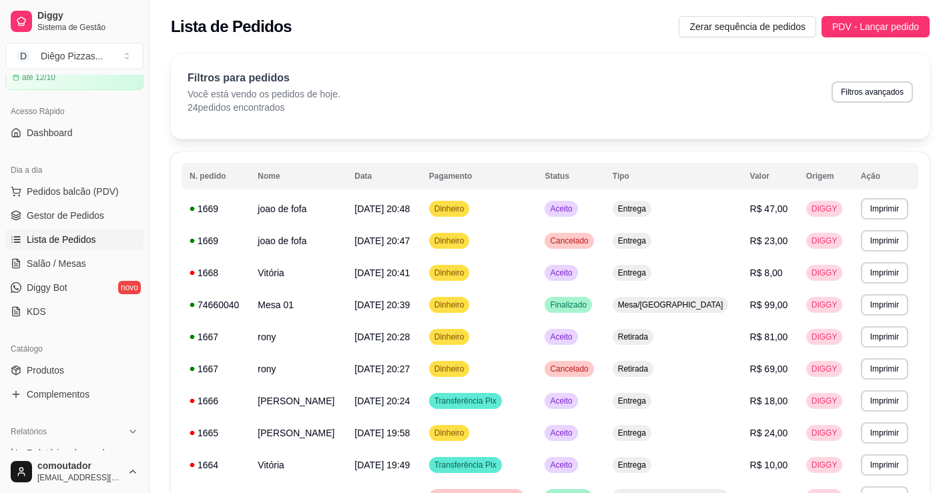
click at [695, 121] on div "Filtros para pedidos Você está vendo os pedidos de hoje. 24 pedidos encontrados…" at bounding box center [550, 95] width 759 height 85
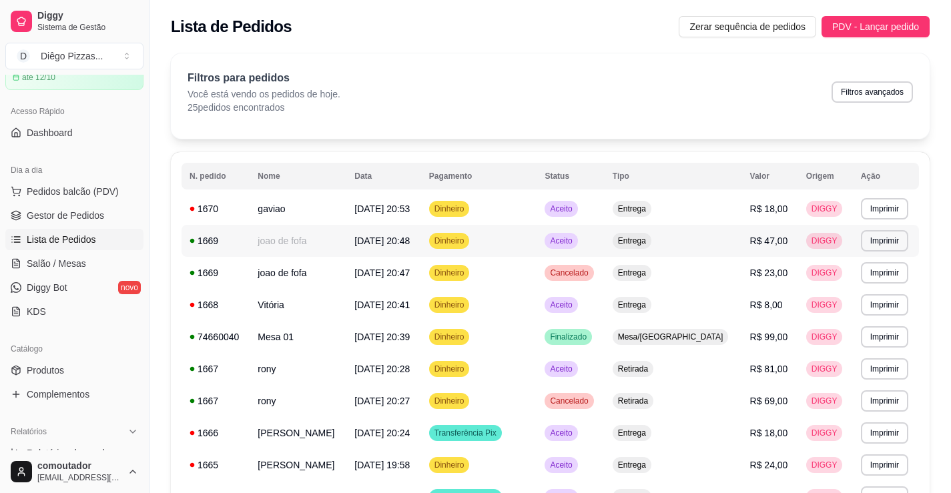
click at [296, 240] on td "joao de fofa" at bounding box center [298, 241] width 97 height 32
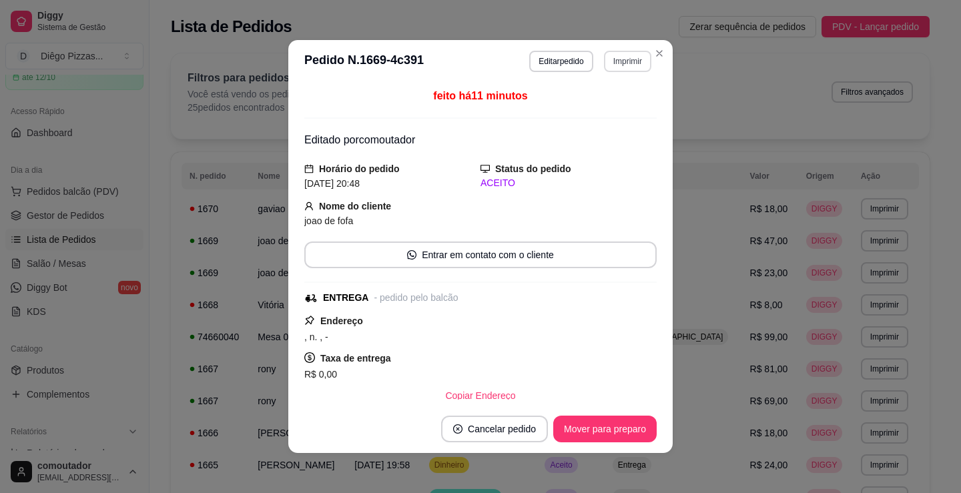
click at [626, 61] on button "Imprimir" at bounding box center [627, 61] width 47 height 21
click at [604, 101] on button "IMPRESSORA" at bounding box center [599, 107] width 97 height 21
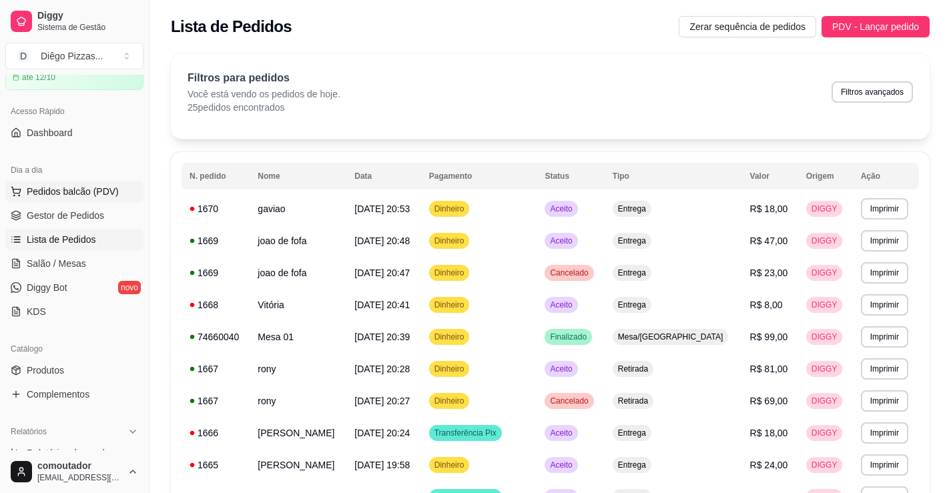
click at [53, 190] on span "Pedidos balcão (PDV)" at bounding box center [73, 191] width 92 height 13
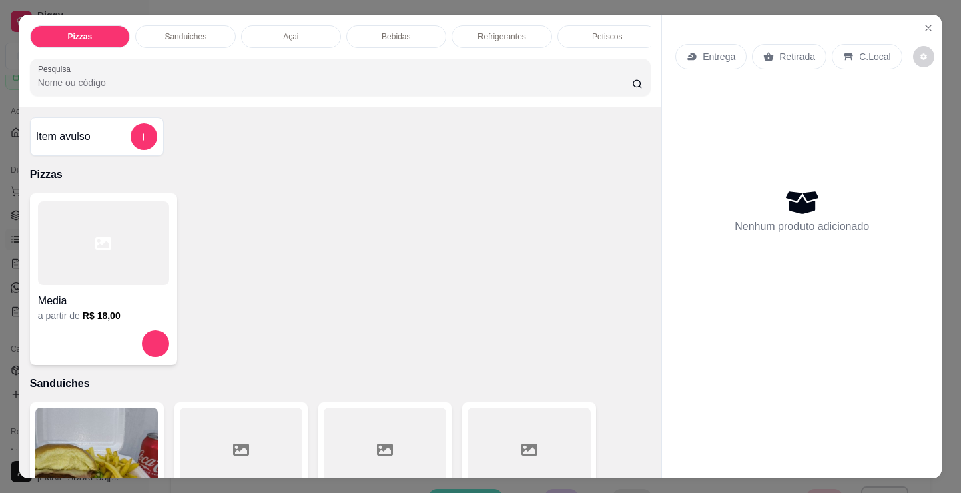
click at [95, 249] on icon at bounding box center [103, 244] width 16 height 12
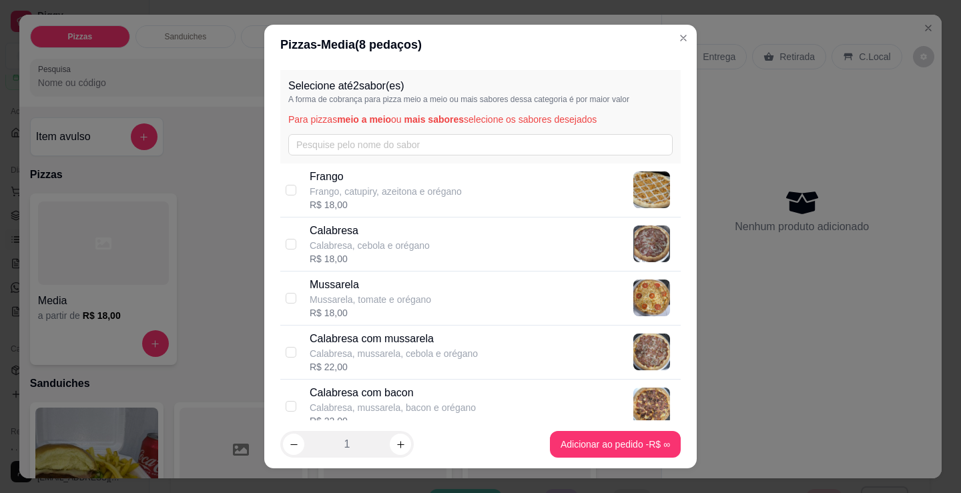
click at [349, 196] on p "Frango, catupiry, azeitona e orégano" at bounding box center [386, 191] width 152 height 13
checkbox input "true"
click at [358, 308] on div "R$ 18,00" at bounding box center [370, 312] width 121 height 13
checkbox input "true"
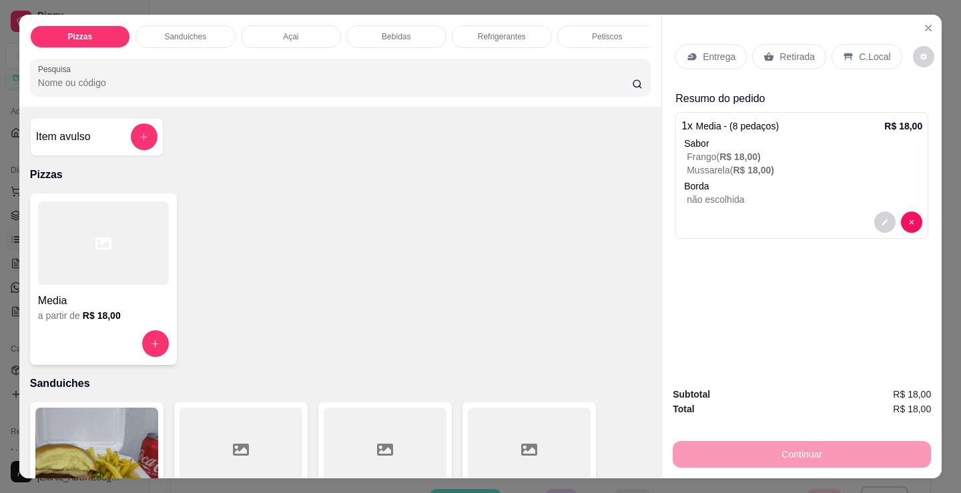
click at [720, 53] on p "Entrega" at bounding box center [719, 56] width 33 height 13
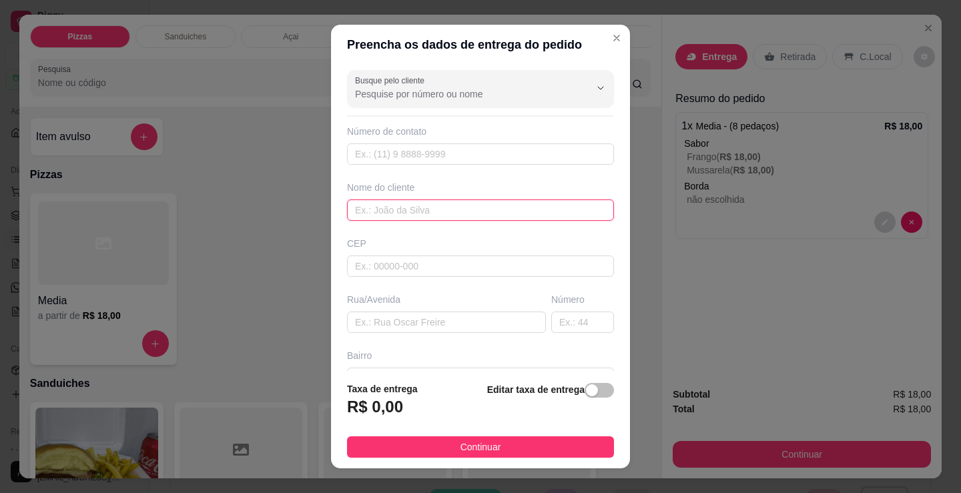
click at [397, 219] on input "text" at bounding box center [480, 210] width 267 height 21
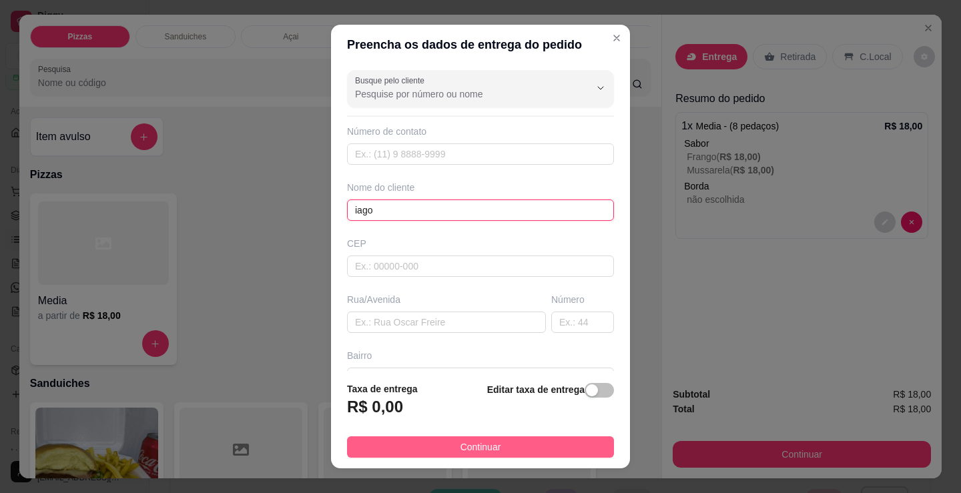
type input "iago"
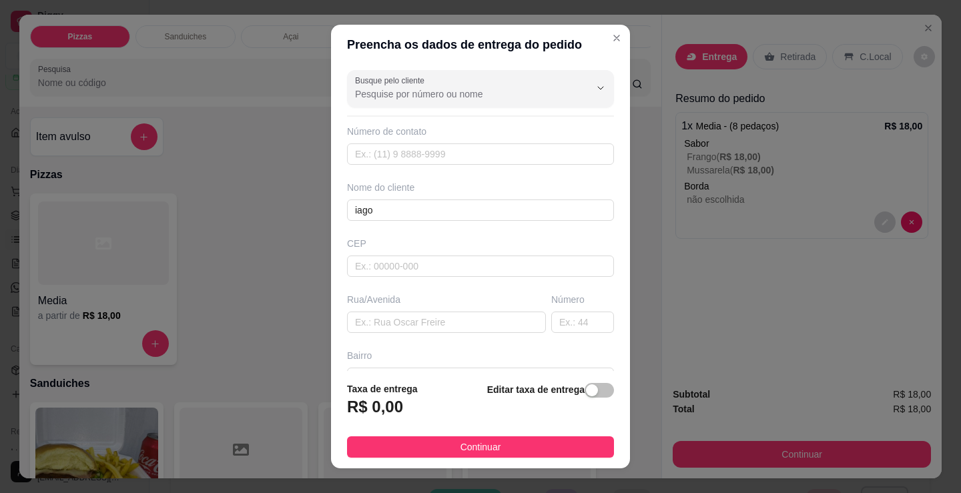
drag, startPoint x: 525, startPoint y: 452, endPoint x: 694, endPoint y: 439, distance: 169.4
click at [531, 454] on button "Continuar" at bounding box center [480, 447] width 267 height 21
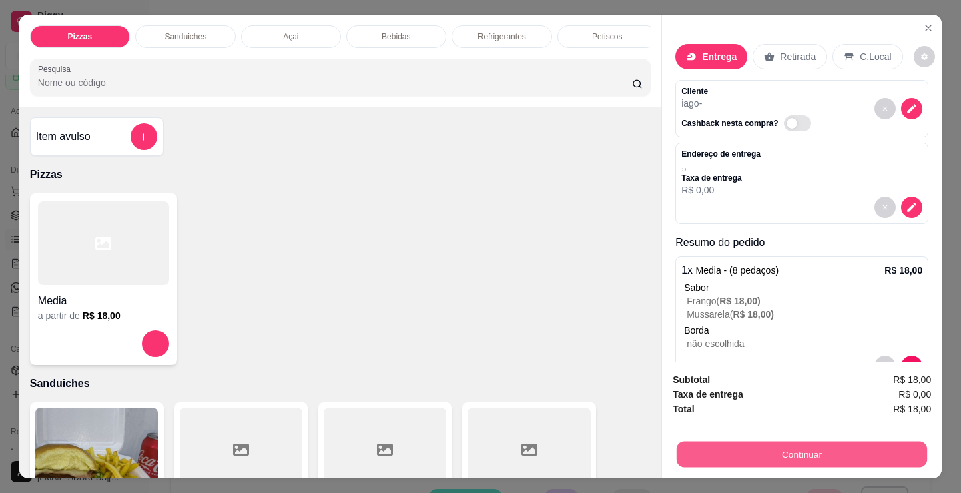
click at [696, 441] on button "Continuar" at bounding box center [802, 454] width 250 height 26
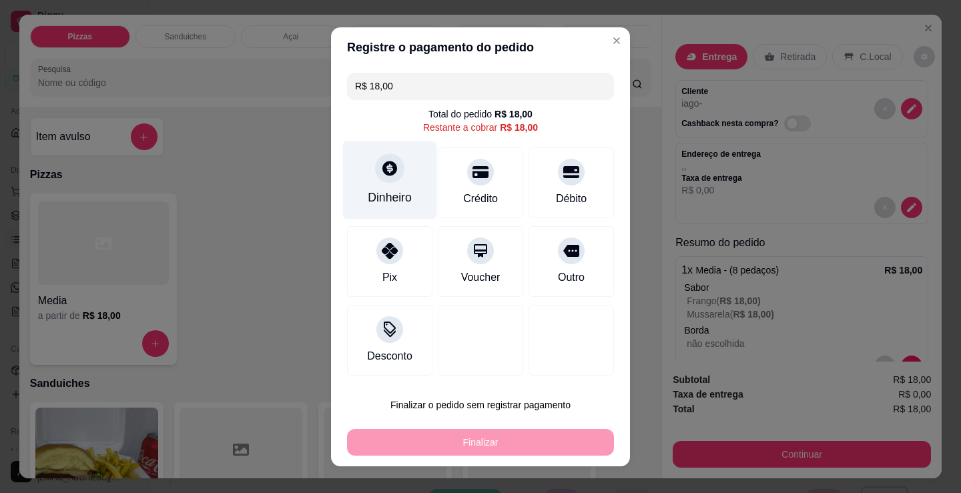
click at [392, 188] on div "Dinheiro" at bounding box center [390, 180] width 94 height 78
click at [472, 250] on div "Quantia recebida 0,00 Quantia à ser cobrada R$ 18,00" at bounding box center [480, 236] width 299 height 76
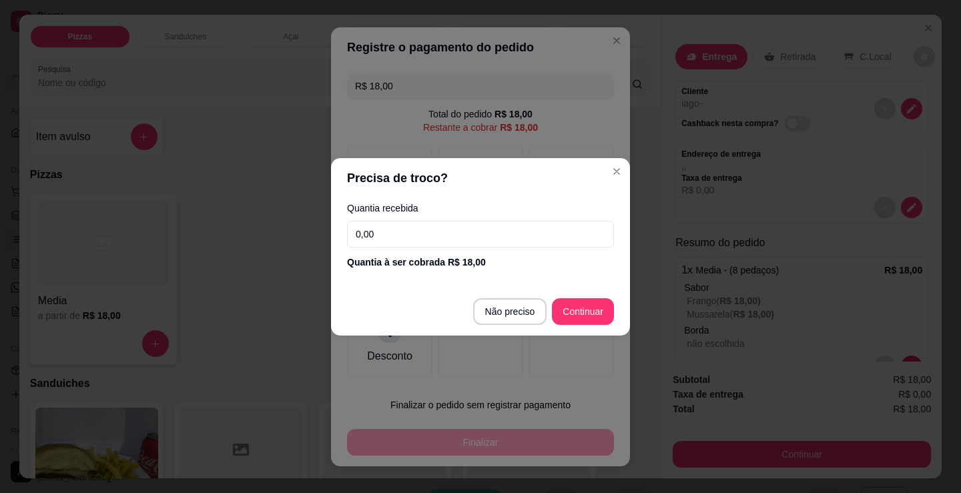
click at [472, 236] on input "0,00" at bounding box center [480, 234] width 267 height 27
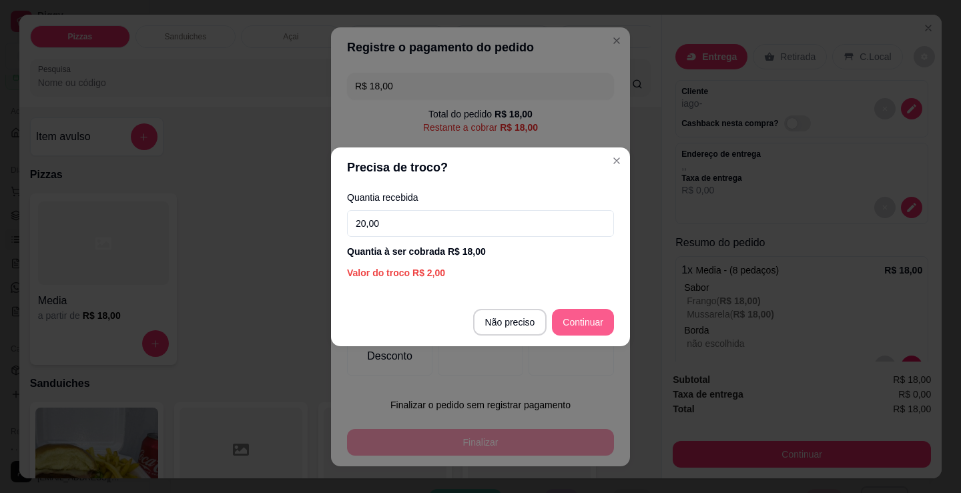
type input "20,00"
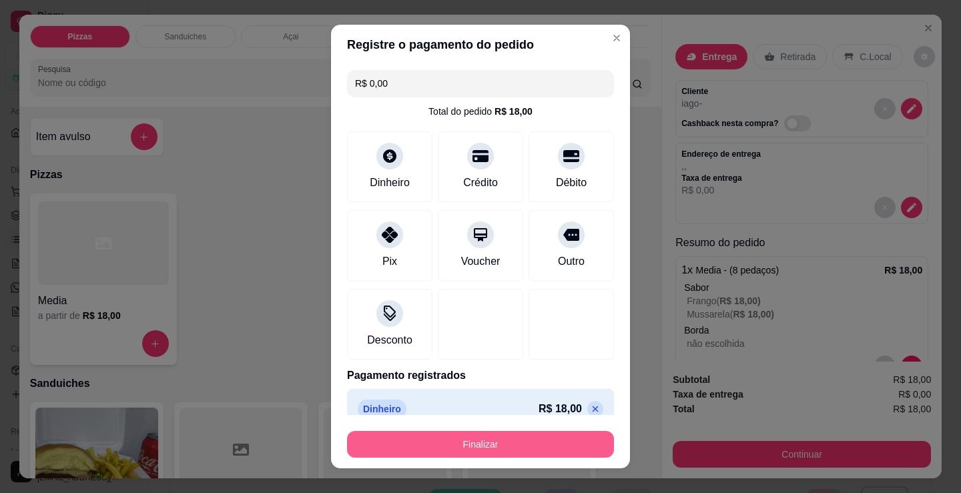
click at [530, 452] on button "Finalizar" at bounding box center [480, 444] width 267 height 27
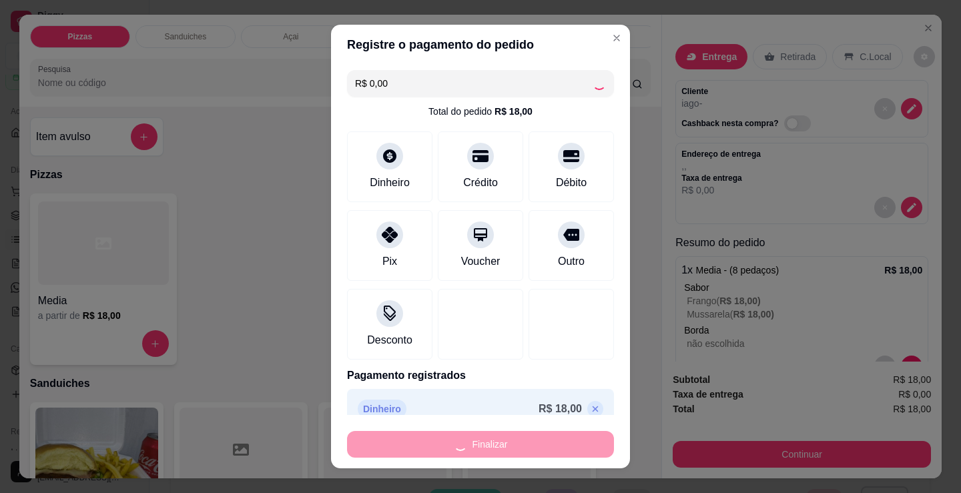
type input "-R$ 18,00"
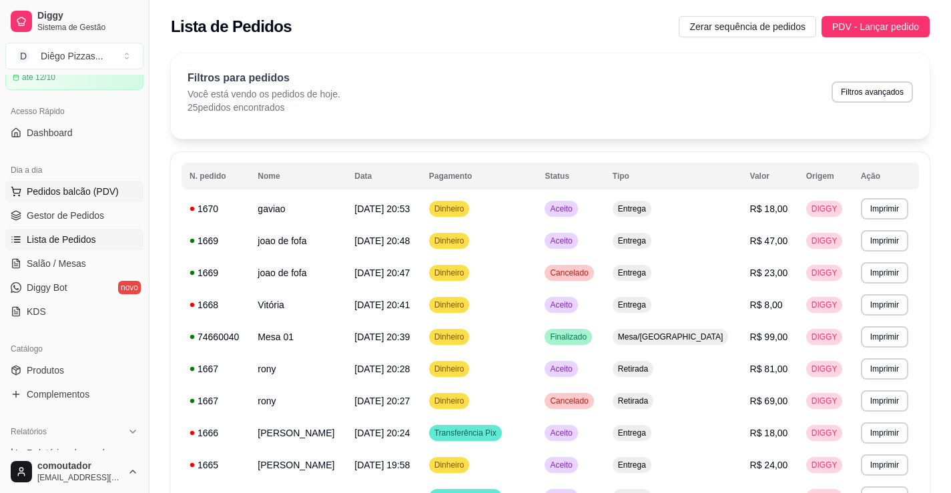
click at [97, 191] on span "Pedidos balcão (PDV)" at bounding box center [73, 191] width 92 height 13
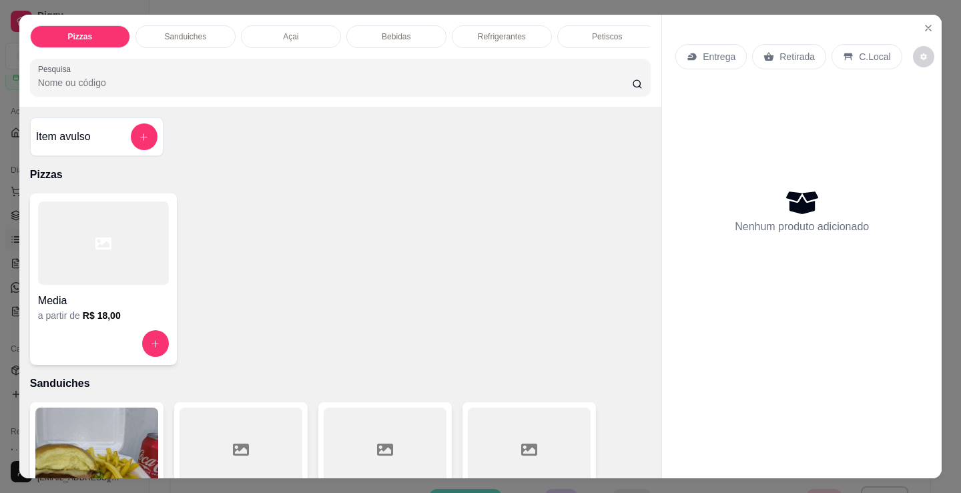
click at [182, 31] on p "Sanduiches" at bounding box center [185, 36] width 42 height 11
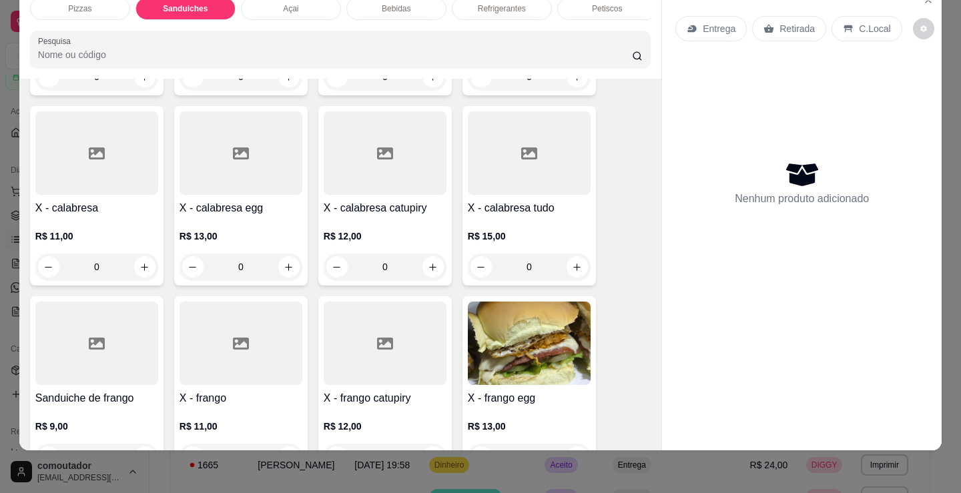
scroll to position [803, 0]
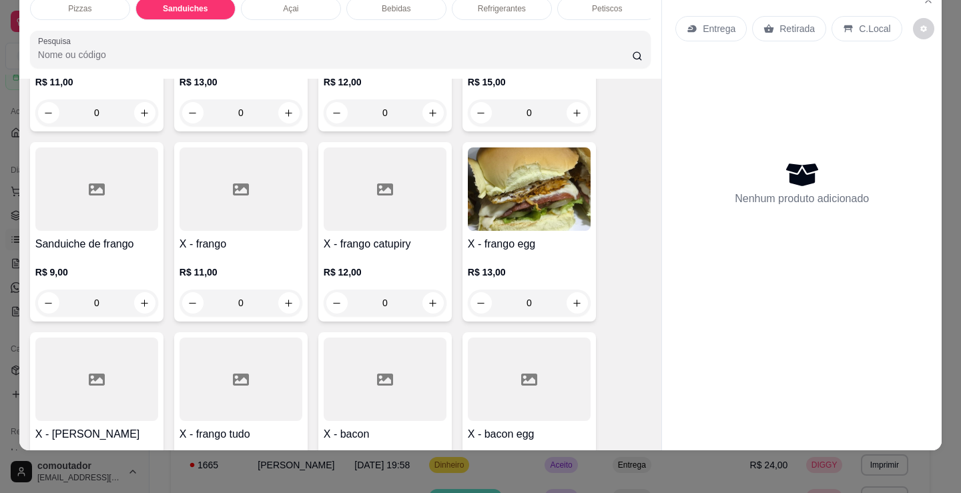
click at [288, 306] on div "0" at bounding box center [241, 303] width 123 height 27
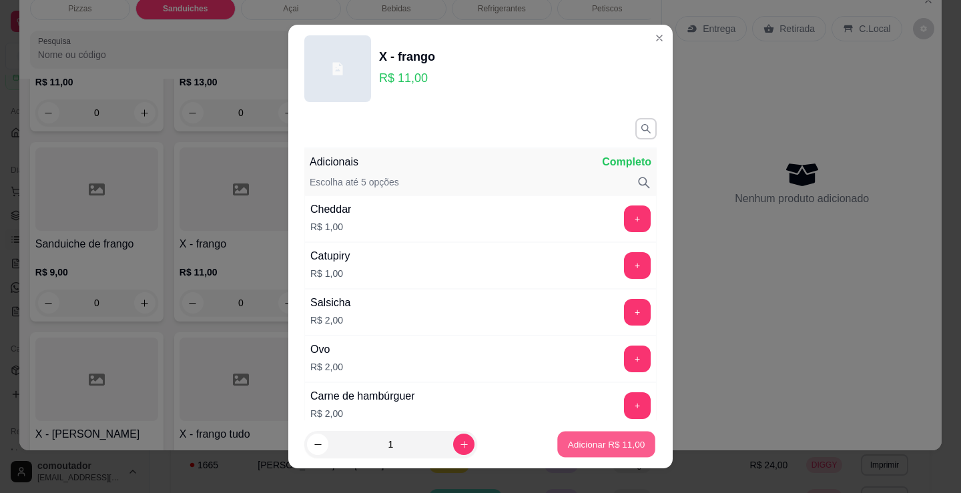
click at [568, 445] on p "Adicionar R$ 11,00" at bounding box center [606, 444] width 77 height 13
type input "1"
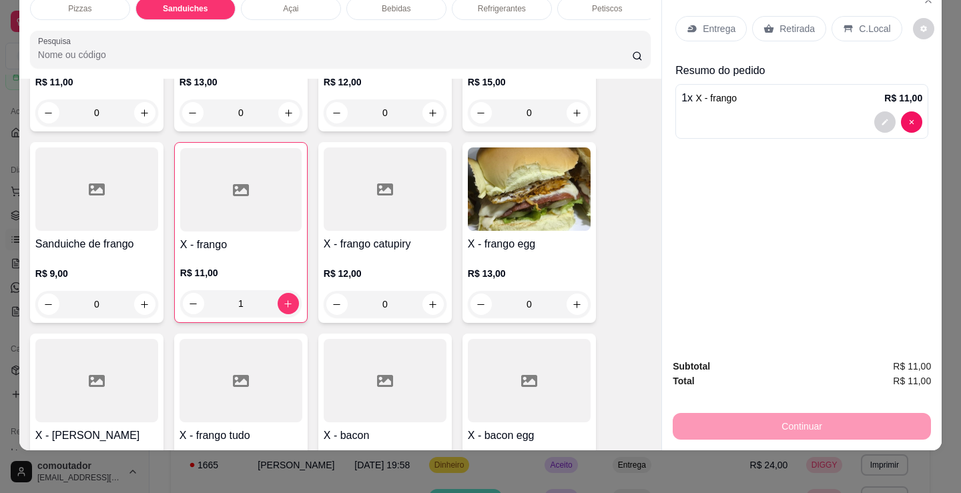
click at [867, 22] on p "C.Local" at bounding box center [874, 28] width 31 height 13
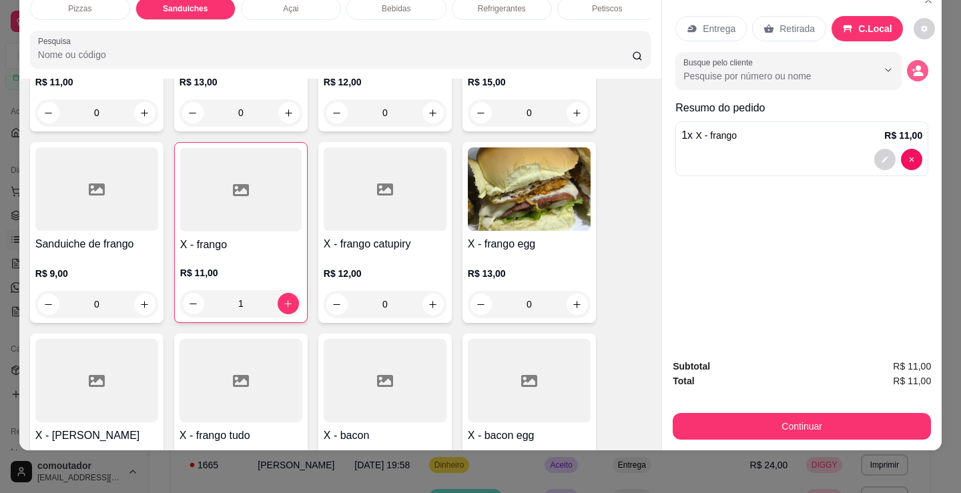
click at [916, 65] on circle "decrease-product-quantity" at bounding box center [918, 67] width 5 height 5
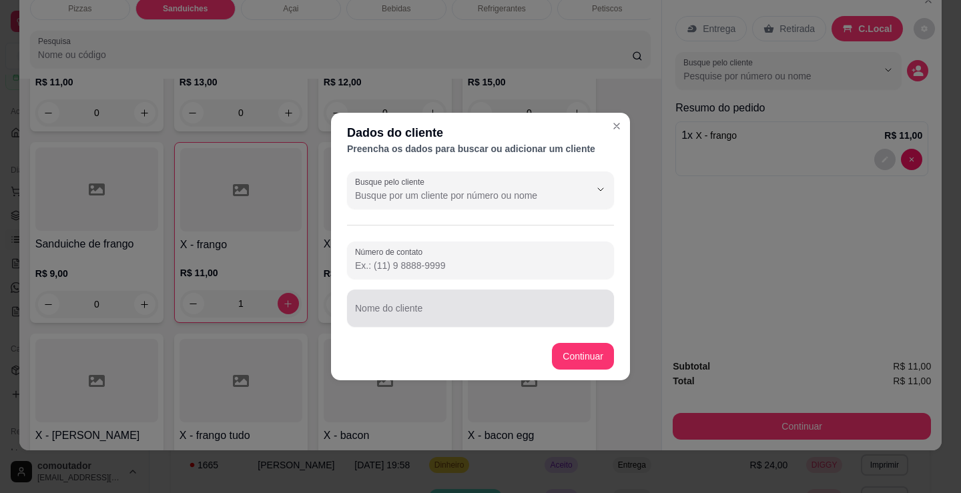
click at [499, 300] on div at bounding box center [480, 308] width 251 height 27
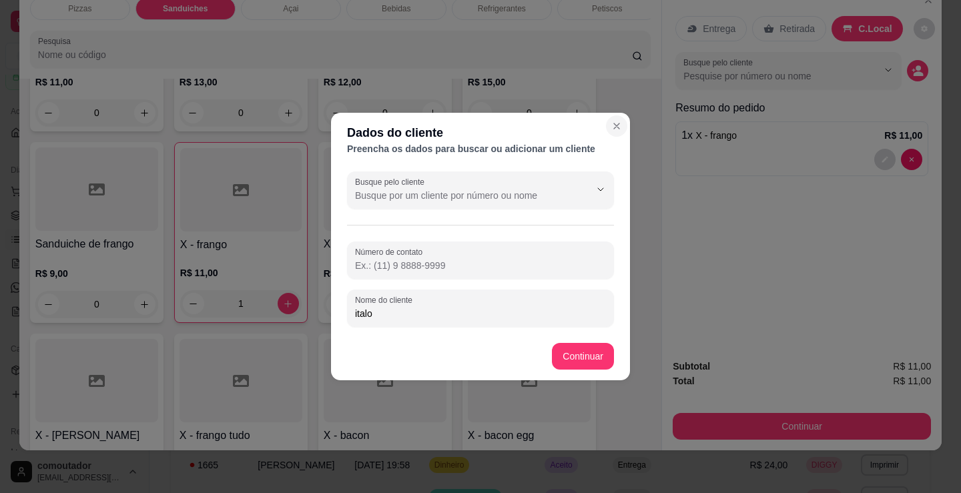
type input "italo"
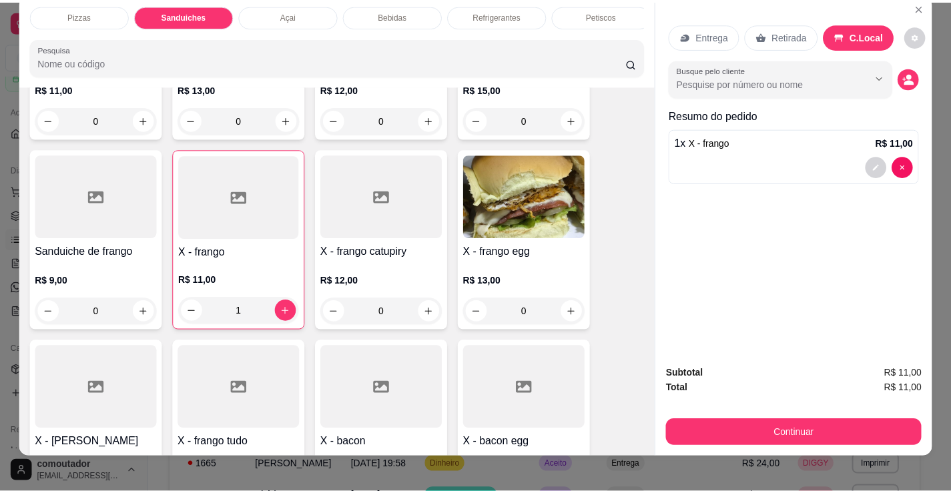
scroll to position [0, 0]
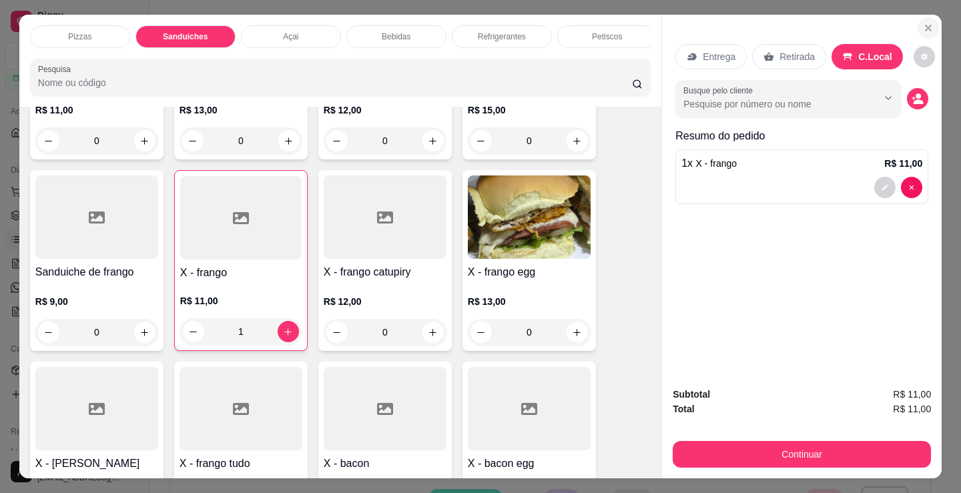
click at [926, 26] on icon "Close" at bounding box center [928, 27] width 5 height 5
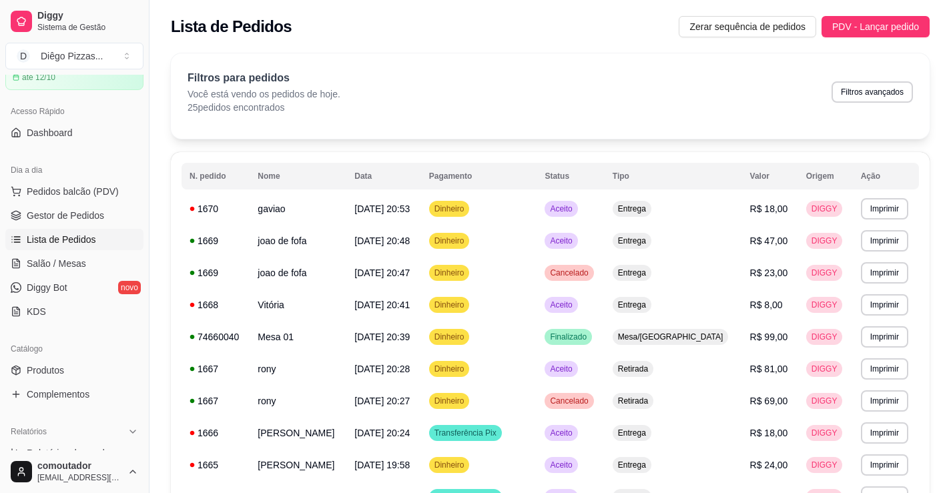
click at [450, 81] on div "Filtros para pedidos Você está vendo os pedidos de hoje. 25 pedidos encontrados…" at bounding box center [551, 92] width 726 height 44
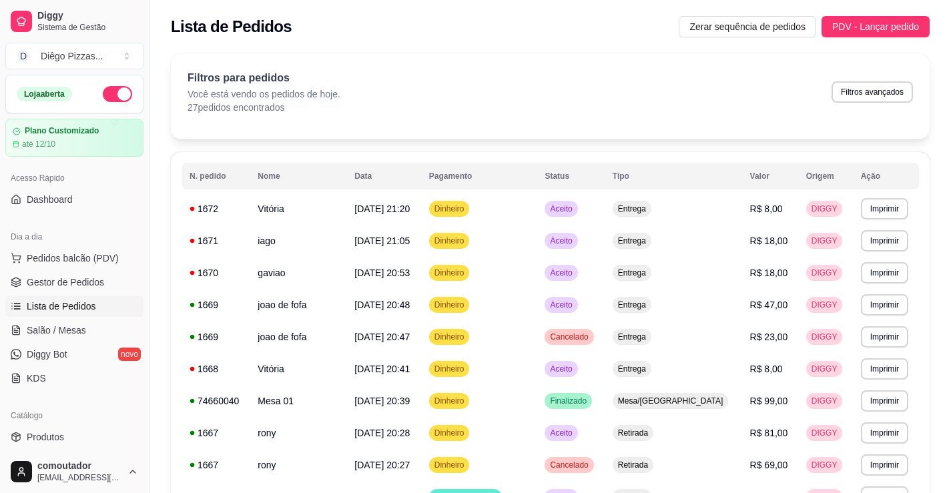
click at [642, 95] on div "Filtros para pedidos Você está vendo os pedidos de hoje. 27 pedidos encontrados…" at bounding box center [551, 92] width 726 height 44
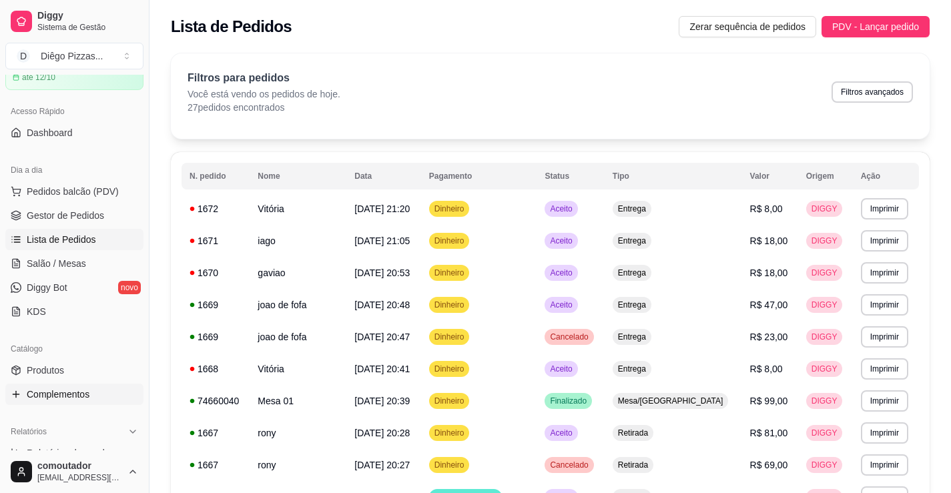
click at [61, 393] on span "Complementos" at bounding box center [58, 394] width 63 height 13
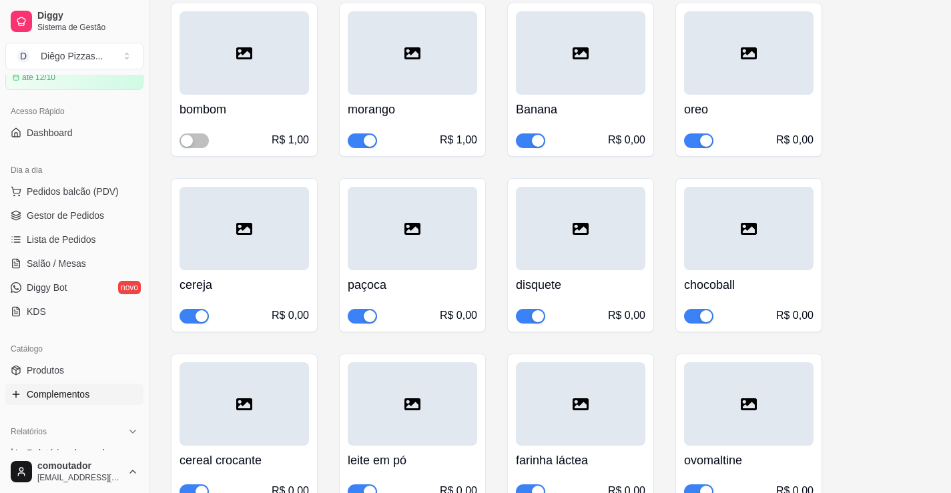
scroll to position [401, 0]
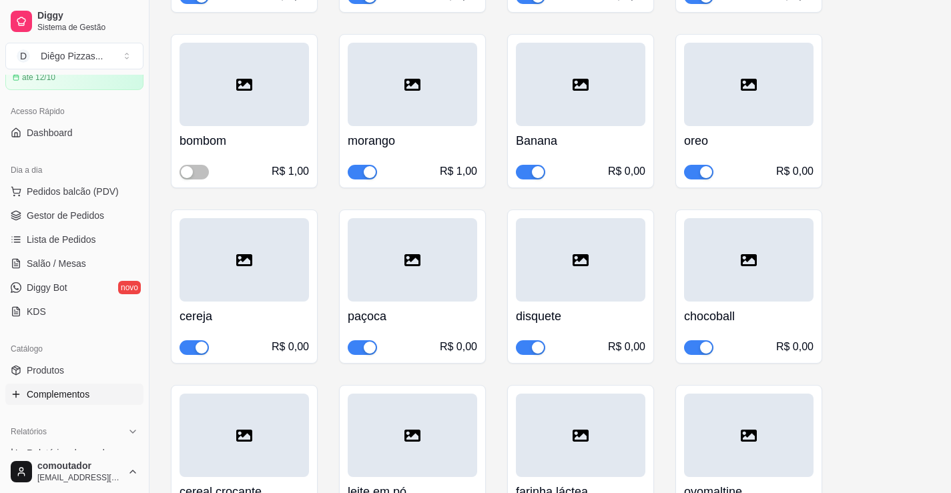
click at [530, 172] on span "button" at bounding box center [530, 172] width 29 height 15
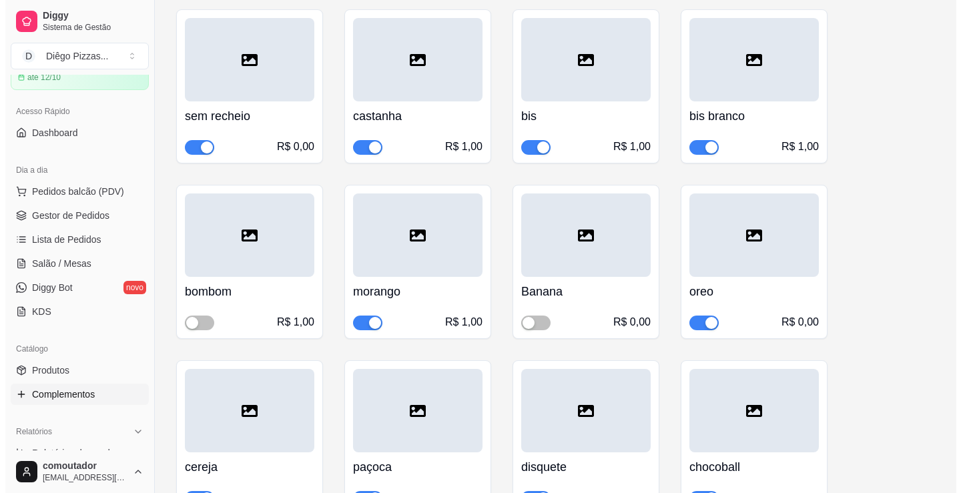
scroll to position [0, 0]
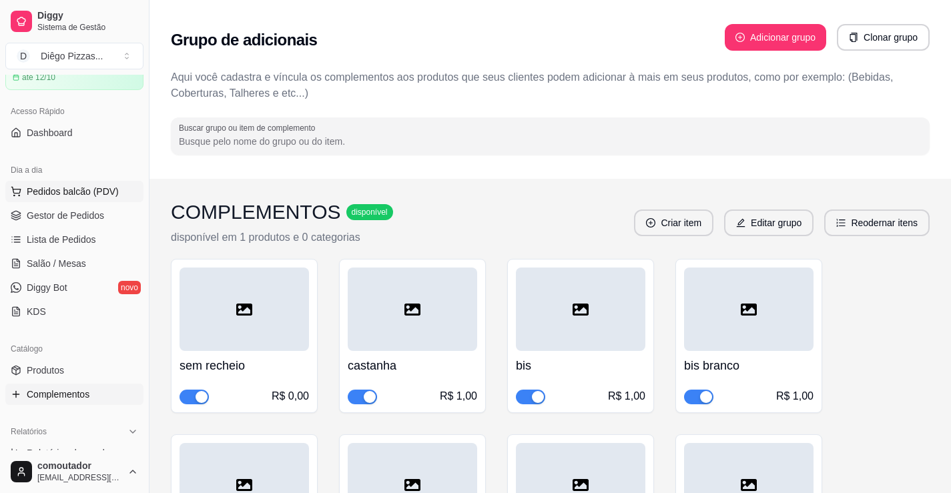
click at [79, 192] on span "Pedidos balcão (PDV)" at bounding box center [73, 191] width 92 height 13
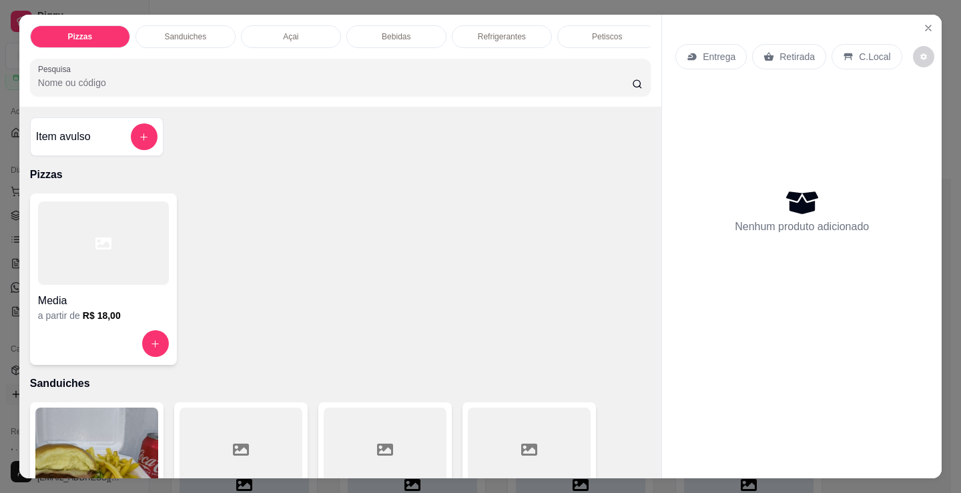
click at [467, 365] on div "Media a partir de R$ 18,00" at bounding box center [340, 280] width 621 height 172
click at [113, 317] on h6 "R$ 18,00" at bounding box center [102, 315] width 38 height 13
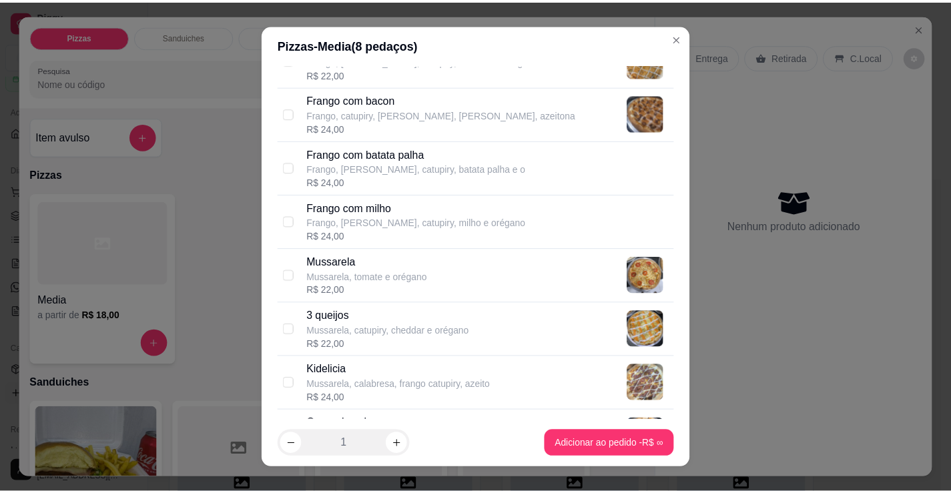
scroll to position [534, 0]
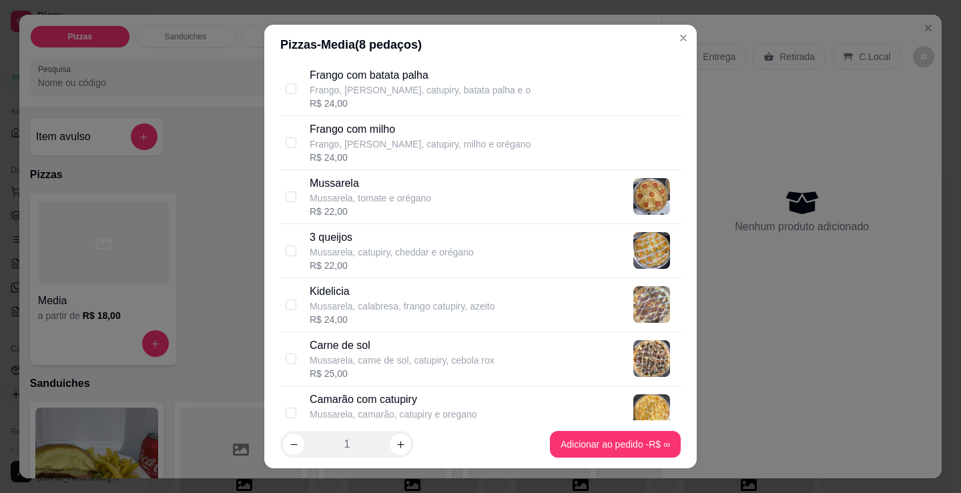
click at [406, 352] on p "Carne de sol" at bounding box center [402, 346] width 185 height 16
click at [417, 351] on p "Carne de sol" at bounding box center [402, 346] width 185 height 16
checkbox input "false"
click at [431, 387] on div "Camarão com catupiry Mussarela, camarão, catupiry e oregano R$ 30,00" at bounding box center [480, 414] width 401 height 54
checkbox input "true"
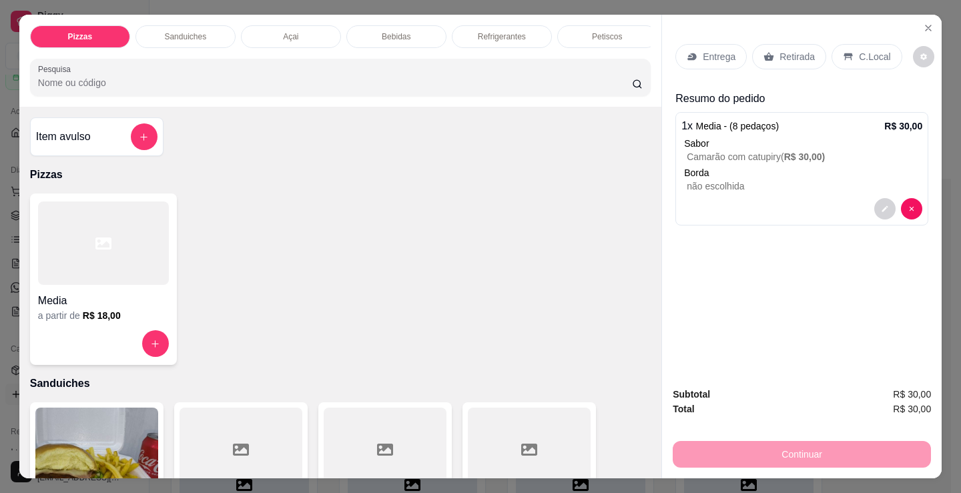
click at [721, 56] on p "Entrega" at bounding box center [719, 56] width 33 height 13
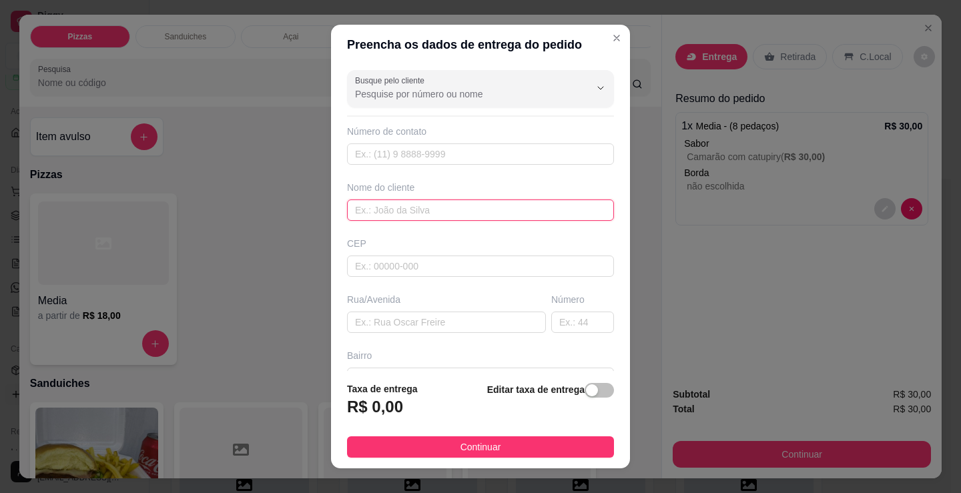
click at [557, 207] on input "text" at bounding box center [480, 210] width 267 height 21
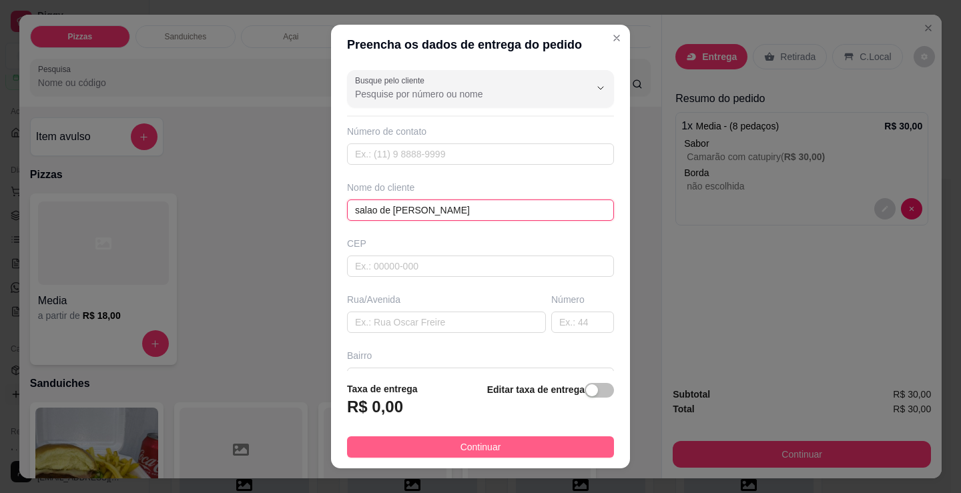
type input "salao de [PERSON_NAME]"
click at [520, 446] on button "Continuar" at bounding box center [480, 447] width 267 height 21
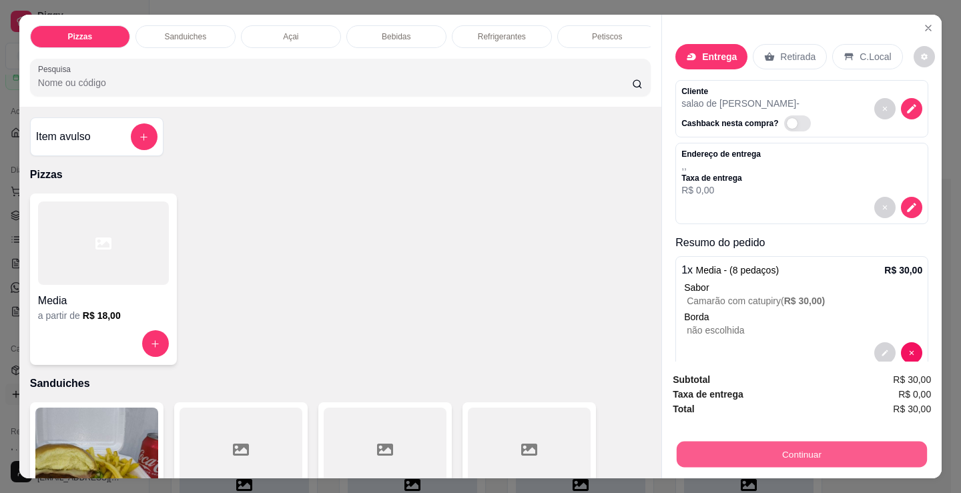
click at [684, 451] on button "Continuar" at bounding box center [802, 454] width 250 height 26
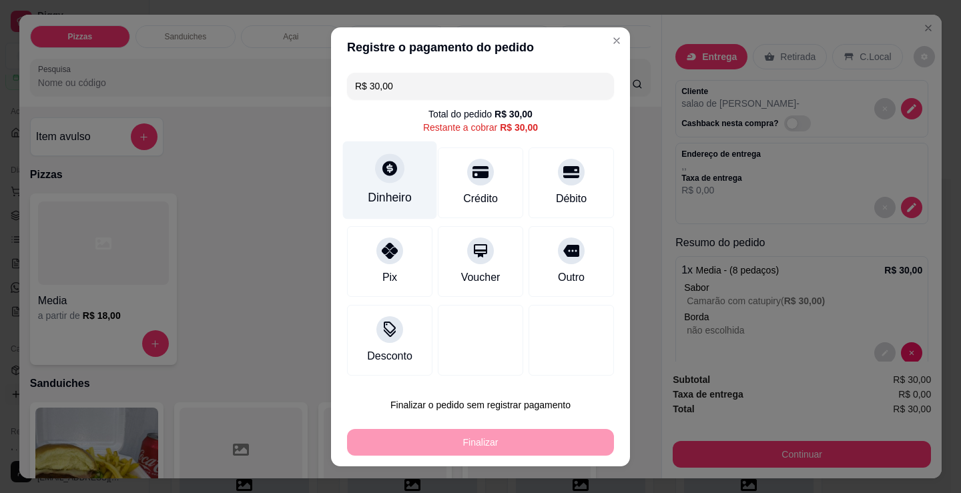
click at [399, 170] on div "Dinheiro" at bounding box center [390, 180] width 94 height 78
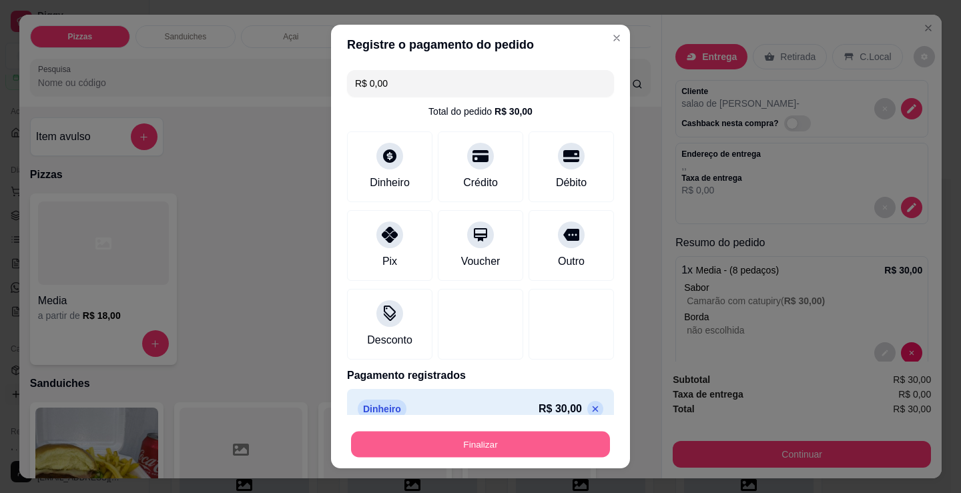
click at [515, 447] on button "Finalizar" at bounding box center [480, 445] width 259 height 26
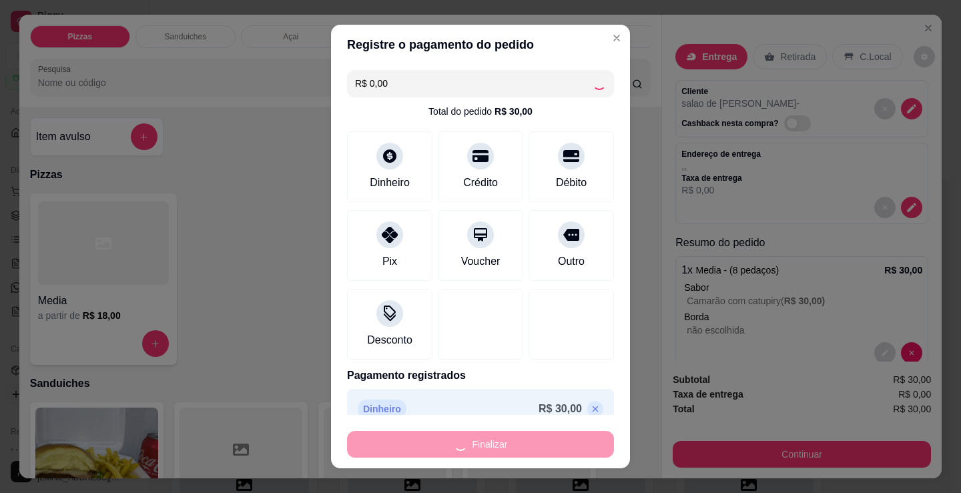
type input "-R$ 30,00"
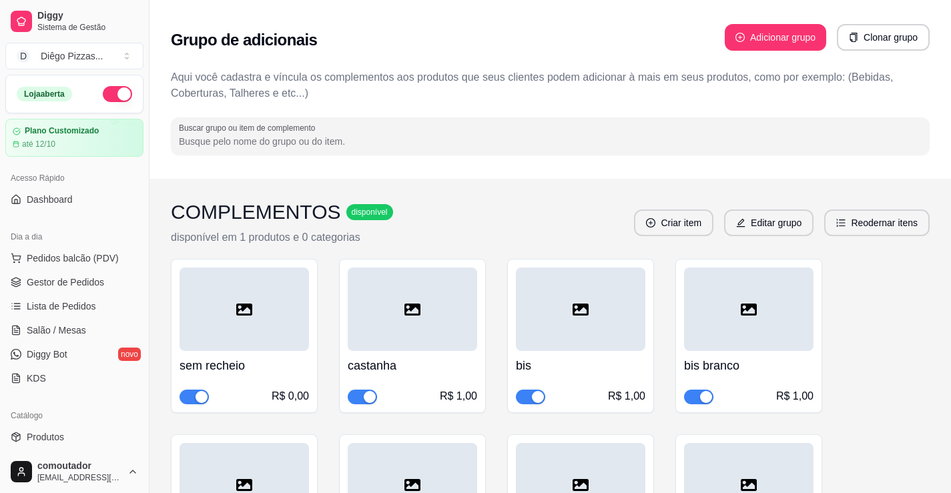
click at [109, 93] on button "button" at bounding box center [117, 94] width 29 height 16
drag, startPoint x: 879, startPoint y: 169, endPoint x: 640, endPoint y: 158, distance: 239.2
click at [649, 158] on div "Grupo de adicionais Adicionar grupo Clonar grupo Aqui você cadastra e víncula o…" at bounding box center [551, 89] width 802 height 179
